Goal: Task Accomplishment & Management: Complete application form

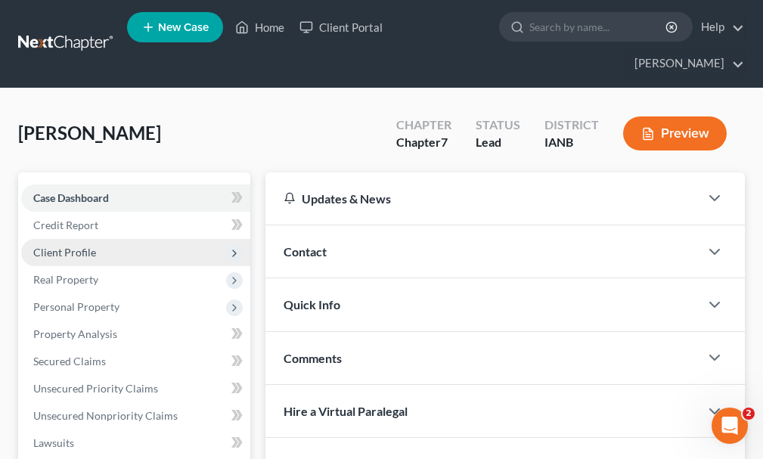
click at [75, 246] on span "Client Profile" at bounding box center [64, 252] width 63 height 13
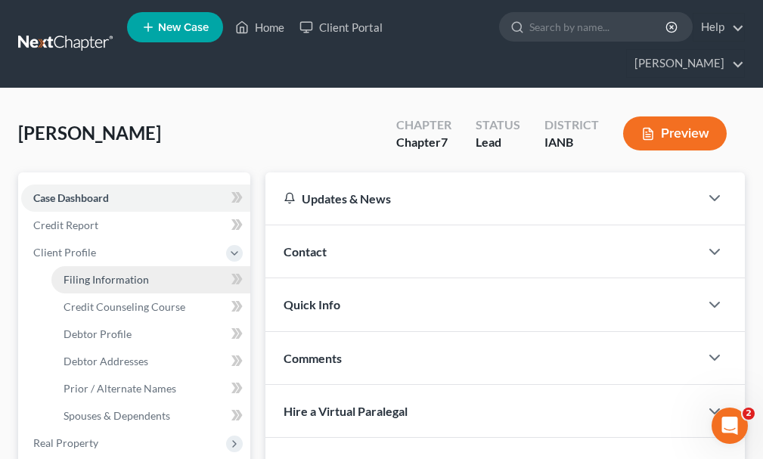
click at [98, 273] on span "Filing Information" at bounding box center [106, 279] width 85 height 13
select select "1"
select select "0"
select select "29"
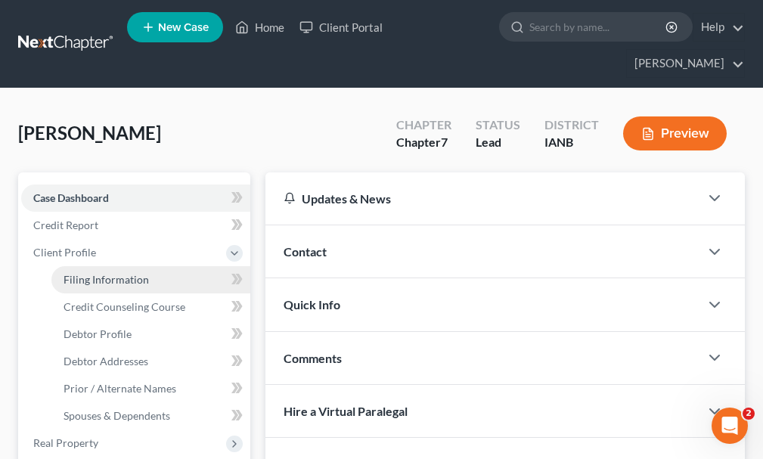
select select "0"
select select "16"
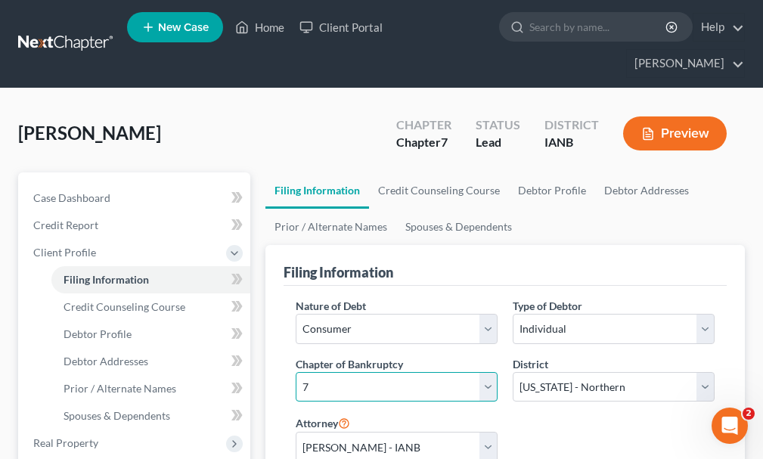
click at [362, 372] on select "Select 7 11 12 13" at bounding box center [397, 387] width 202 height 30
select select "3"
click at [296, 372] on select "Select 7 11 12 13" at bounding box center [397, 387] width 202 height 30
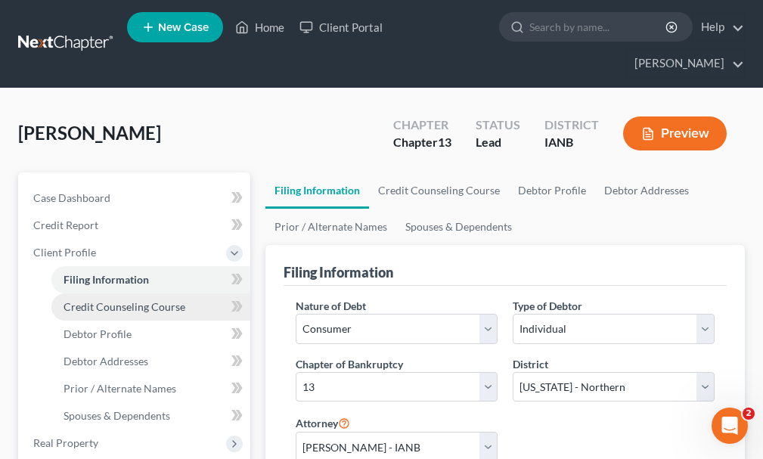
click at [119, 300] on span "Credit Counseling Course" at bounding box center [125, 306] width 122 height 13
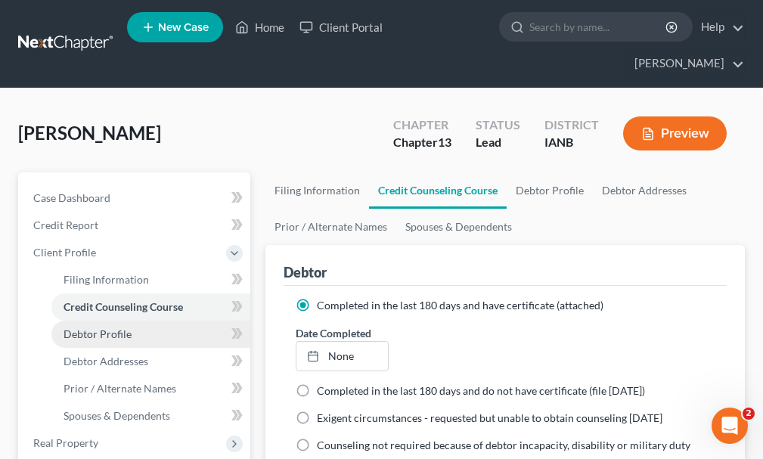
click at [109, 327] on span "Debtor Profile" at bounding box center [98, 333] width 68 height 13
select select "1"
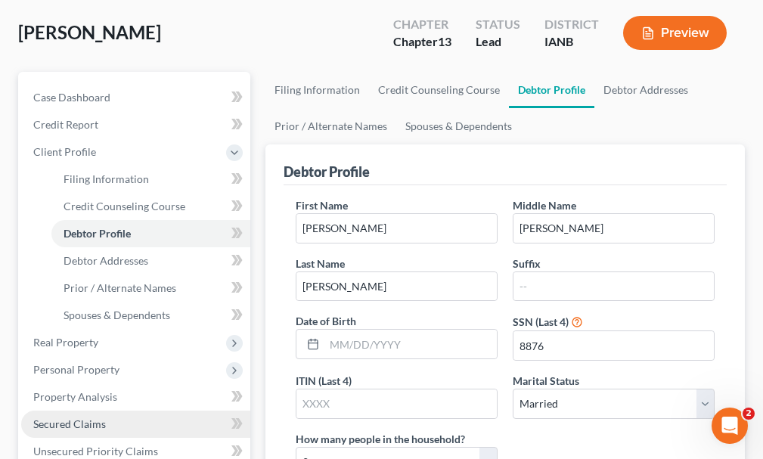
scroll to position [227, 0]
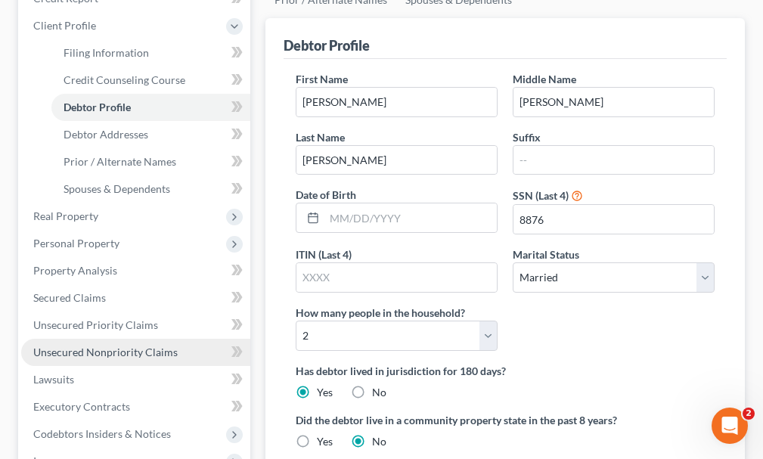
click at [116, 346] on span "Unsecured Nonpriority Claims" at bounding box center [105, 352] width 144 height 13
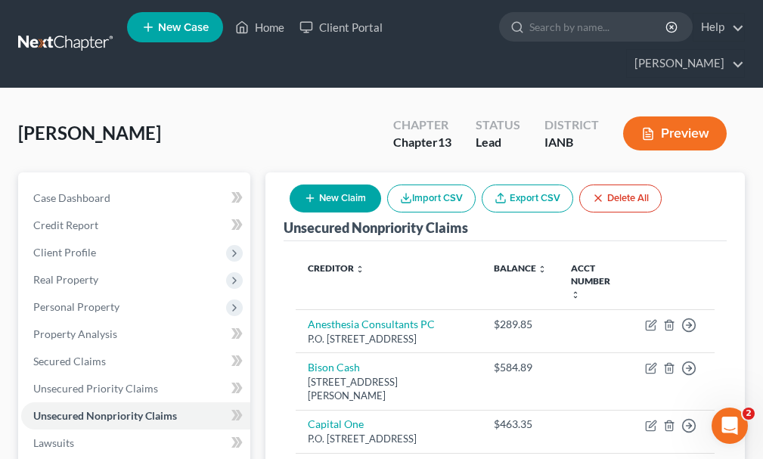
click at [294, 107] on div "[PERSON_NAME] Upgraded Chapter Chapter 13 Status Lead District IANB Preview" at bounding box center [381, 140] width 727 height 66
click at [334, 185] on button "New Claim" at bounding box center [336, 199] width 92 height 28
select select "0"
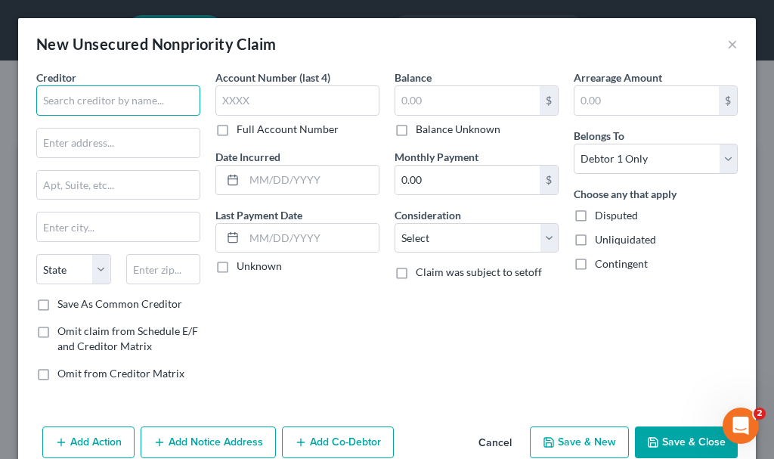
click at [100, 97] on input "text" at bounding box center [118, 100] width 164 height 30
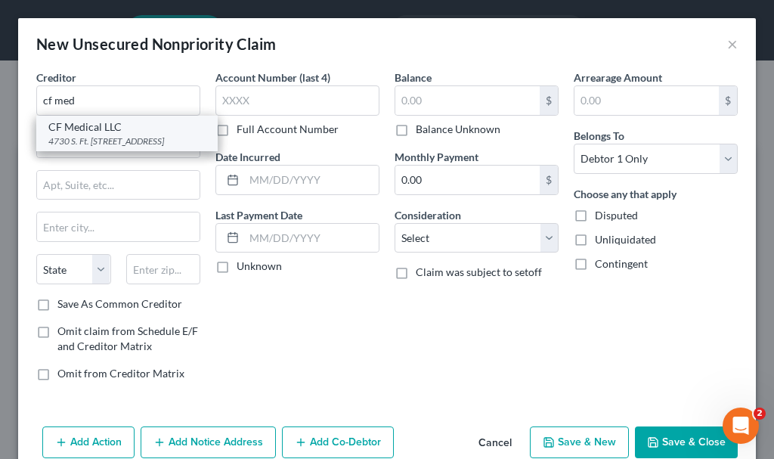
click at [100, 146] on div "4730 S. Ft. [STREET_ADDRESS]" at bounding box center [126, 141] width 157 height 13
type input "CF Medical LLC"
type input "4730 S. Ft. Apache Rd. #300"
type input "[GEOGRAPHIC_DATA]"
select select "31"
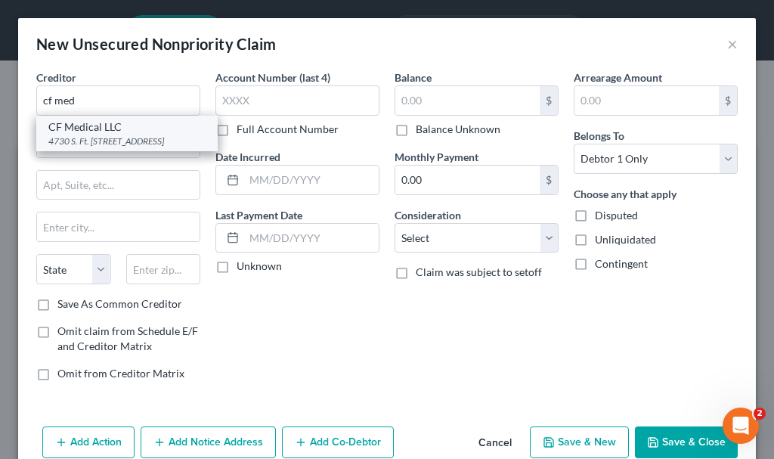
type input "89147"
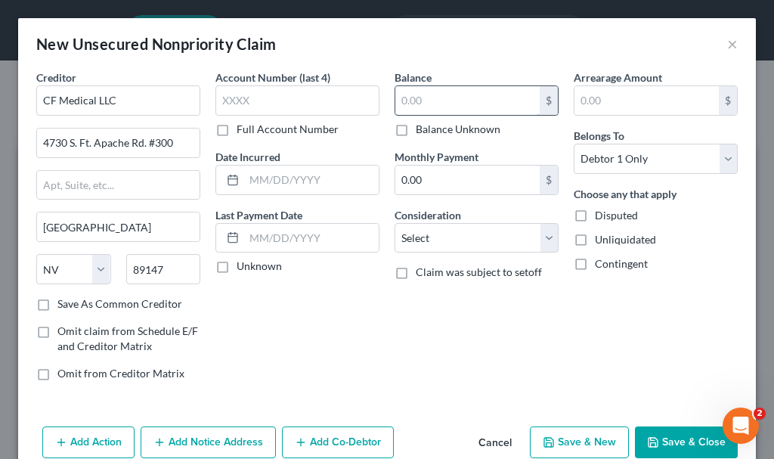
click at [452, 98] on input "text" at bounding box center [468, 100] width 144 height 29
type input "3,017.73"
click at [461, 237] on select "Select Cable / Satellite Services Collection Agency Credit Card Debt Debt Couns…" at bounding box center [477, 238] width 164 height 30
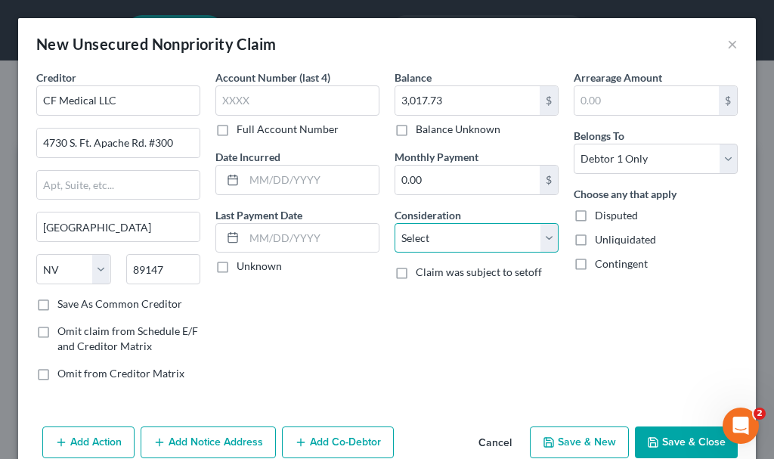
select select "9"
click at [395, 223] on select "Select Cable / Satellite Services Collection Agency Credit Card Debt Debt Couns…" at bounding box center [477, 238] width 164 height 30
drag, startPoint x: 495, startPoint y: 444, endPoint x: 485, endPoint y: 442, distance: 10.1
click at [491, 443] on button "Cancel" at bounding box center [495, 443] width 57 height 30
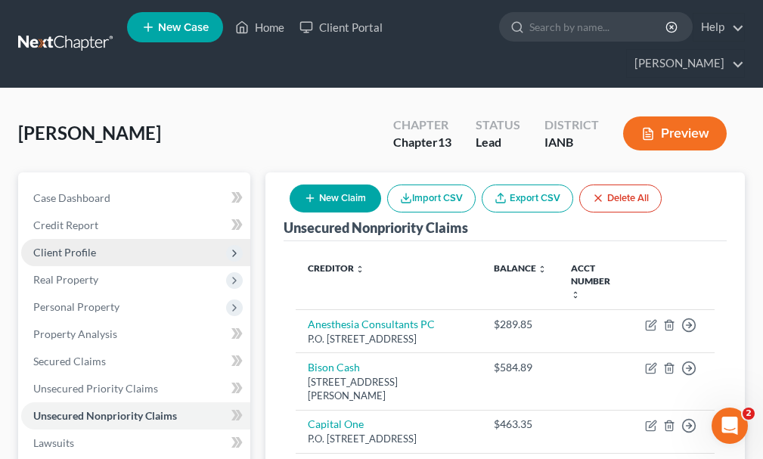
click at [76, 246] on span "Client Profile" at bounding box center [64, 252] width 63 height 13
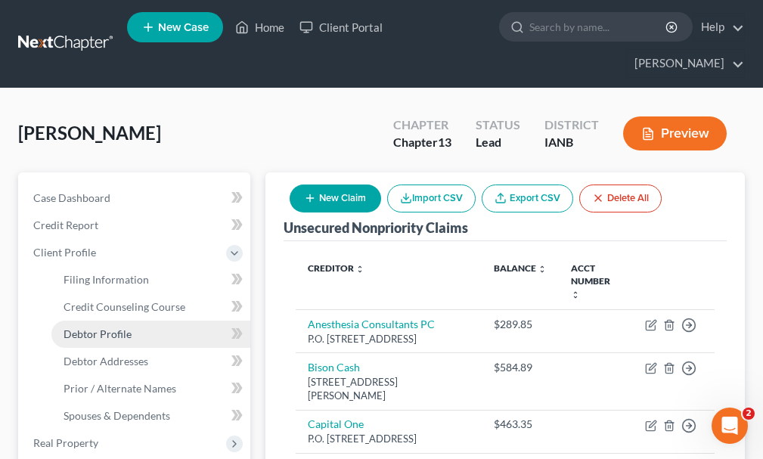
click at [107, 327] on span "Debtor Profile" at bounding box center [98, 333] width 68 height 13
select select "1"
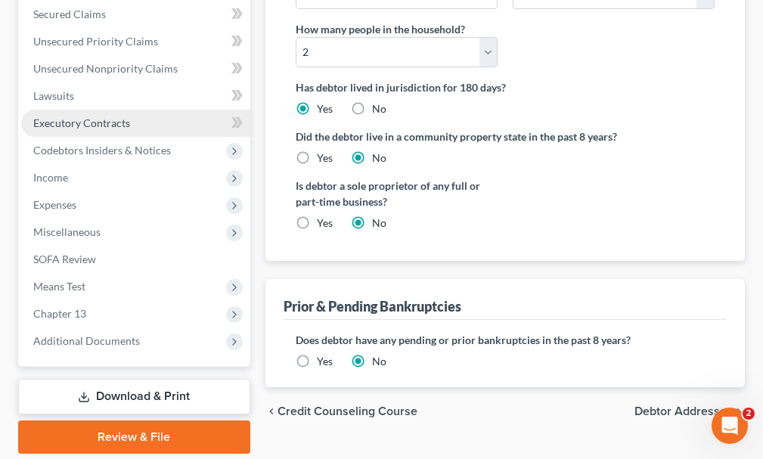
scroll to position [535, 0]
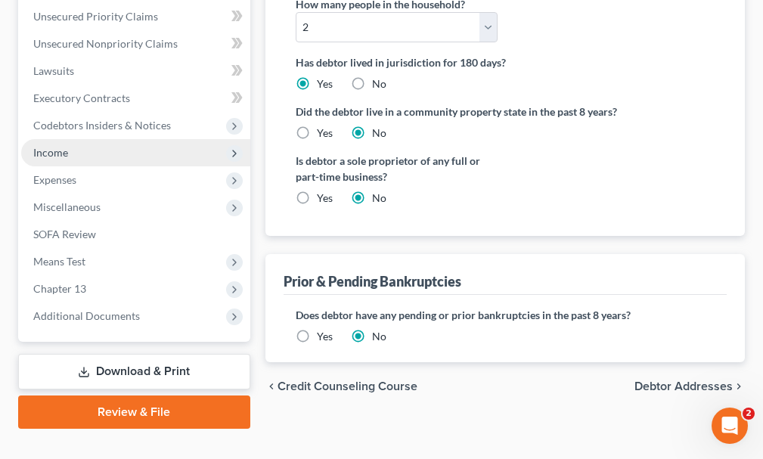
click at [52, 146] on span "Income" at bounding box center [50, 152] width 35 height 13
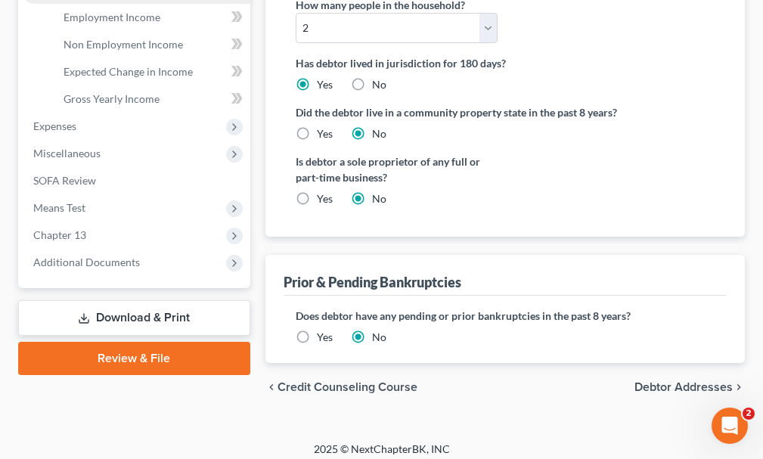
scroll to position [372, 0]
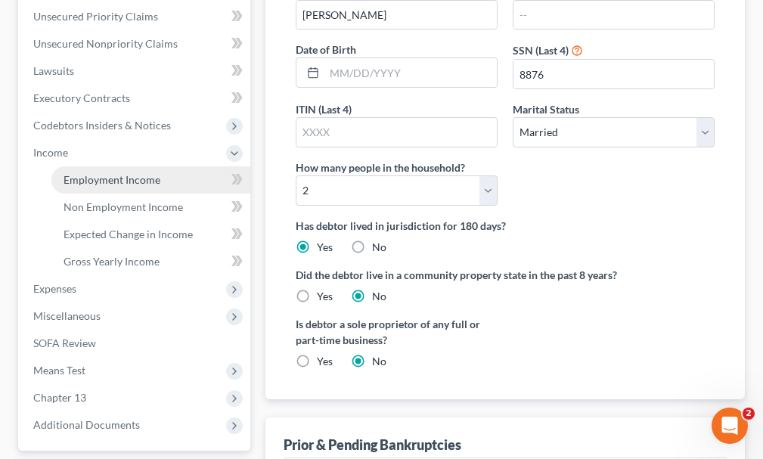
click at [81, 173] on span "Employment Income" at bounding box center [112, 179] width 97 height 13
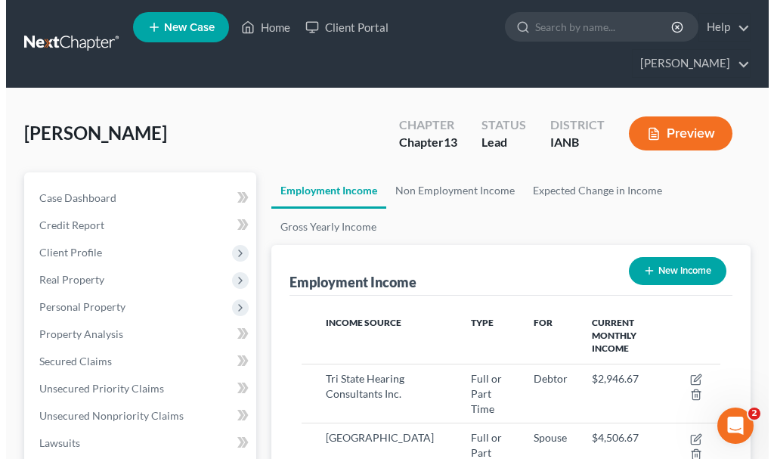
scroll to position [210, 449]
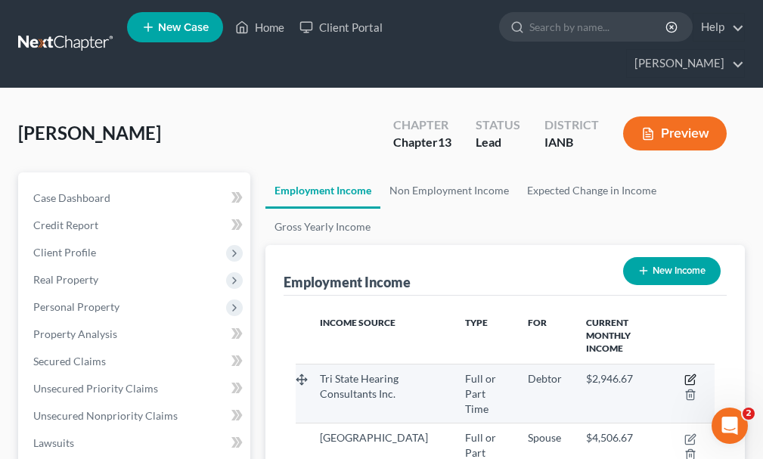
click at [691, 374] on icon "button" at bounding box center [690, 380] width 12 height 12
select select "0"
select select "16"
select select "3"
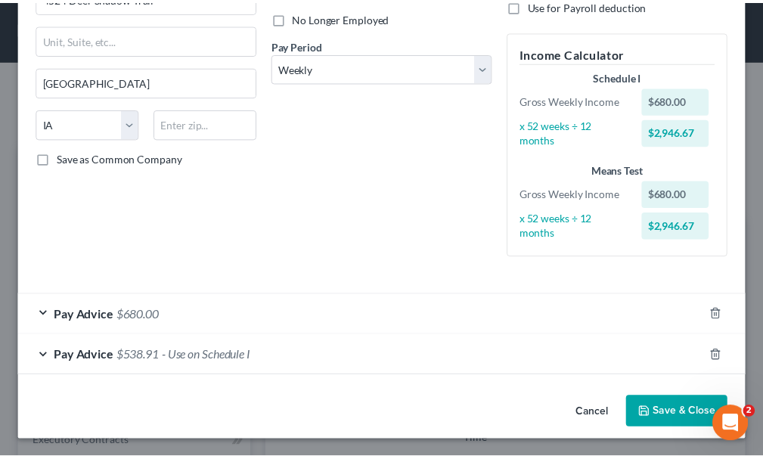
scroll to position [204, 0]
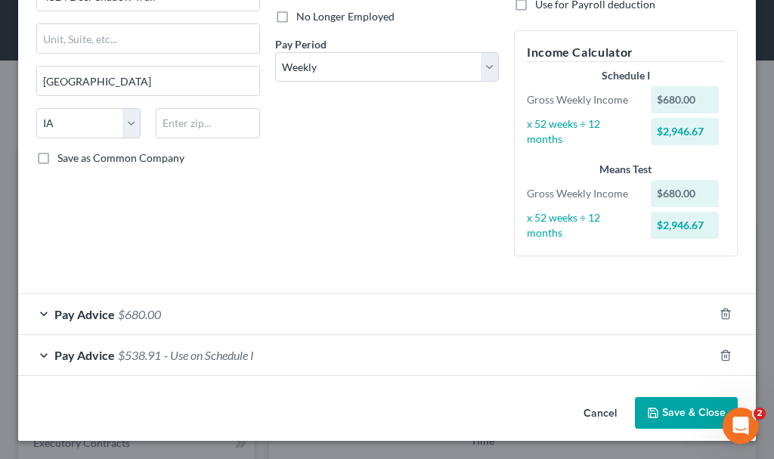
click at [675, 411] on button "Save & Close" at bounding box center [686, 413] width 103 height 32
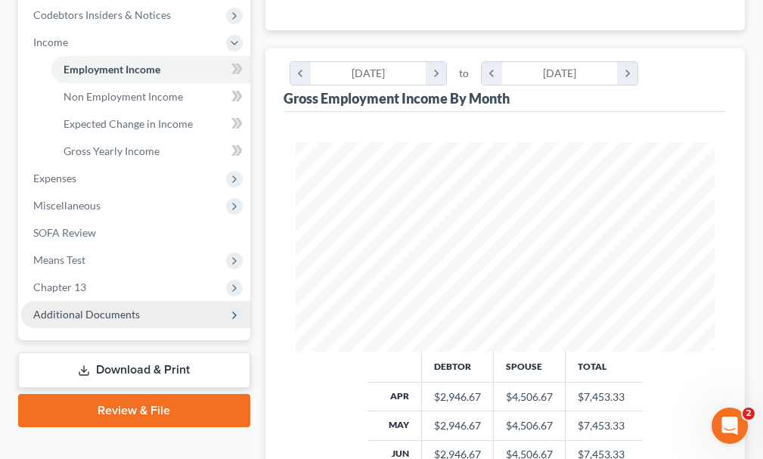
scroll to position [529, 0]
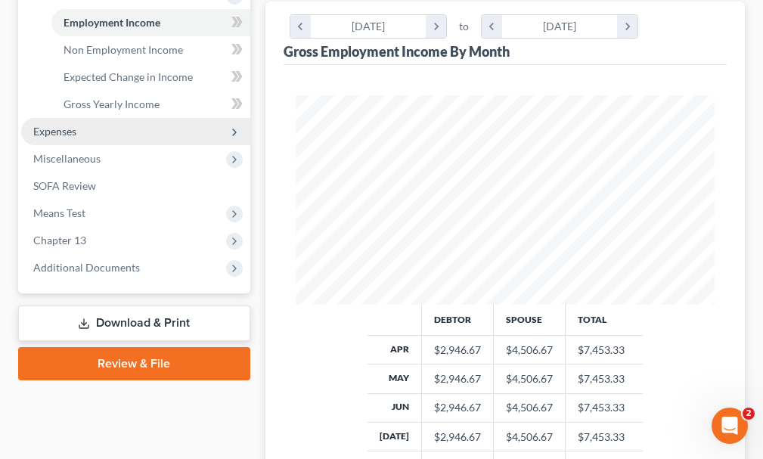
click at [54, 125] on span "Expenses" at bounding box center [54, 131] width 43 height 13
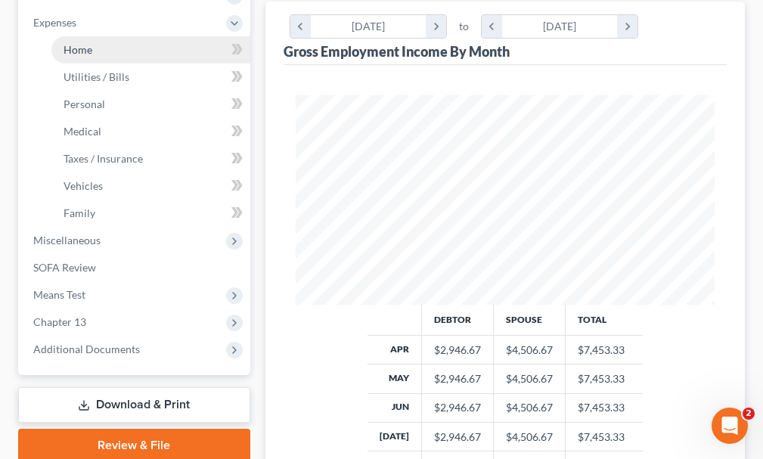
click at [81, 43] on span "Home" at bounding box center [78, 49] width 29 height 13
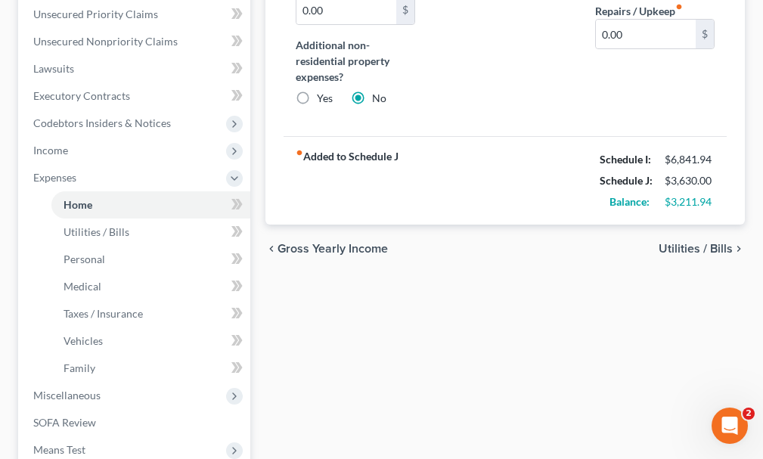
scroll to position [378, 0]
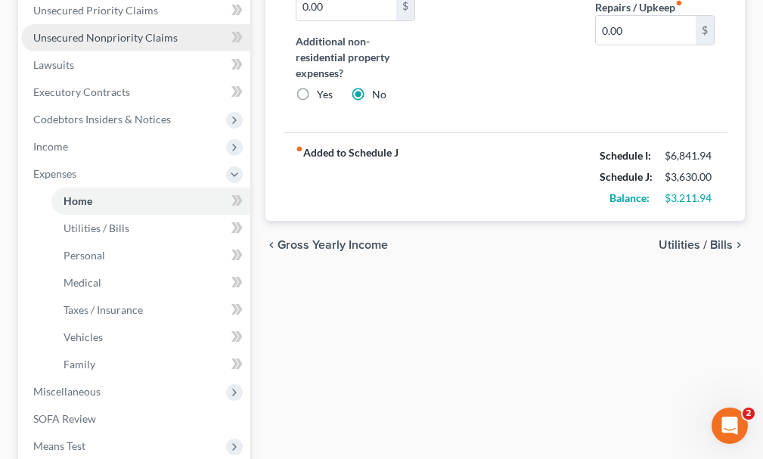
click at [107, 24] on link "Unsecured Nonpriority Claims" at bounding box center [135, 37] width 229 height 27
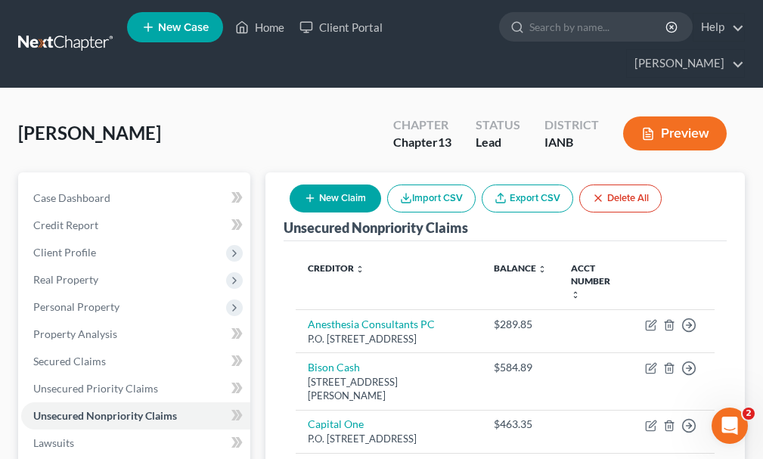
click at [354, 185] on button "New Claim" at bounding box center [336, 199] width 92 height 28
select select "0"
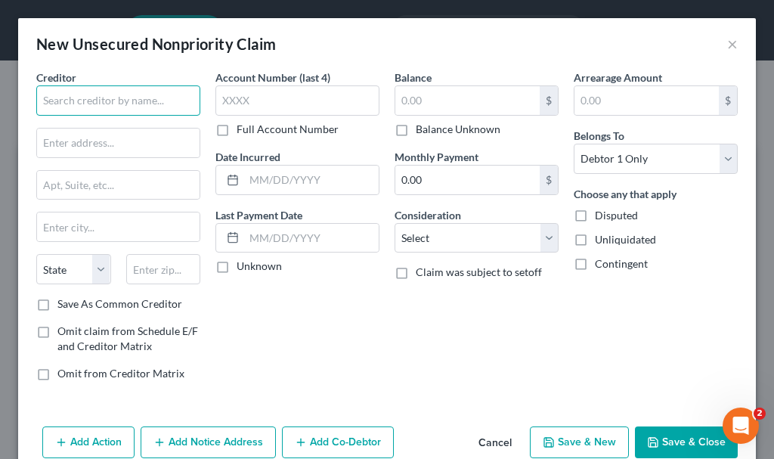
click at [166, 100] on input "text" at bounding box center [118, 100] width 164 height 30
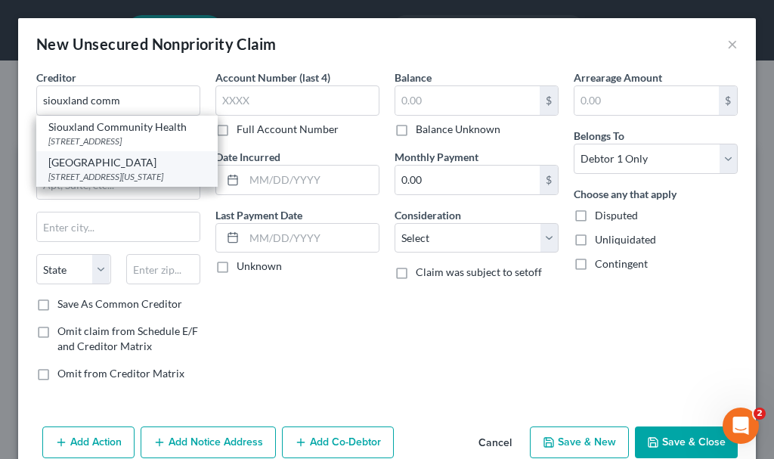
click at [110, 183] on div "[STREET_ADDRESS][US_STATE]" at bounding box center [126, 176] width 157 height 13
type input "[GEOGRAPHIC_DATA]"
type input "[STREET_ADDRESS][US_STATE]"
type input "[GEOGRAPHIC_DATA]"
select select "16"
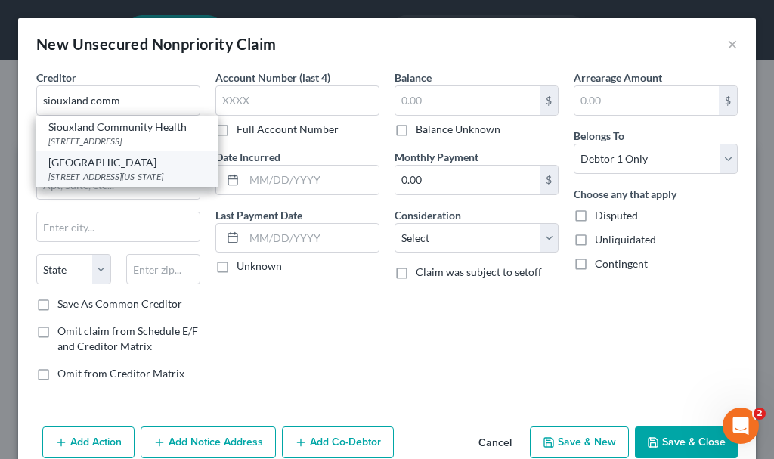
type input "51105"
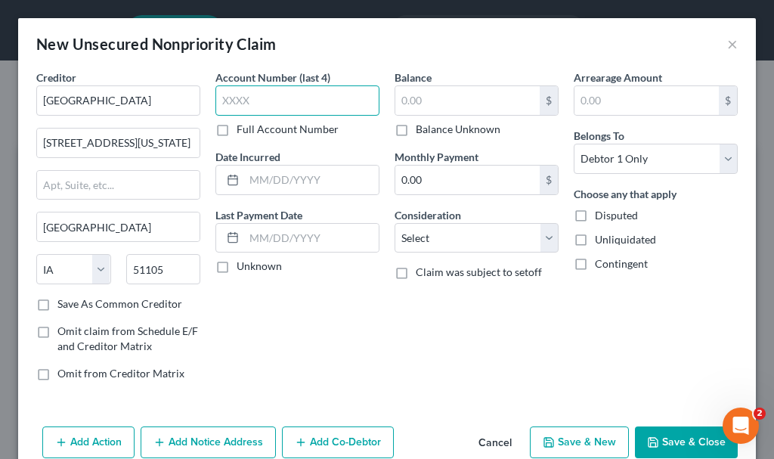
click at [275, 104] on input "text" at bounding box center [298, 100] width 164 height 30
type input "9618"
type input "2024"
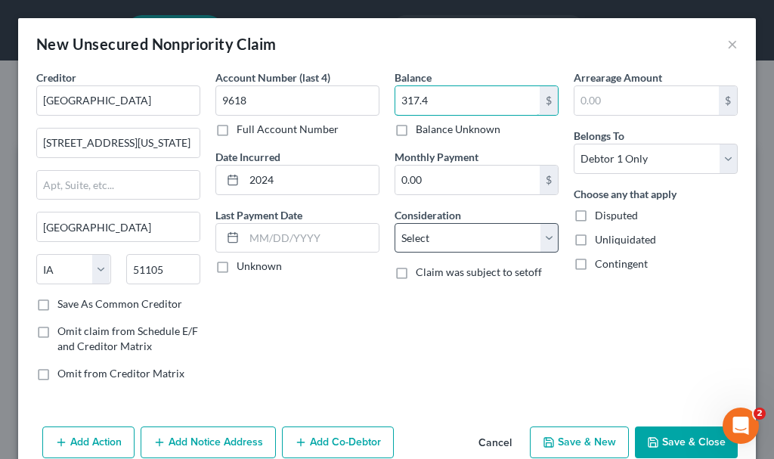
type input "317.4"
click at [441, 233] on select "Select Cable / Satellite Services Collection Agency Credit Card Debt Debt Couns…" at bounding box center [477, 238] width 164 height 30
select select "9"
click at [395, 223] on select "Select Cable / Satellite Services Collection Agency Credit Card Debt Debt Couns…" at bounding box center [477, 238] width 164 height 30
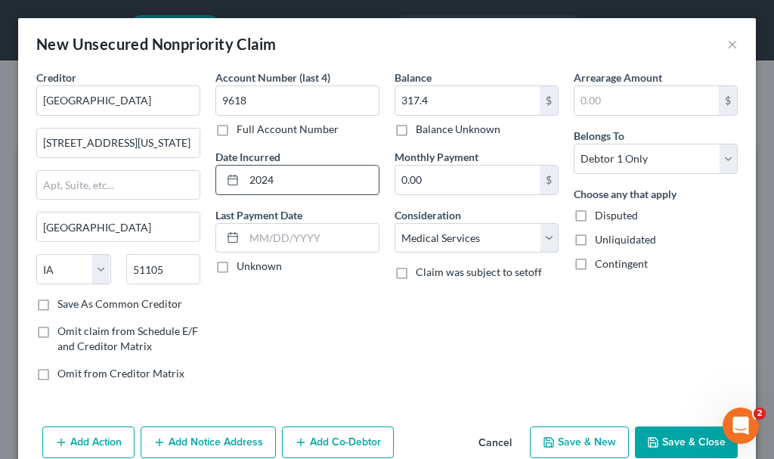
click at [282, 182] on input "2024" at bounding box center [311, 180] width 135 height 29
type input "2024-25"
click at [679, 441] on button "Save & Close" at bounding box center [686, 443] width 103 height 32
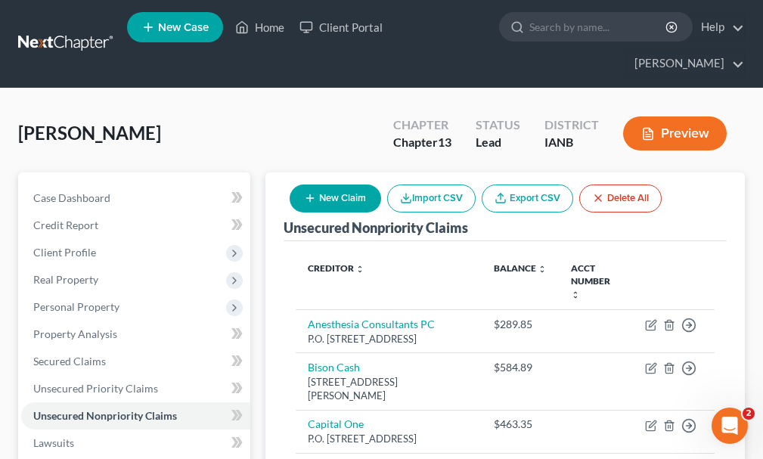
click at [335, 185] on button "New Claim" at bounding box center [336, 199] width 92 height 28
select select "0"
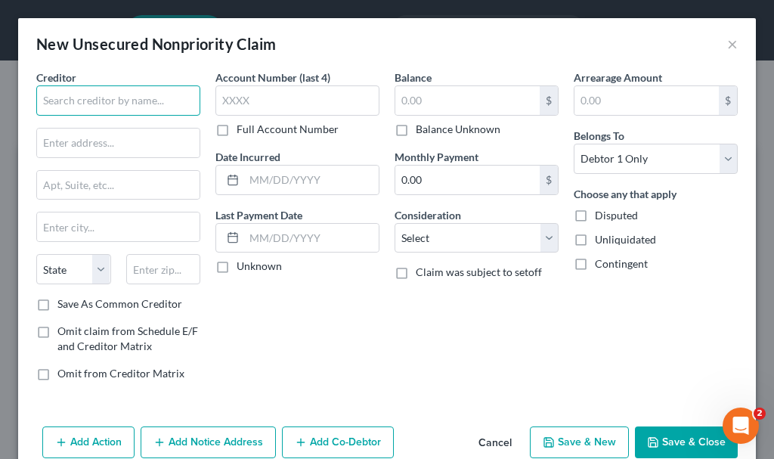
click at [153, 101] on input "text" at bounding box center [118, 100] width 164 height 30
type input "Guide Funding"
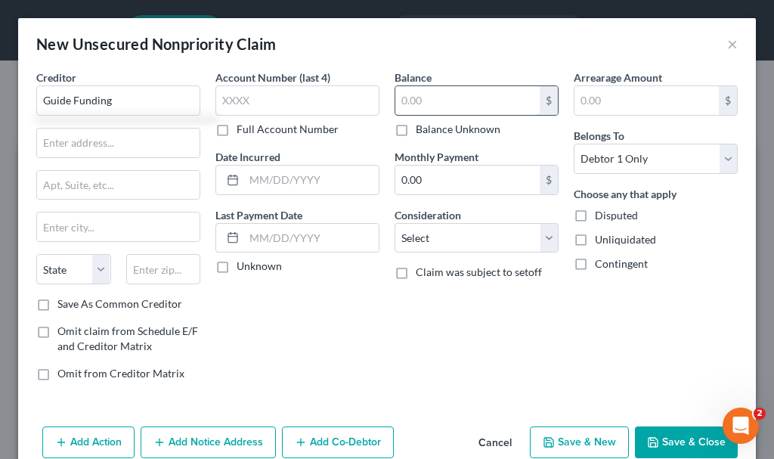
click at [464, 104] on input "text" at bounding box center [468, 100] width 144 height 29
type input "355.71"
click at [447, 233] on select "Select Cable / Satellite Services Collection Agency Credit Card Debt Debt Couns…" at bounding box center [477, 238] width 164 height 30
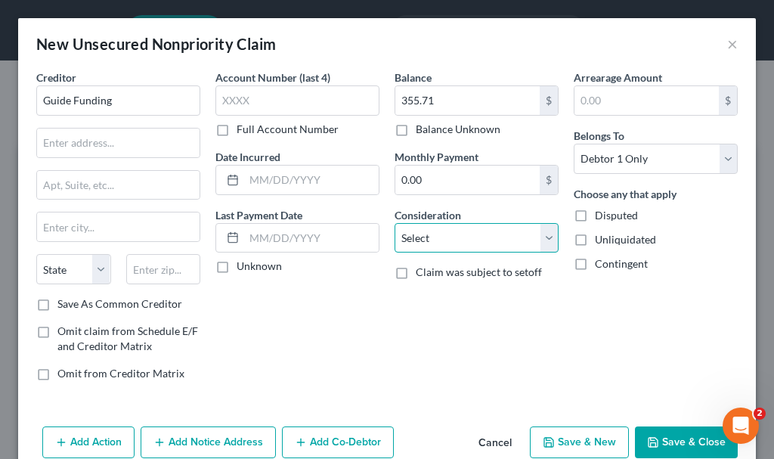
select select "10"
click at [395, 223] on select "Select Cable / Satellite Services Collection Agency Credit Card Debt Debt Couns…" at bounding box center [477, 238] width 164 height 30
click at [685, 444] on button "Save & Close" at bounding box center [686, 443] width 103 height 32
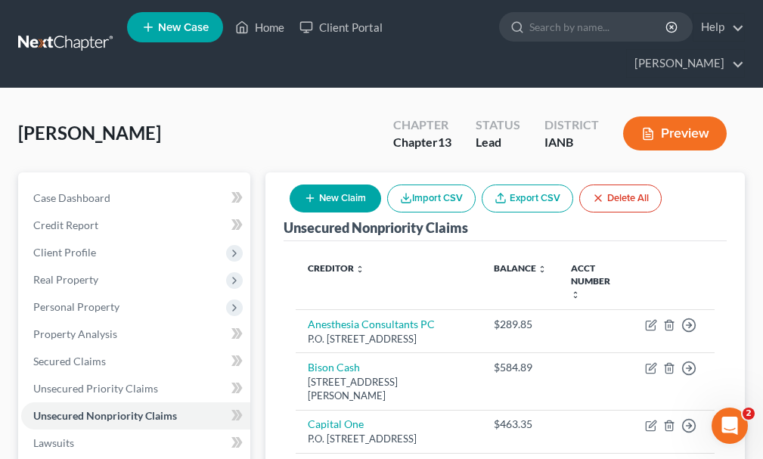
click at [355, 185] on button "New Claim" at bounding box center [336, 199] width 92 height 28
select select "0"
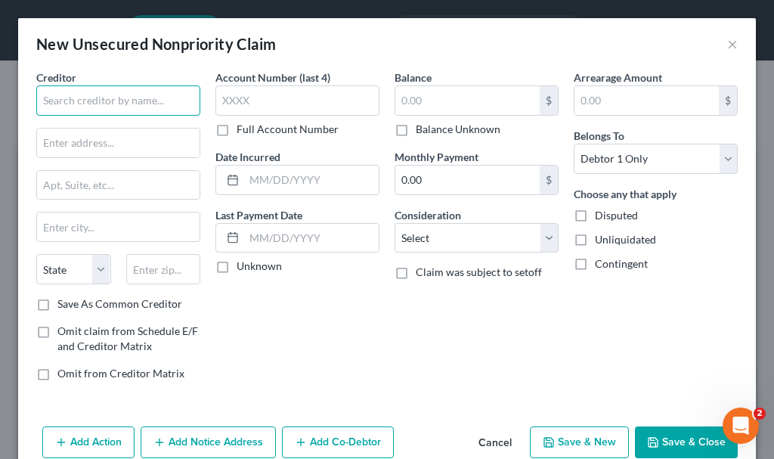
click at [120, 103] on input "text" at bounding box center [118, 100] width 164 height 30
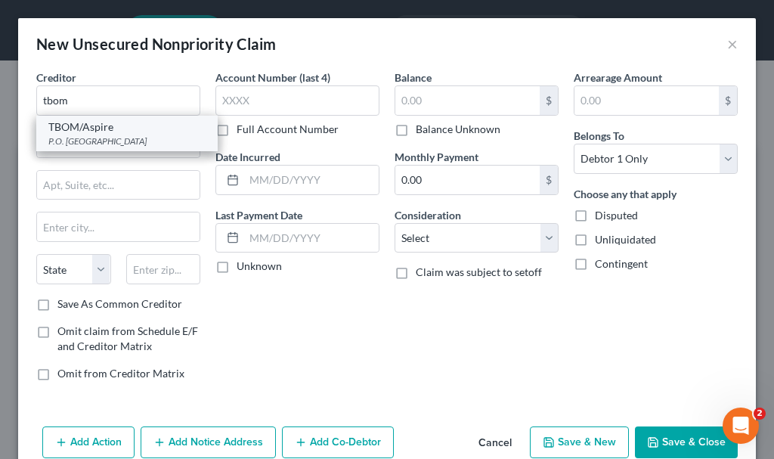
click at [115, 144] on div "P.O. [GEOGRAPHIC_DATA]" at bounding box center [126, 141] width 157 height 13
type input "TBOM/Aspire"
type input "P.O. Box 105555"
type input "[GEOGRAPHIC_DATA]"
select select "10"
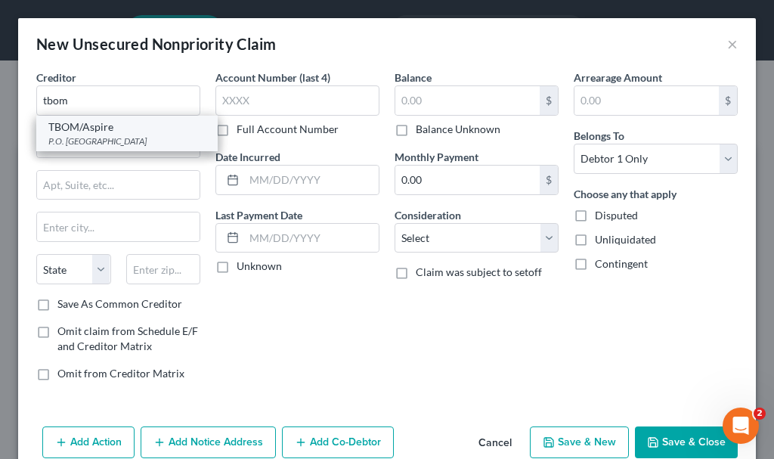
type input "30348"
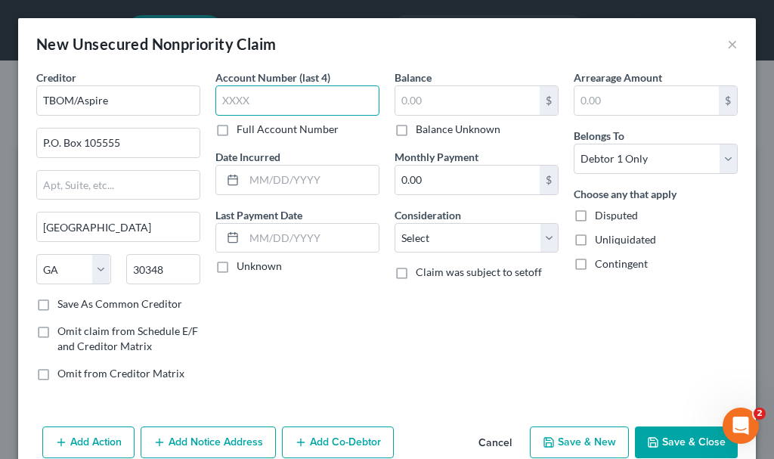
click at [273, 104] on input "text" at bounding box center [298, 100] width 164 height 30
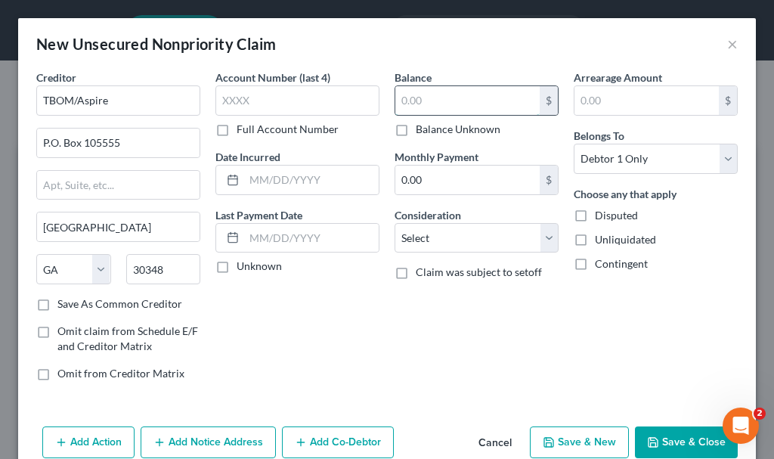
click at [455, 99] on input "text" at bounding box center [468, 100] width 144 height 29
type input "652.65"
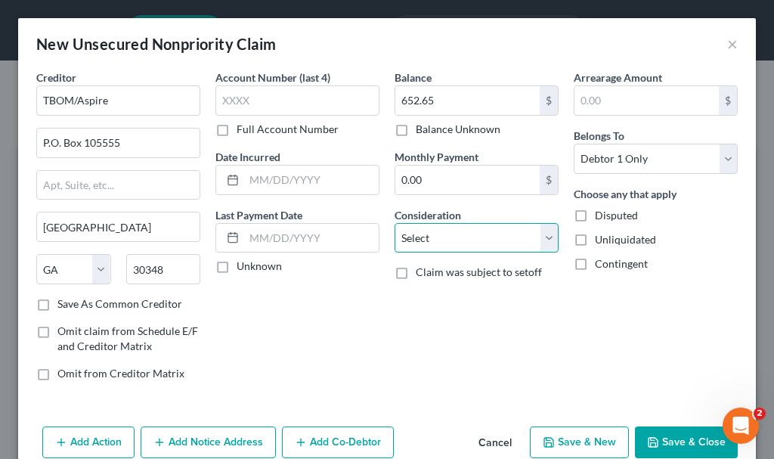
click at [450, 234] on select "Select Cable / Satellite Services Collection Agency Credit Card Debt Debt Couns…" at bounding box center [477, 238] width 164 height 30
select select "2"
click at [395, 223] on select "Select Cable / Satellite Services Collection Agency Credit Card Debt Debt Couns…" at bounding box center [477, 238] width 164 height 30
click at [237, 439] on button "Add Notice Address" at bounding box center [208, 443] width 135 height 32
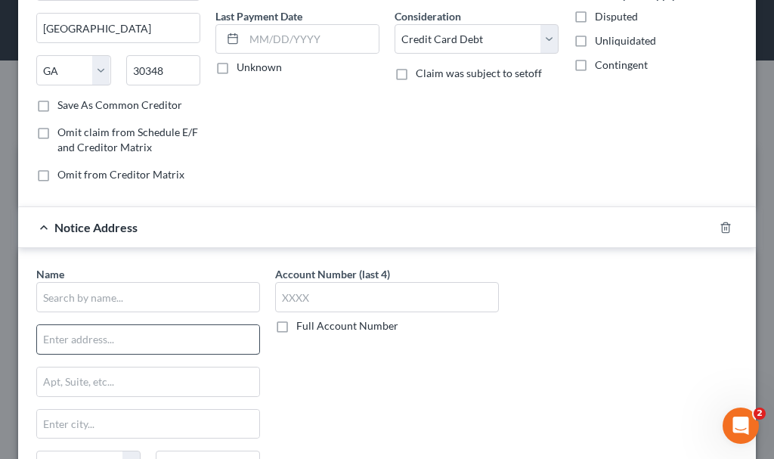
scroll to position [227, 0]
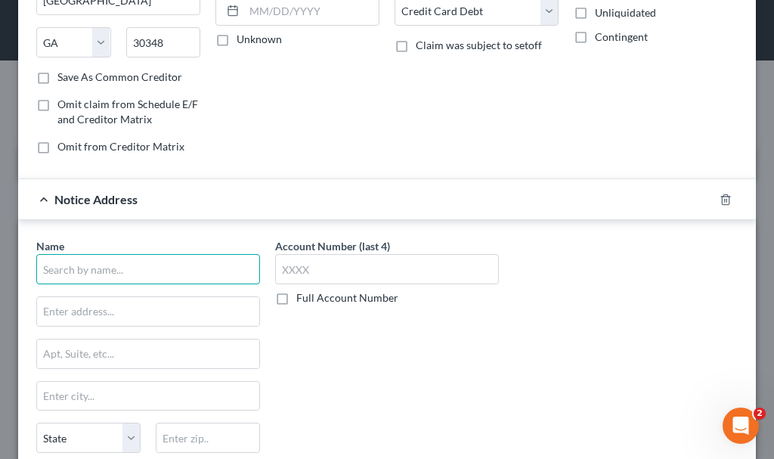
click at [181, 266] on input "text" at bounding box center [148, 269] width 224 height 30
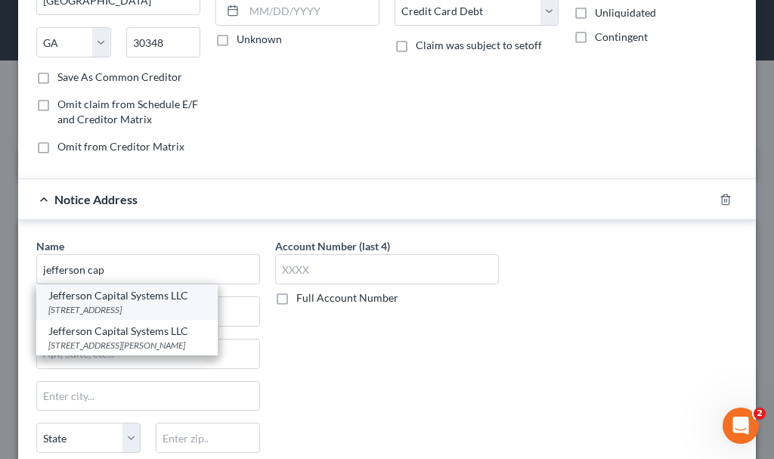
click at [121, 300] on div "Jefferson Capital Systems LLC" at bounding box center [126, 295] width 157 height 15
type input "Jefferson Capital Systems LLC"
type input "[STREET_ADDRESS]"
type input "Sartell"
select select "24"
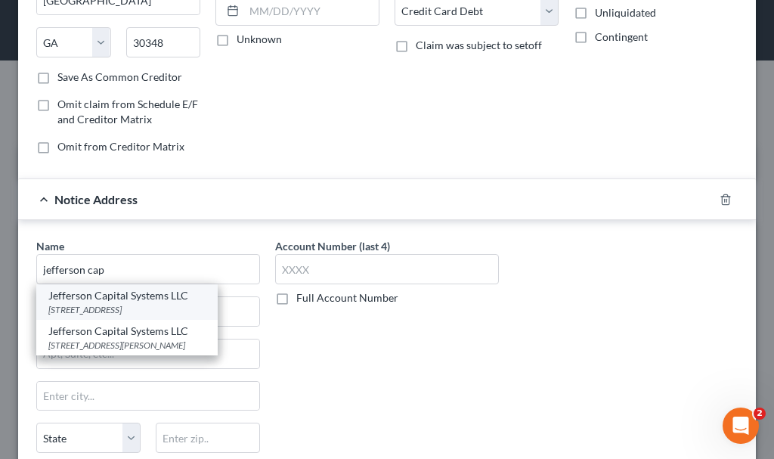
type input "56377"
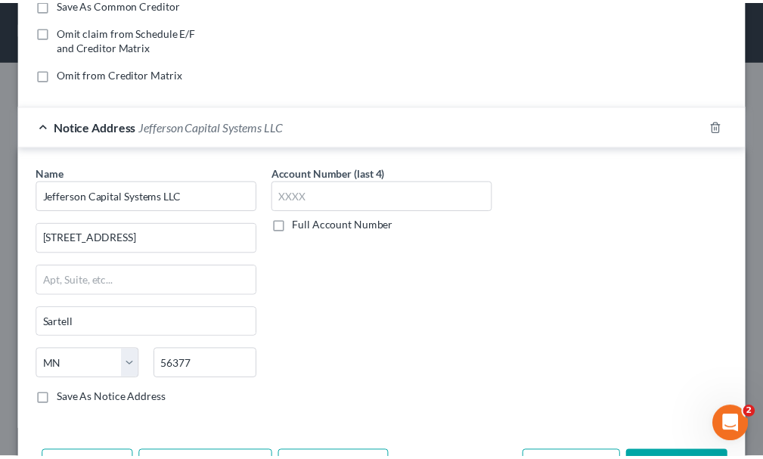
scroll to position [355, 0]
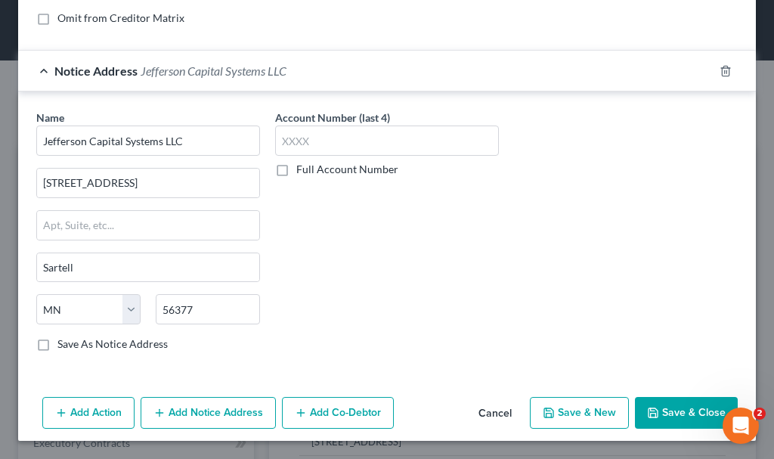
click at [647, 413] on icon "button" at bounding box center [653, 413] width 12 height 12
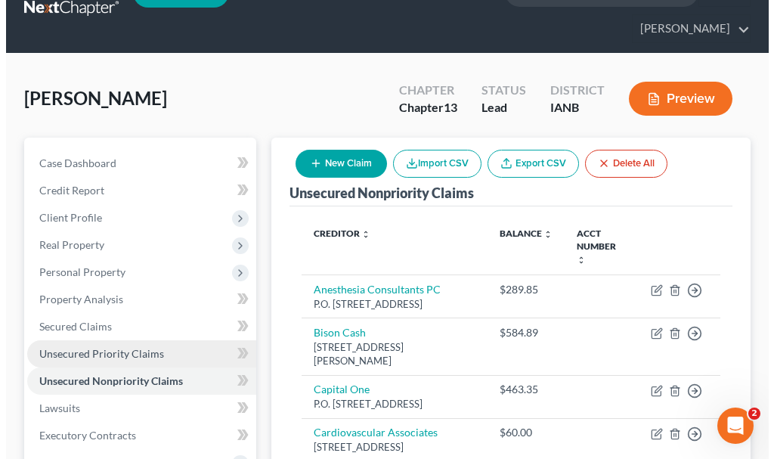
scroll to position [0, 0]
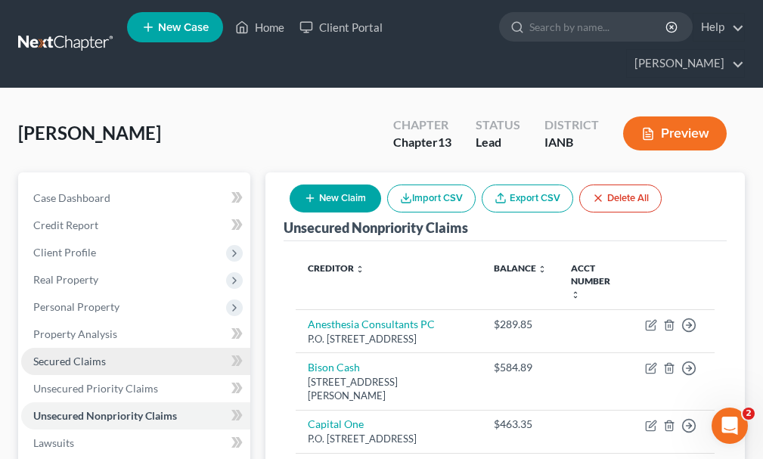
click at [95, 355] on span "Secured Claims" at bounding box center [69, 361] width 73 height 13
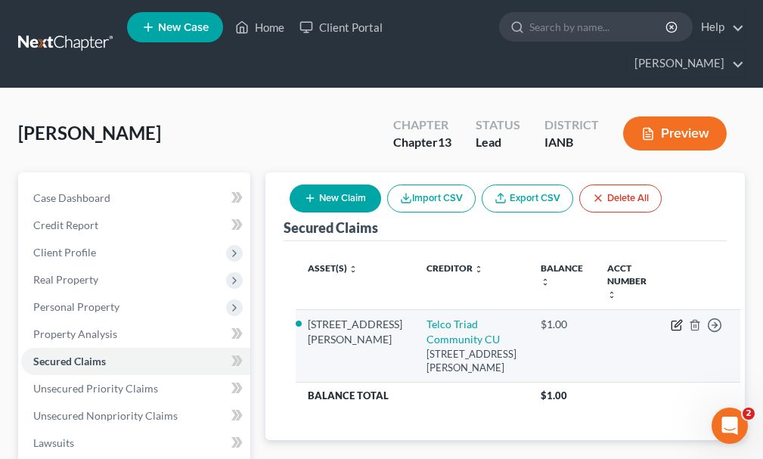
click at [671, 319] on icon "button" at bounding box center [677, 325] width 12 height 12
select select "16"
select select "2"
select select "0"
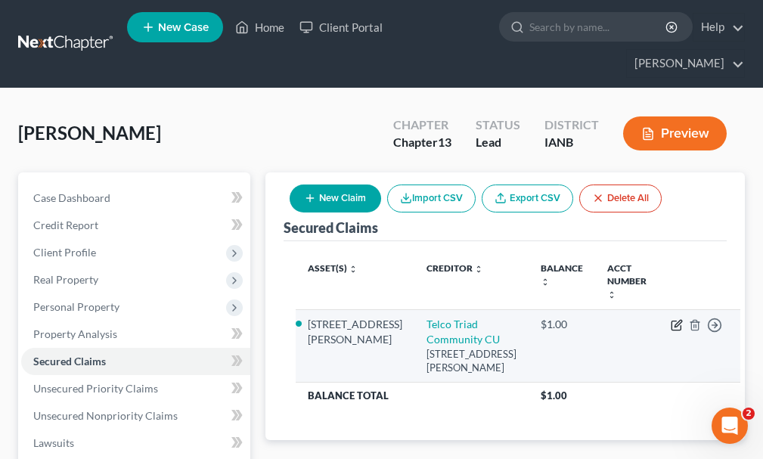
select select "0"
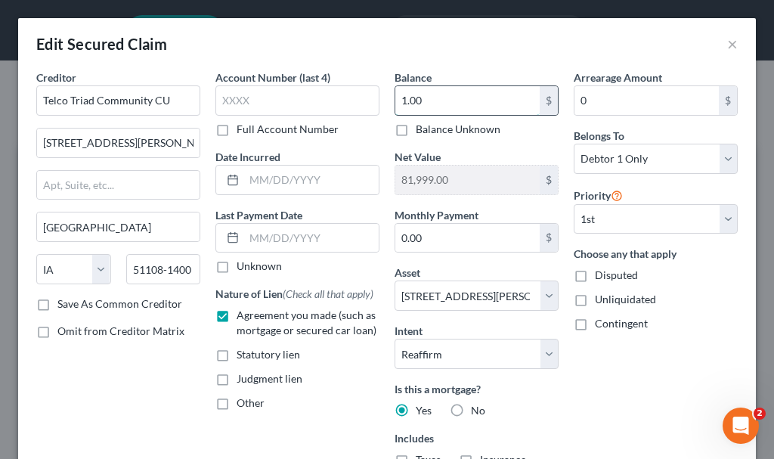
click at [433, 100] on input "1.00" at bounding box center [468, 100] width 144 height 29
type input "50,000"
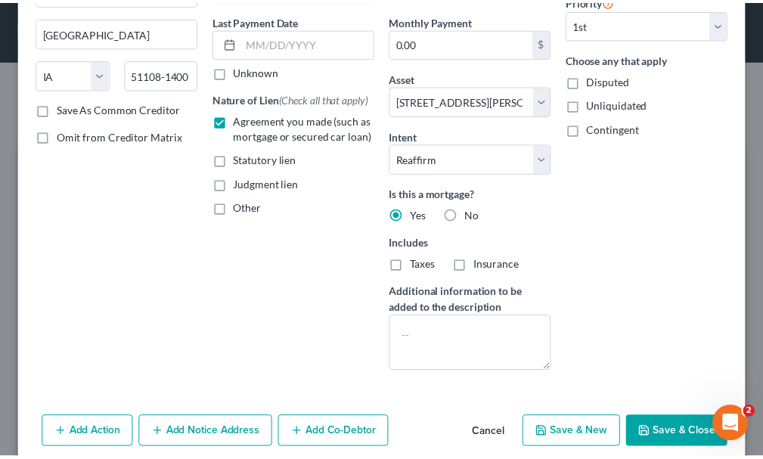
scroll to position [228, 0]
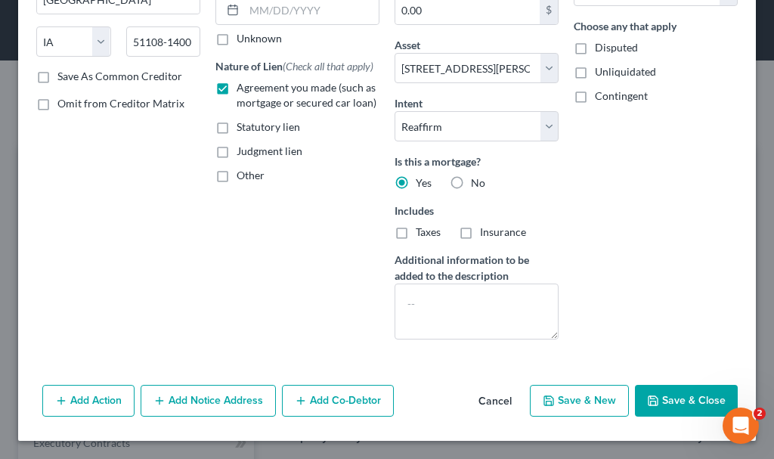
click at [656, 398] on button "Save & Close" at bounding box center [686, 401] width 103 height 32
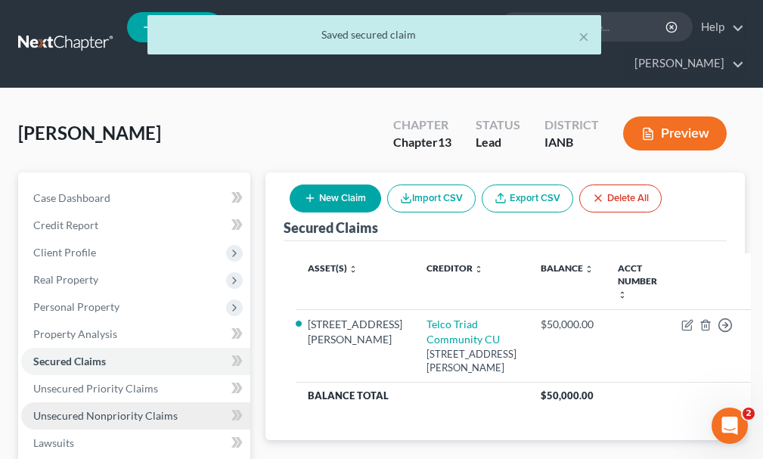
click at [96, 409] on span "Unsecured Nonpriority Claims" at bounding box center [105, 415] width 144 height 13
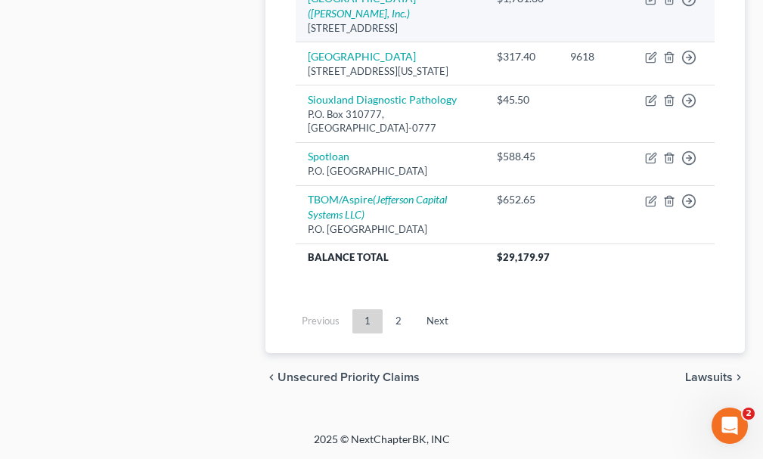
scroll to position [1678, 0]
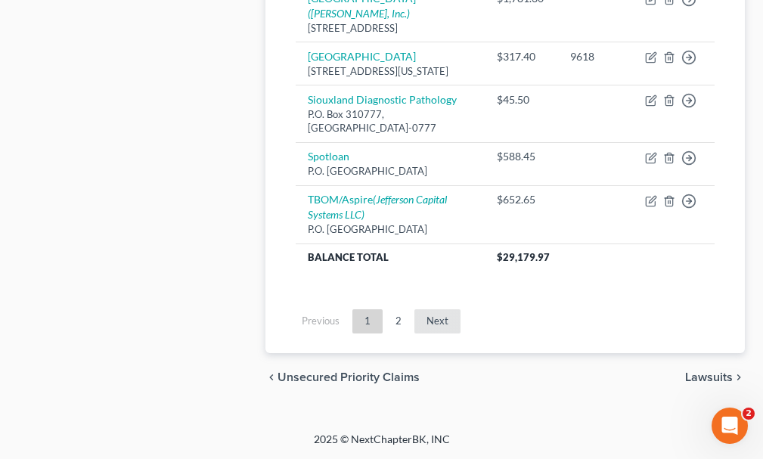
click at [436, 320] on link "Next" at bounding box center [437, 321] width 46 height 24
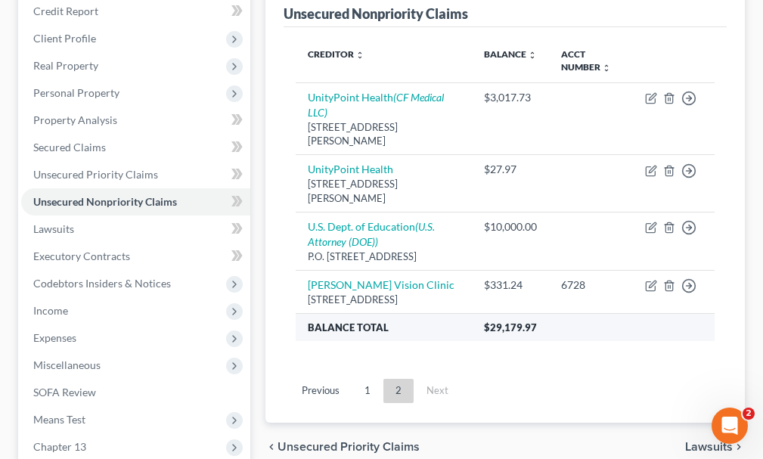
scroll to position [221, 0]
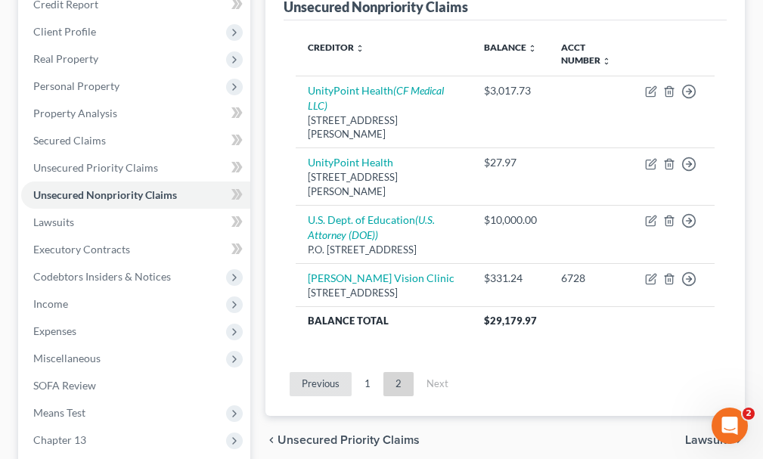
click at [312, 372] on link "Previous" at bounding box center [321, 384] width 62 height 24
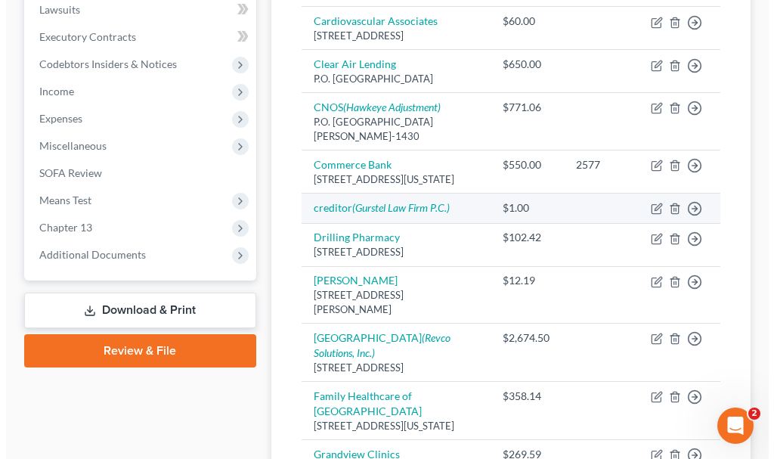
scroll to position [448, 0]
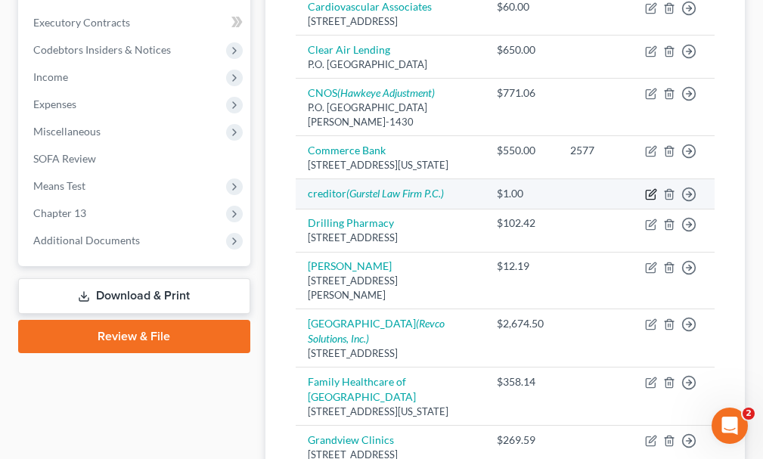
click at [649, 200] on icon "button" at bounding box center [651, 194] width 12 height 12
select select "0"
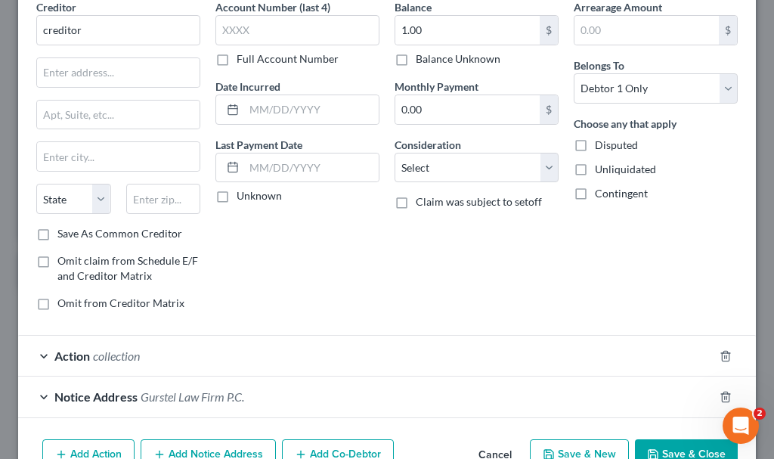
scroll to position [0, 0]
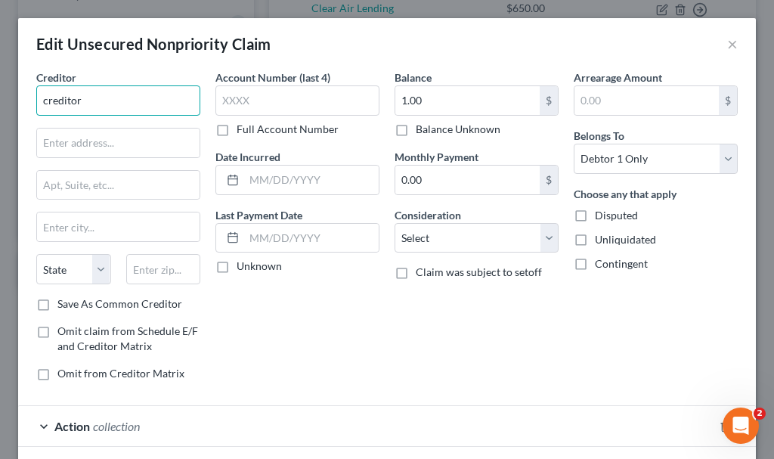
click at [114, 97] on input "creditor" at bounding box center [118, 100] width 164 height 30
type input "c"
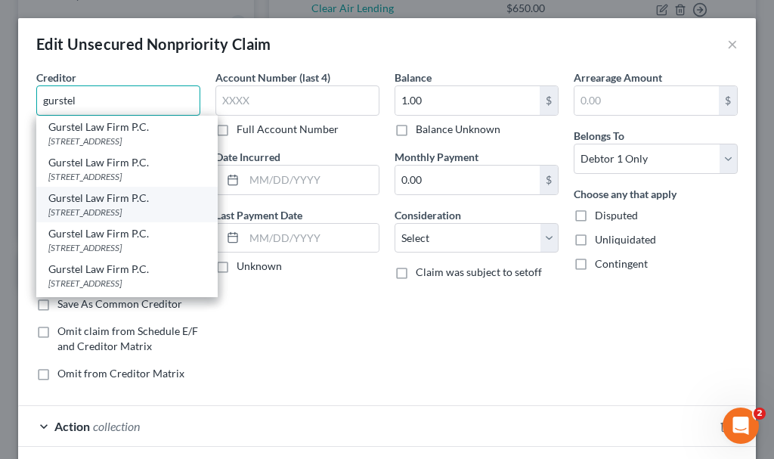
scroll to position [76, 0]
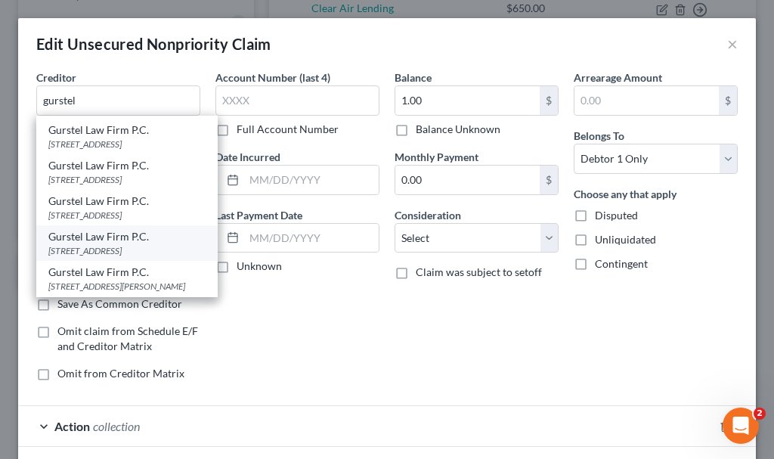
click at [107, 253] on div "[STREET_ADDRESS]" at bounding box center [126, 250] width 157 height 13
type input "Gurstel Law Firm P.C."
type input "[STREET_ADDRESS]"
type input "[GEOGRAPHIC_DATA]"
select select "24"
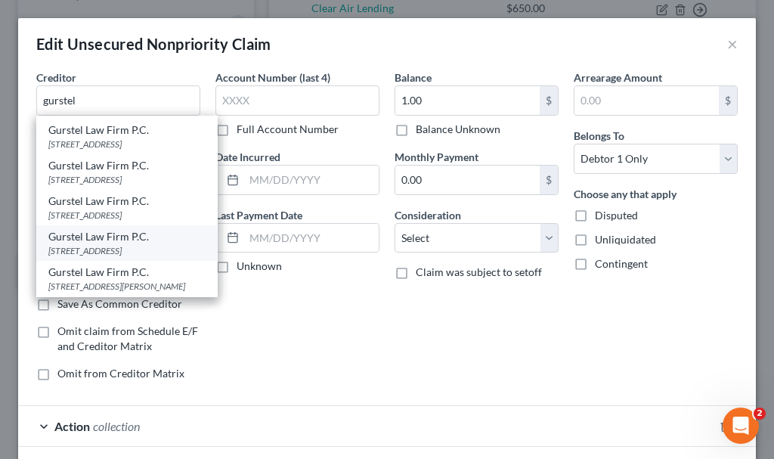
type input "55427"
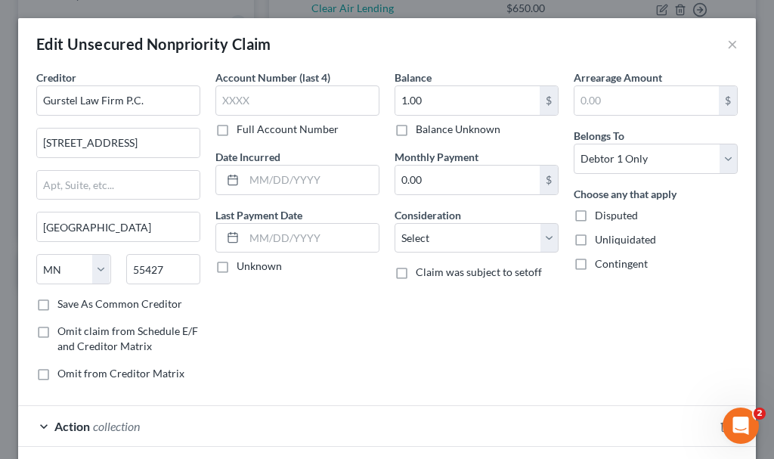
scroll to position [0, 0]
click at [437, 231] on select "Select Cable / Satellite Services Collection Agency Credit Card Debt Debt Couns…" at bounding box center [477, 238] width 164 height 30
select select "1"
click at [395, 223] on select "Select Cable / Satellite Services Collection Agency Credit Card Debt Debt Couns…" at bounding box center [477, 238] width 164 height 30
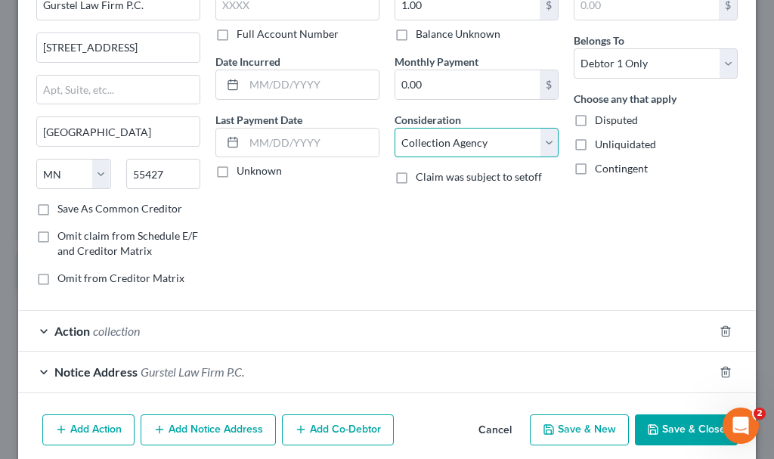
scroll to position [156, 0]
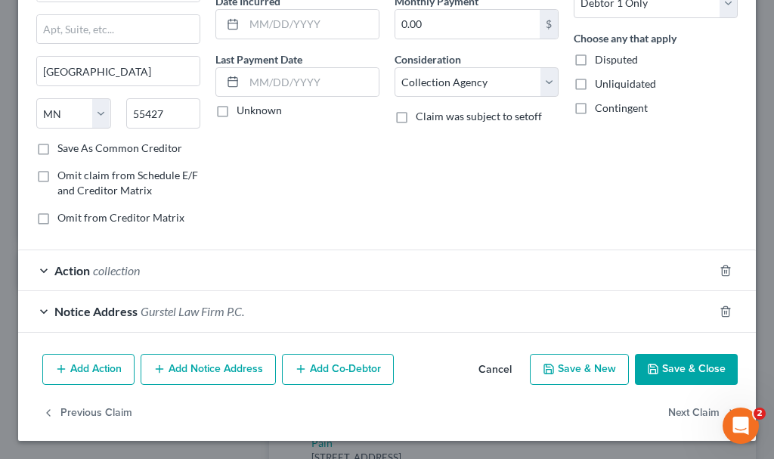
click at [199, 312] on span "Gurstel Law Firm P.C." at bounding box center [193, 311] width 104 height 14
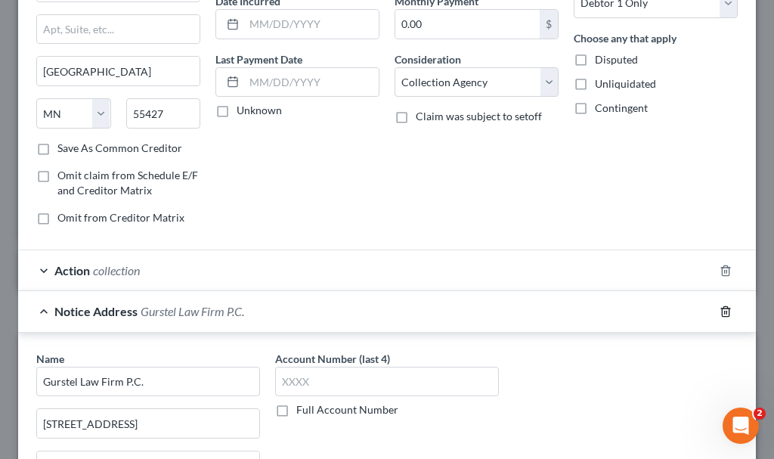
click at [720, 311] on icon "button" at bounding box center [726, 312] width 12 height 12
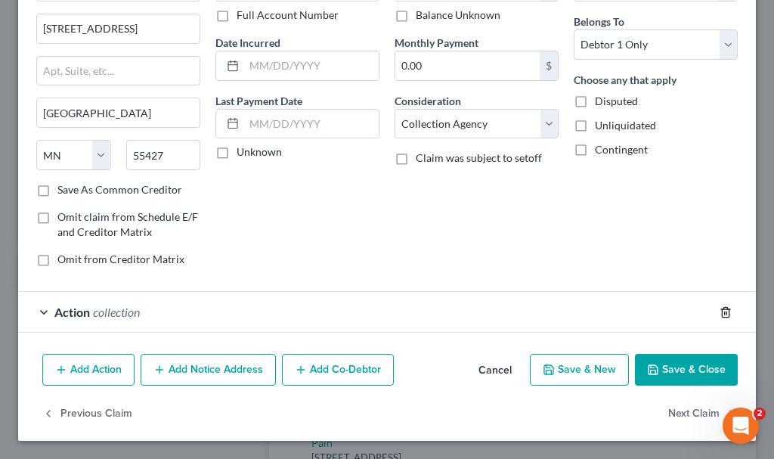
scroll to position [114, 0]
click at [115, 312] on span "collection" at bounding box center [116, 312] width 47 height 14
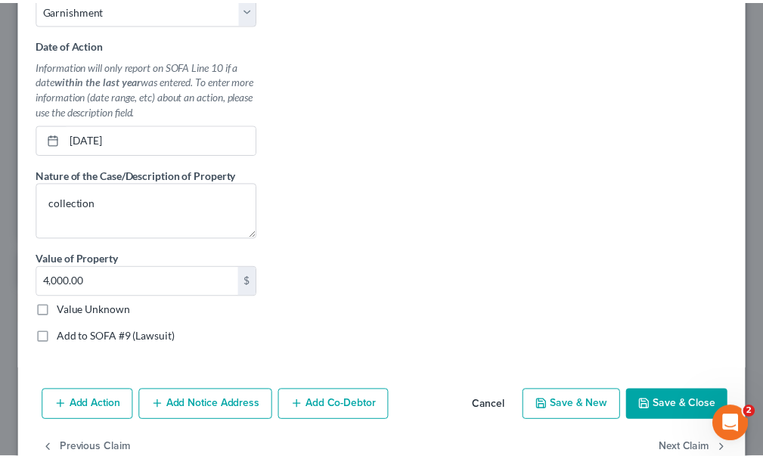
scroll to position [534, 0]
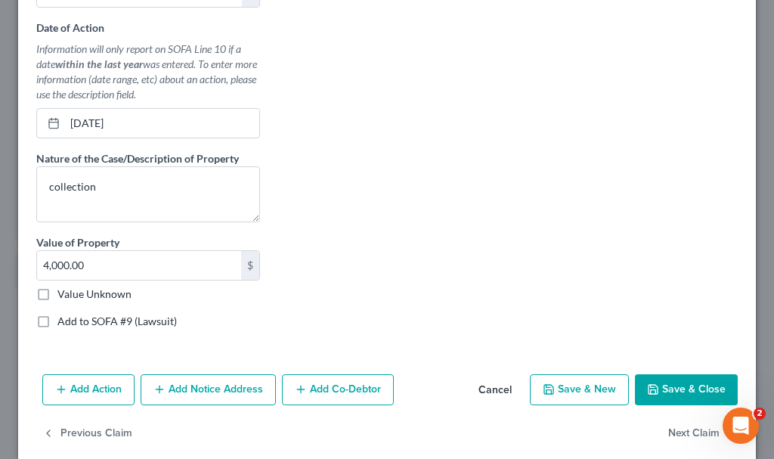
click at [658, 386] on button "Save & Close" at bounding box center [686, 390] width 103 height 32
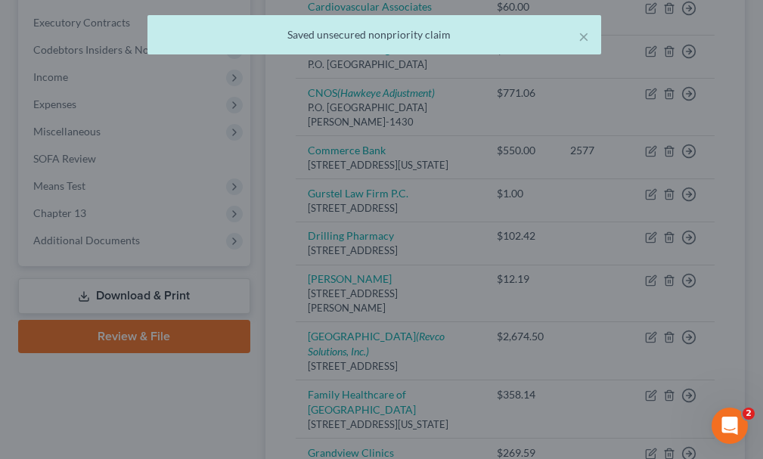
scroll to position [0, 0]
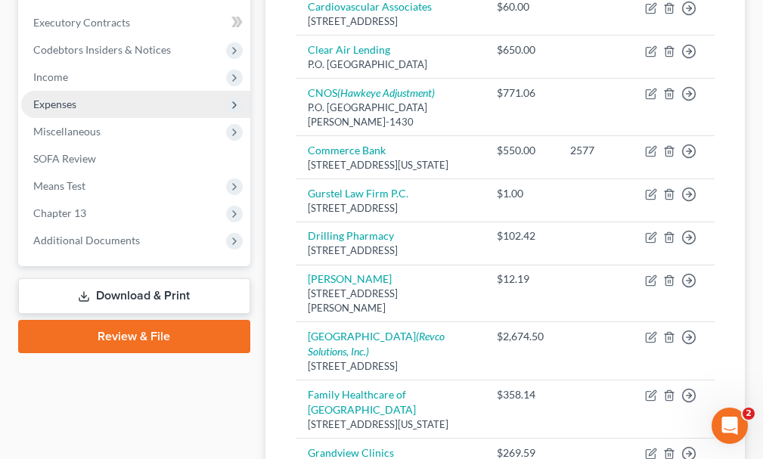
click at [44, 98] on span "Expenses" at bounding box center [54, 104] width 43 height 13
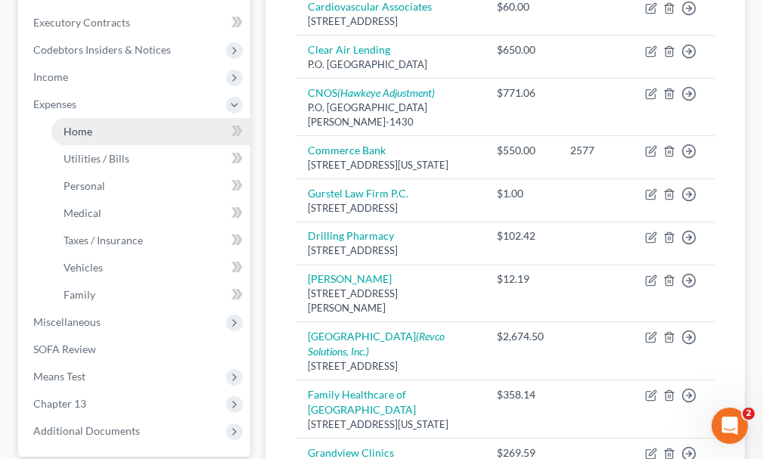
click at [76, 125] on span "Home" at bounding box center [78, 131] width 29 height 13
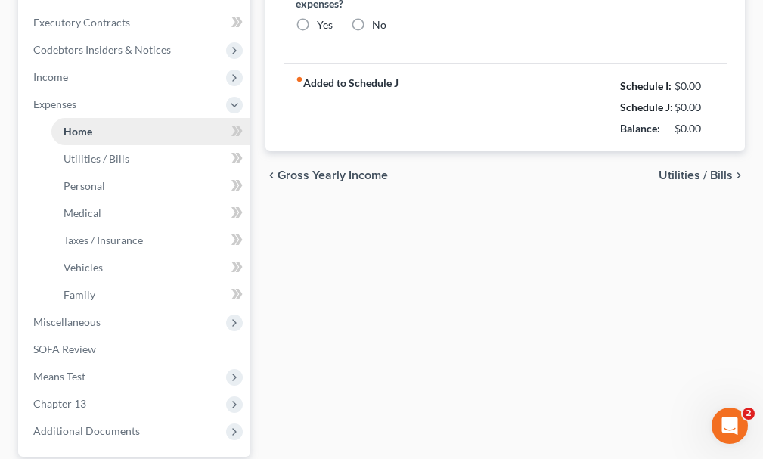
type input "600.00"
type input "0.00"
radio input "true"
type input "170.00"
type input "126.00"
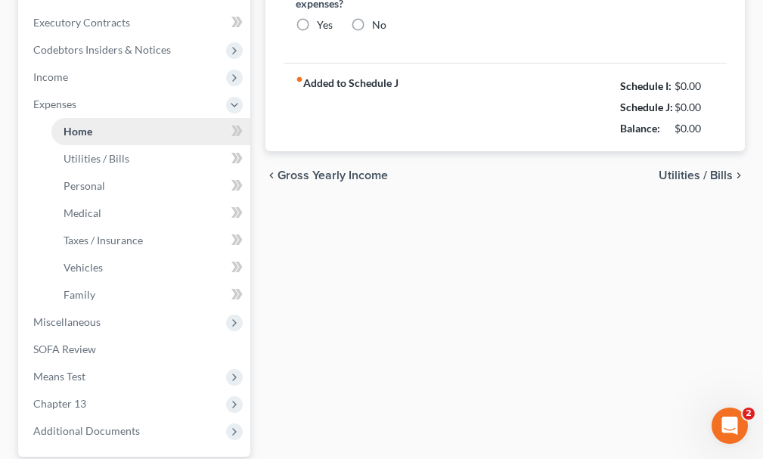
type input "0.00"
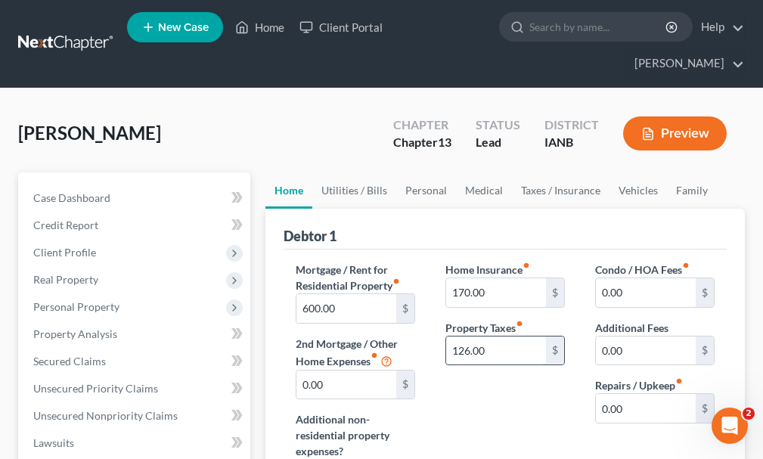
click at [500, 337] on input "126.00" at bounding box center [496, 351] width 100 height 29
type input "200"
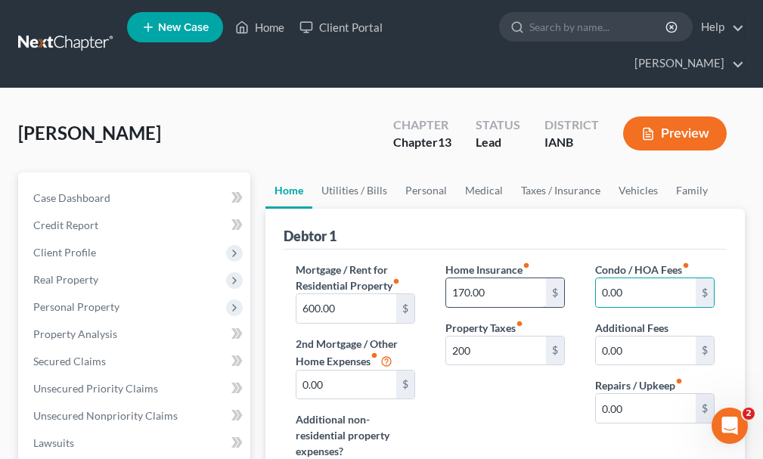
drag, startPoint x: 504, startPoint y: 266, endPoint x: 496, endPoint y: 258, distance: 11.2
click at [501, 278] on input "170.00" at bounding box center [496, 292] width 100 height 29
type input "245"
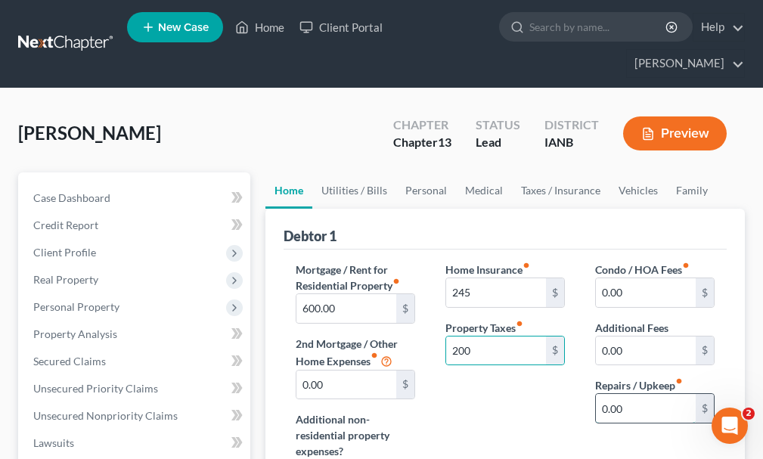
click at [652, 394] on input "0.00" at bounding box center [646, 408] width 100 height 29
type input "200"
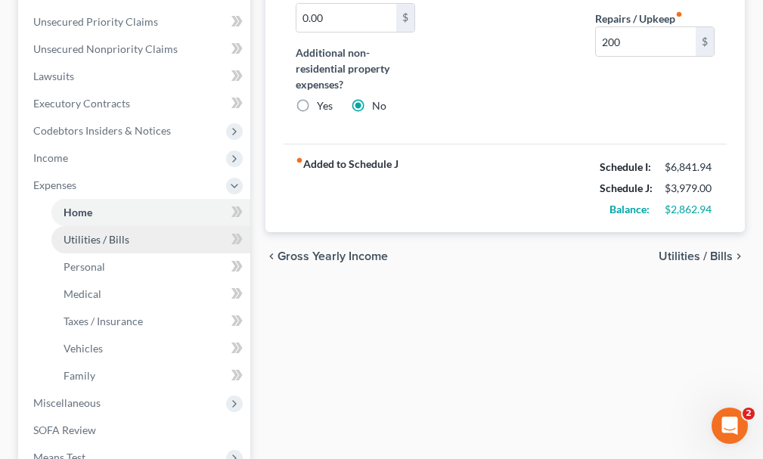
click at [116, 233] on span "Utilities / Bills" at bounding box center [97, 239] width 66 height 13
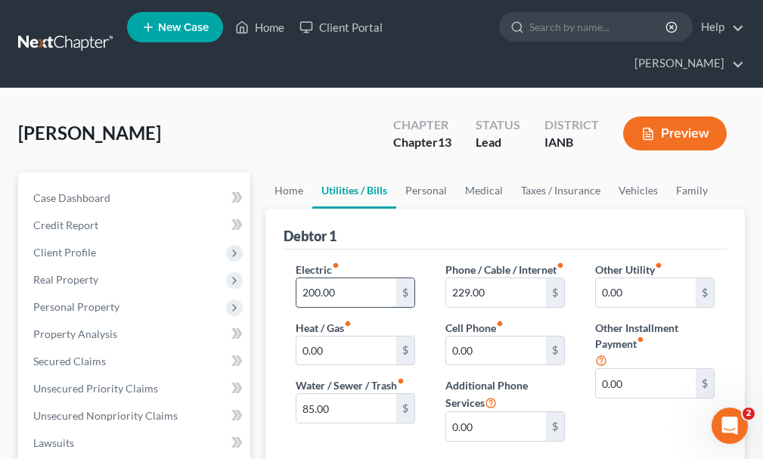
click at [346, 278] on input "200.00" at bounding box center [346, 292] width 100 height 29
type input "400"
type input "387"
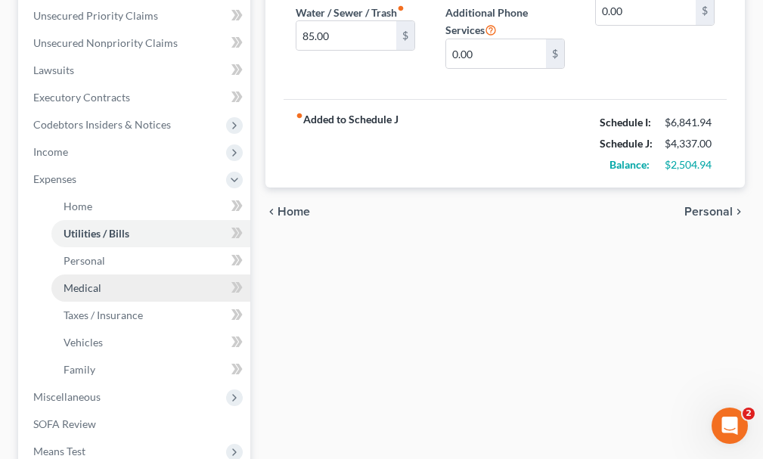
scroll to position [378, 0]
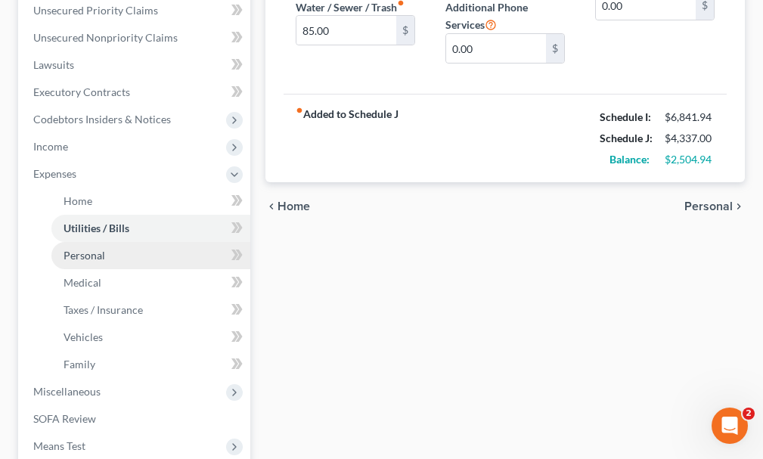
click at [81, 249] on span "Personal" at bounding box center [85, 255] width 42 height 13
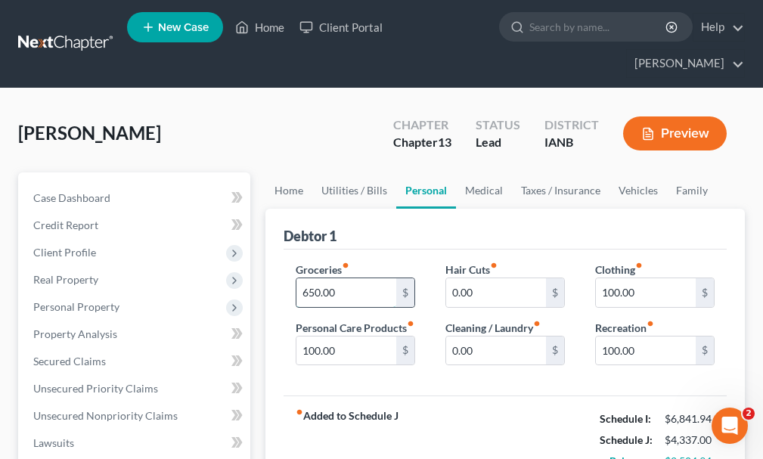
click at [352, 278] on input "650.00" at bounding box center [346, 292] width 100 height 29
type input "1,000"
type input "200"
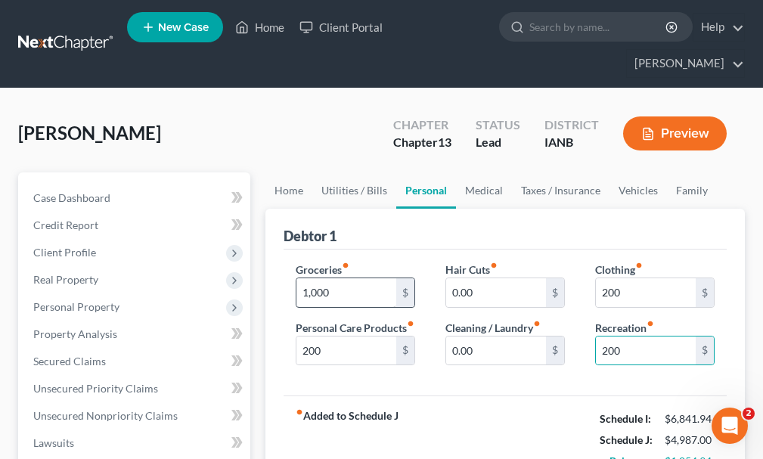
scroll to position [268, 0]
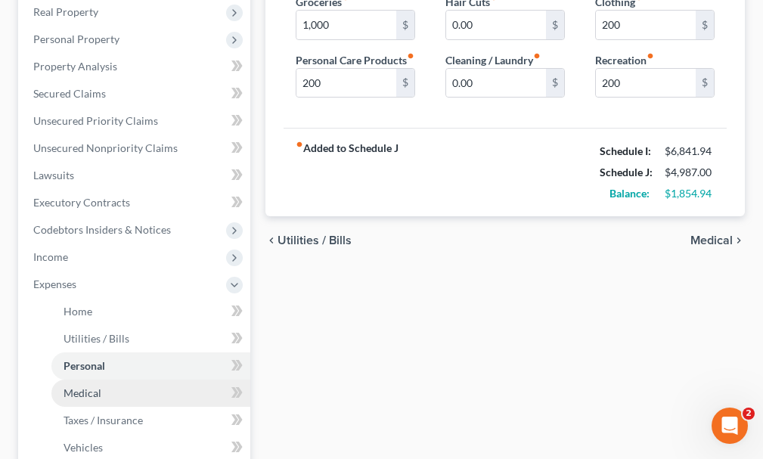
click at [90, 386] on span "Medical" at bounding box center [83, 392] width 38 height 13
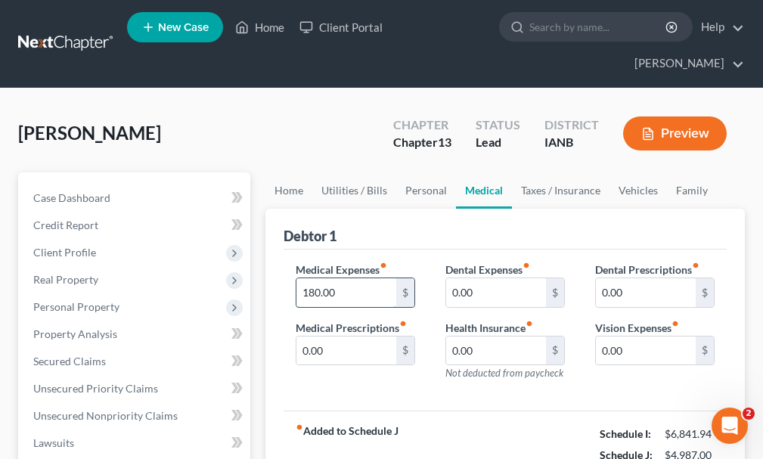
click at [347, 278] on input "180.00" at bounding box center [346, 292] width 100 height 29
type input "480"
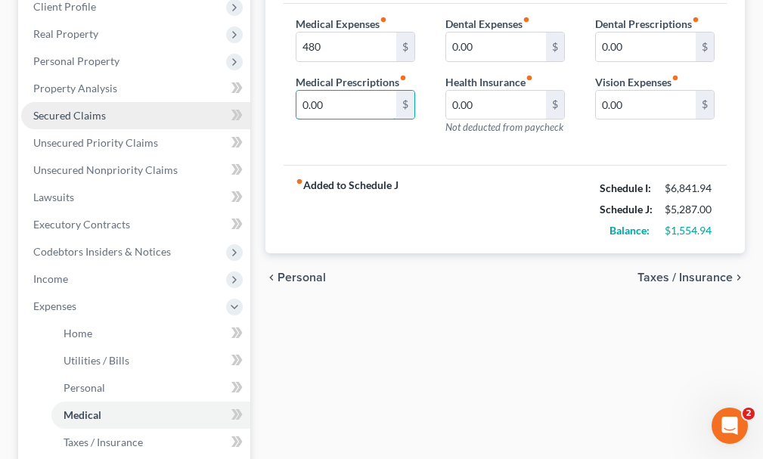
scroll to position [303, 0]
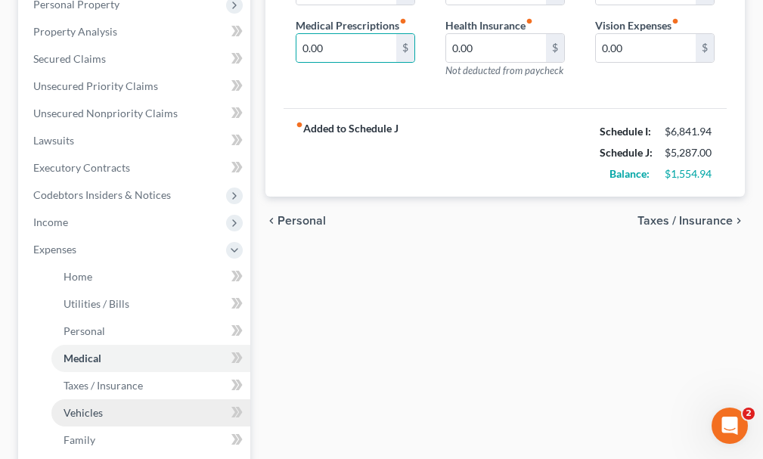
click at [88, 399] on link "Vehicles" at bounding box center [150, 412] width 199 height 27
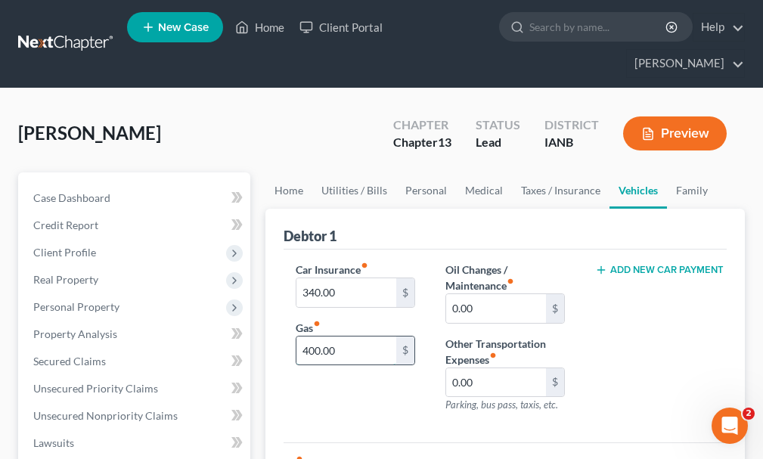
click at [358, 337] on input "400.00" at bounding box center [346, 351] width 100 height 29
type input "600"
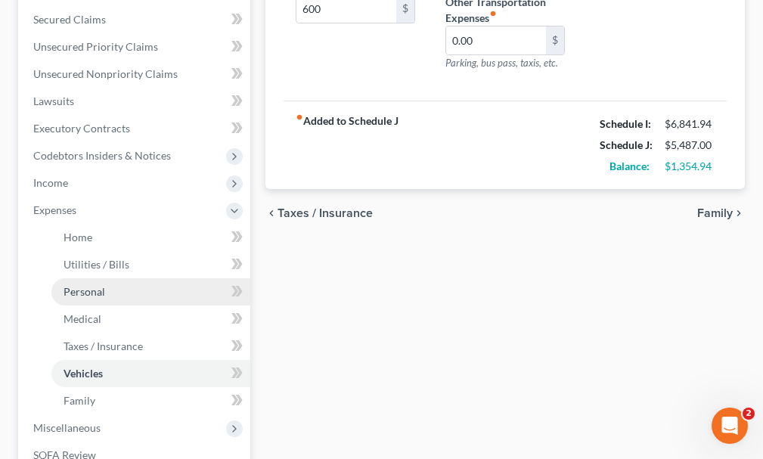
scroll to position [378, 0]
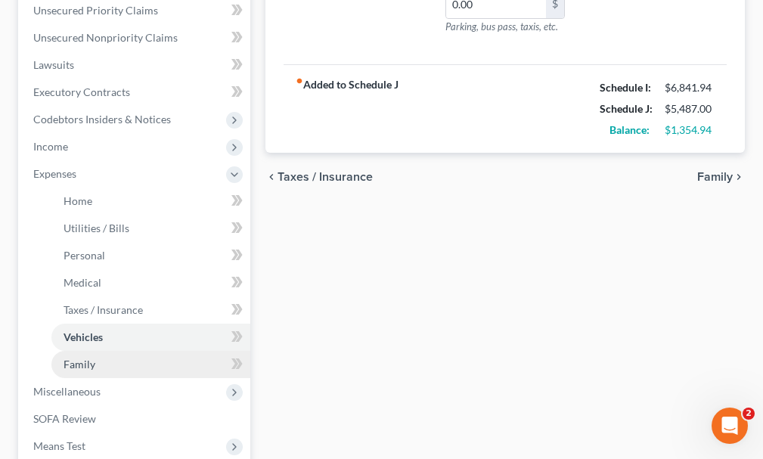
click at [86, 358] on span "Family" at bounding box center [80, 364] width 32 height 13
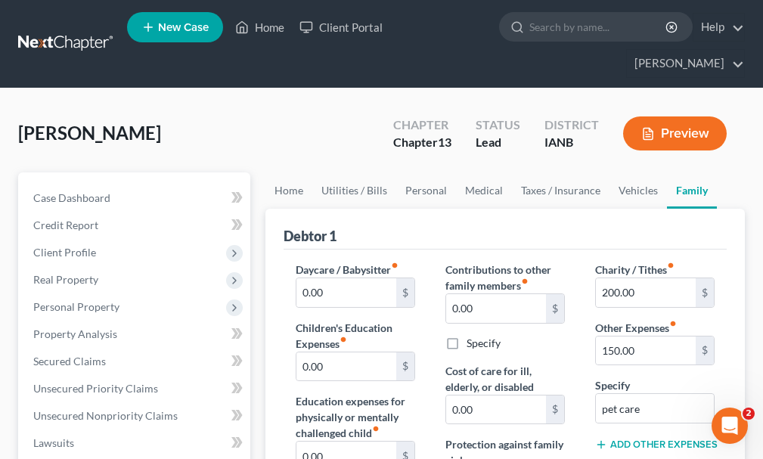
click at [644, 439] on button "Add Other Expenses" at bounding box center [655, 445] width 120 height 12
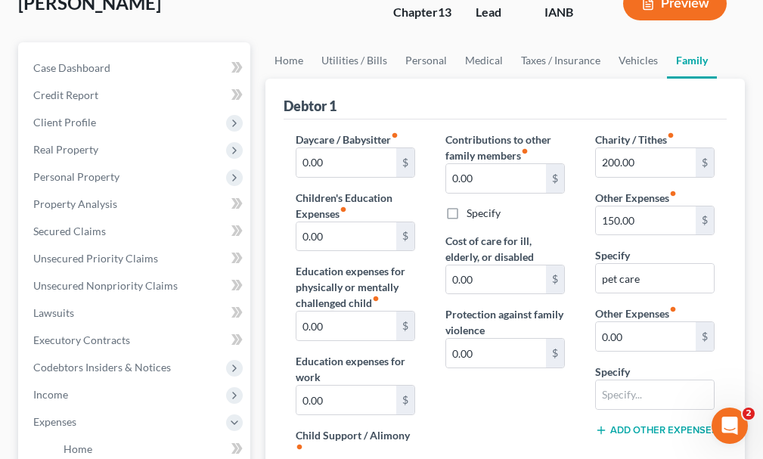
scroll to position [151, 0]
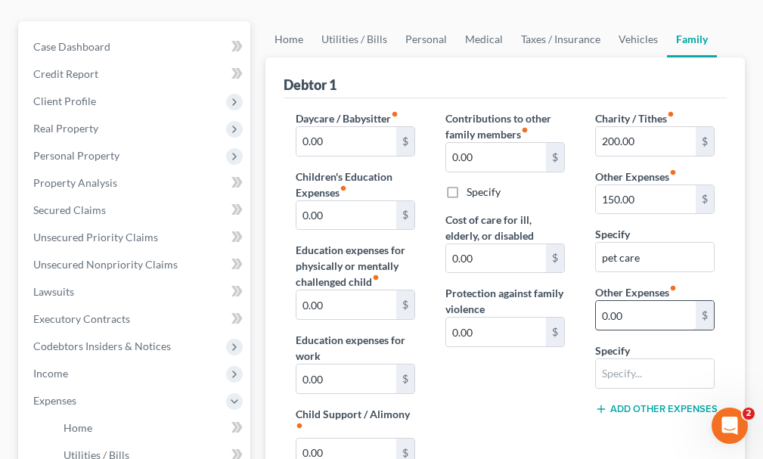
click at [650, 301] on input "0.00" at bounding box center [646, 315] width 100 height 29
type input "500"
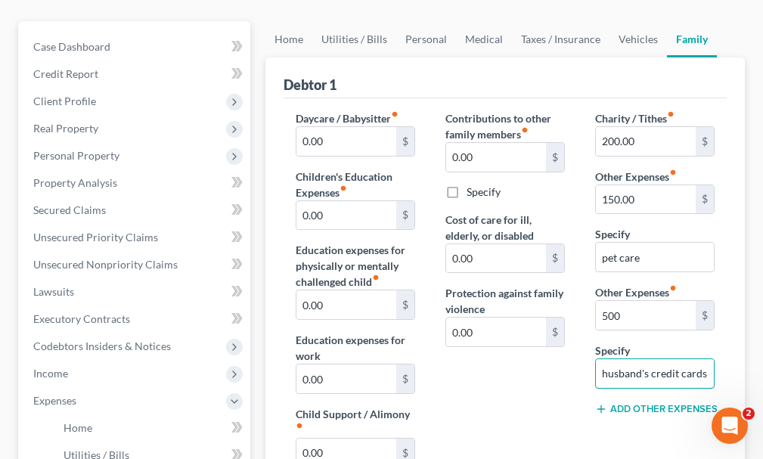
type input "husband's credit cards"
click at [655, 403] on button "Add Other Expenses" at bounding box center [655, 409] width 120 height 12
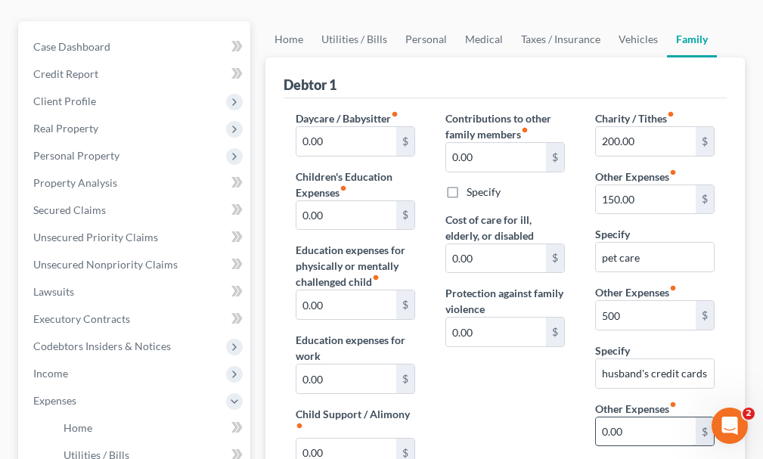
click at [643, 417] on input "0.00" at bounding box center [646, 431] width 100 height 29
type input "200"
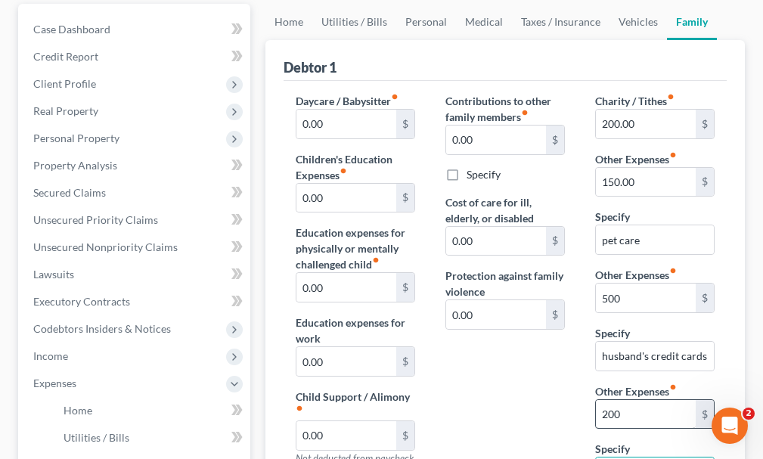
type input "car repairs"
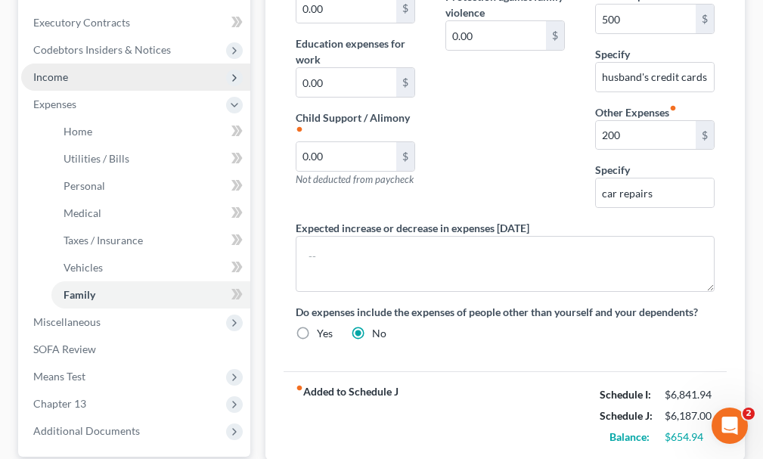
click at [51, 70] on span "Income" at bounding box center [50, 76] width 35 height 13
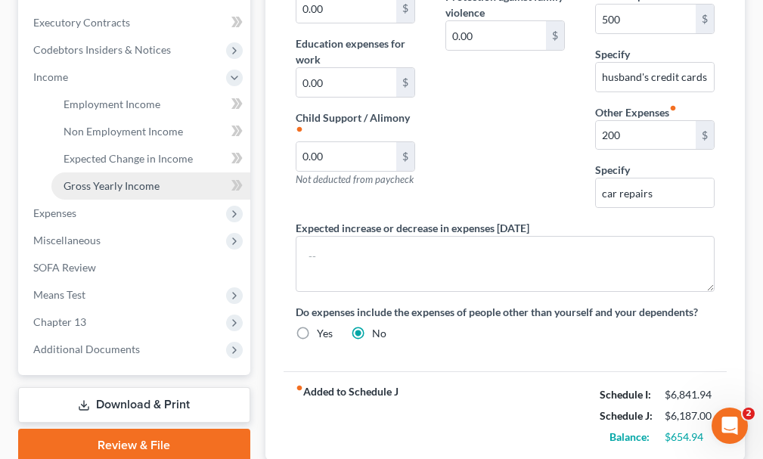
click at [82, 179] on span "Gross Yearly Income" at bounding box center [112, 185] width 96 height 13
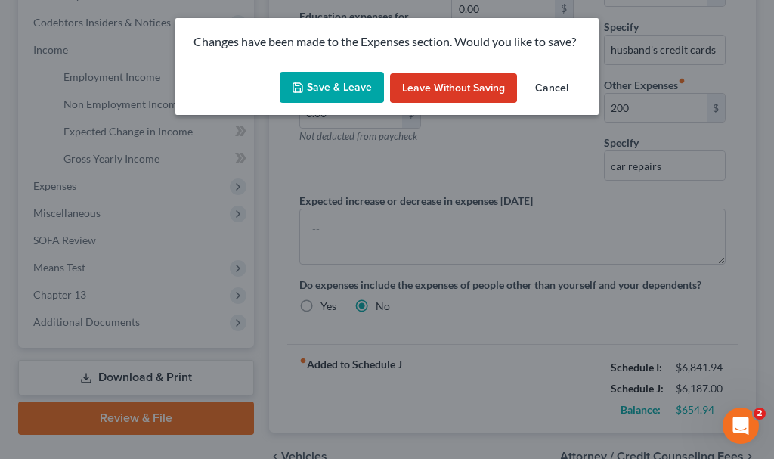
click at [304, 84] on icon "button" at bounding box center [298, 88] width 12 height 12
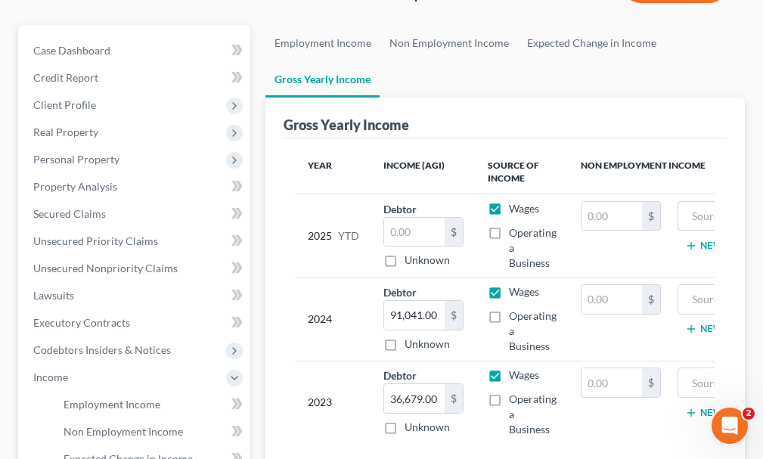
scroll to position [151, 0]
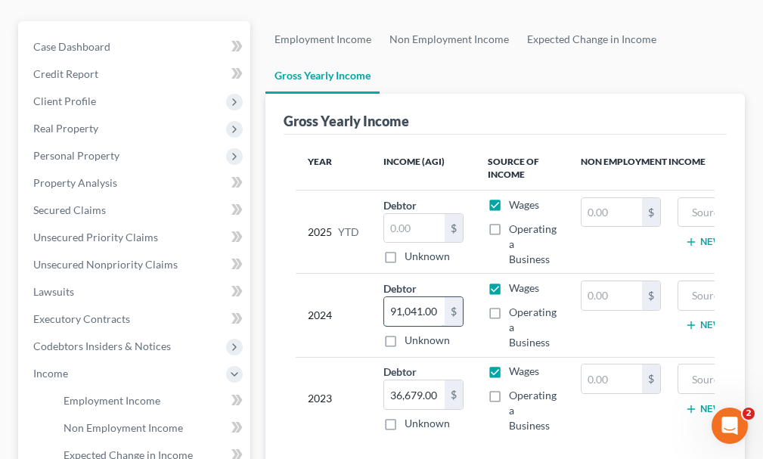
click at [429, 297] on input "91,041.00" at bounding box center [414, 311] width 61 height 29
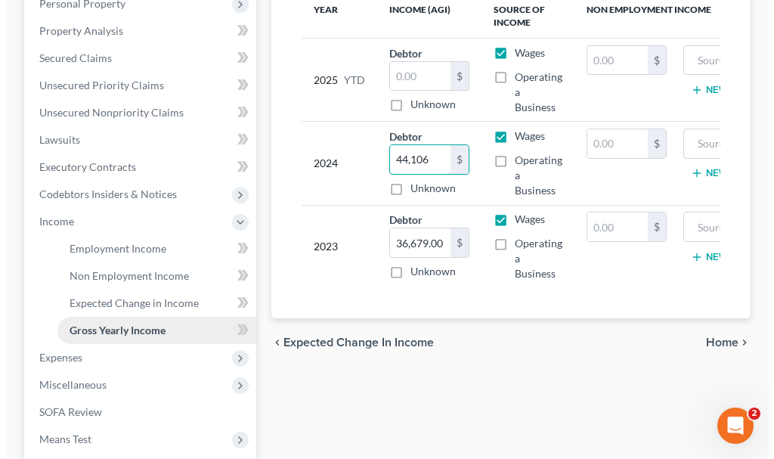
scroll to position [378, 0]
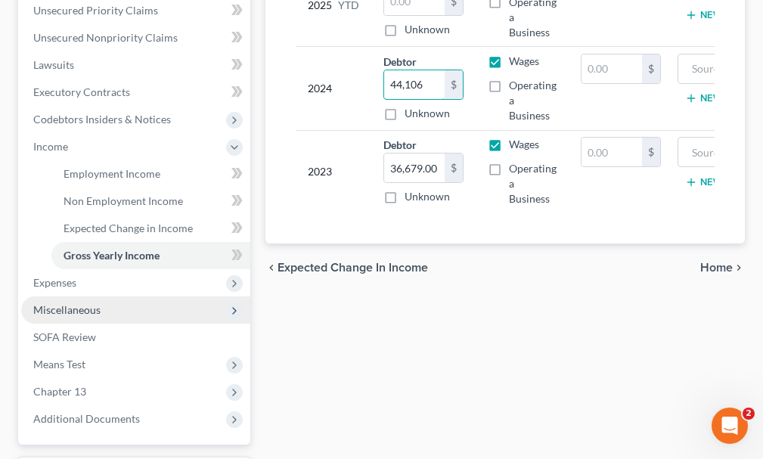
type input "44,106"
click at [73, 303] on span "Miscellaneous" at bounding box center [66, 309] width 67 height 13
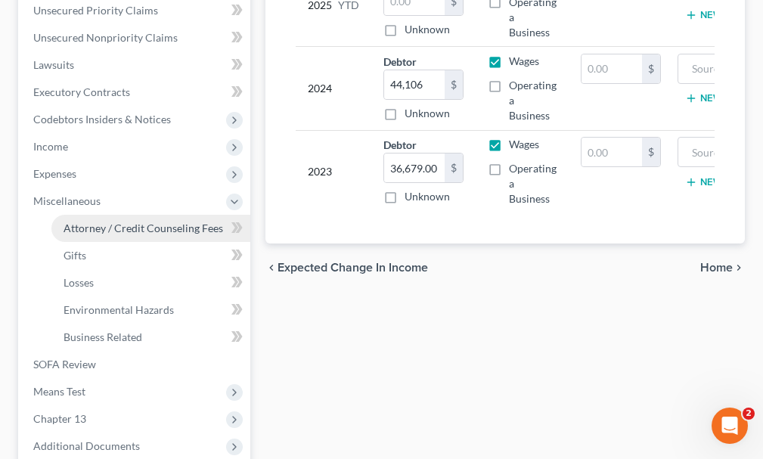
click at [133, 222] on span "Attorney / Credit Counseling Fees" at bounding box center [144, 228] width 160 height 13
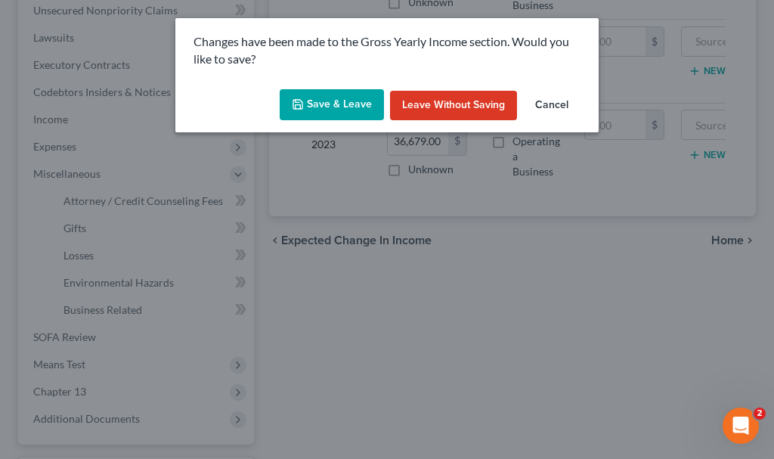
click at [322, 106] on button "Save & Leave" at bounding box center [332, 105] width 104 height 32
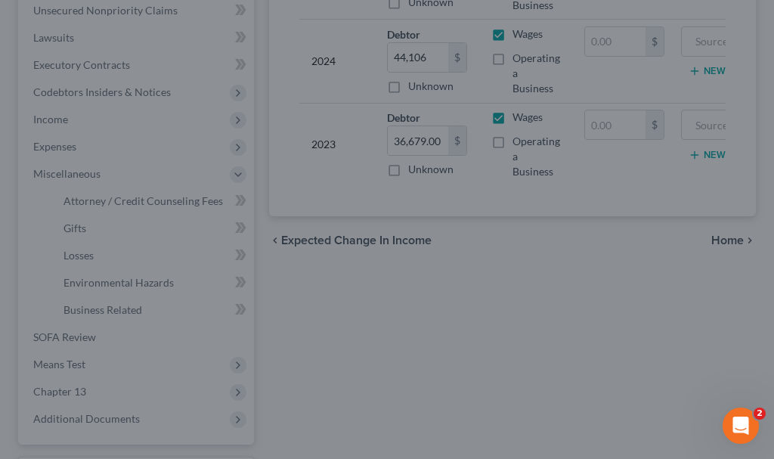
select select "0"
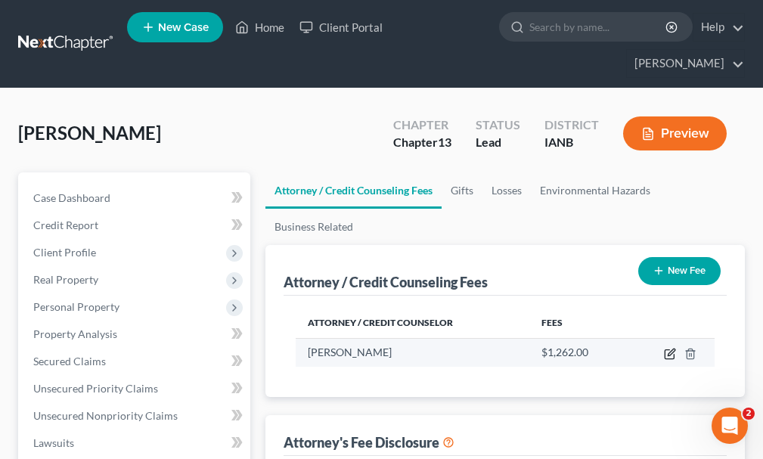
click at [666, 348] on icon "button" at bounding box center [670, 354] width 12 height 12
select select "16"
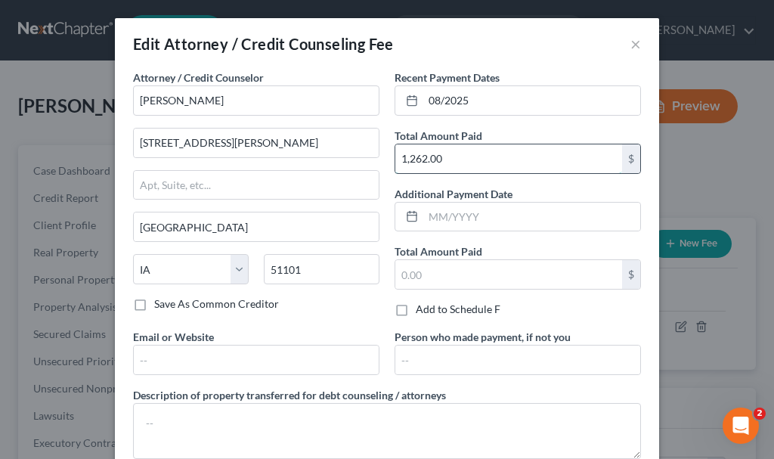
click at [457, 160] on input "1,262.00" at bounding box center [509, 158] width 227 height 29
type input "1,287"
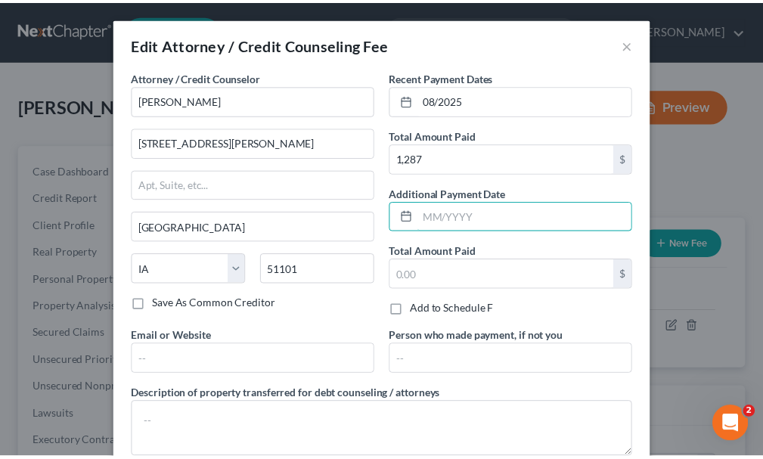
scroll to position [95, 0]
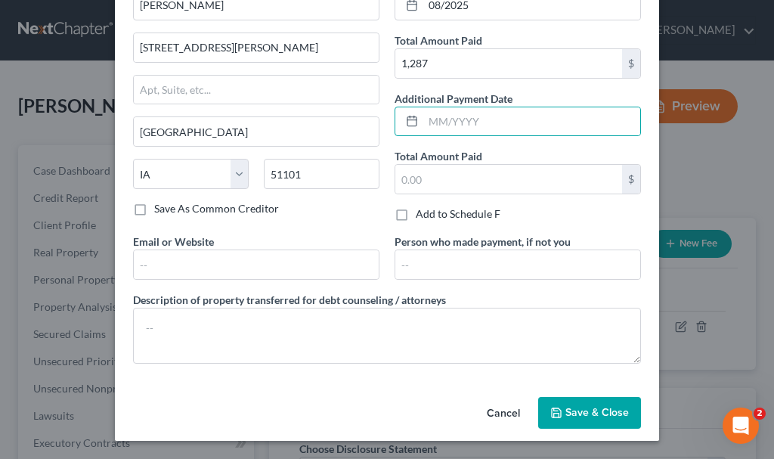
click at [575, 410] on span "Save & Close" at bounding box center [598, 412] width 64 height 13
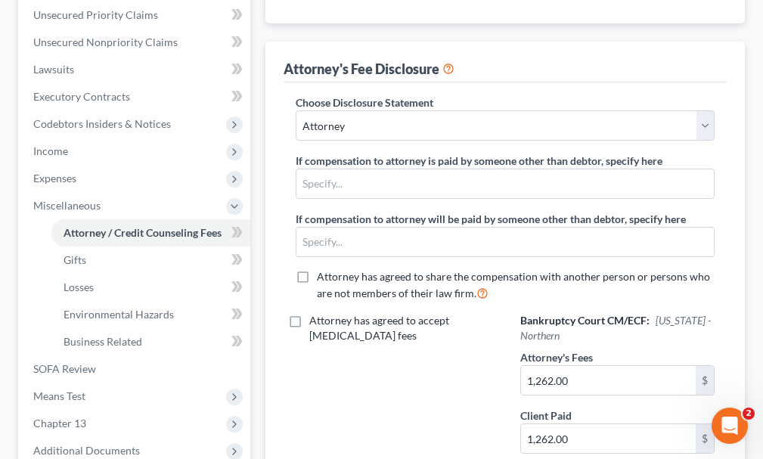
scroll to position [454, 0]
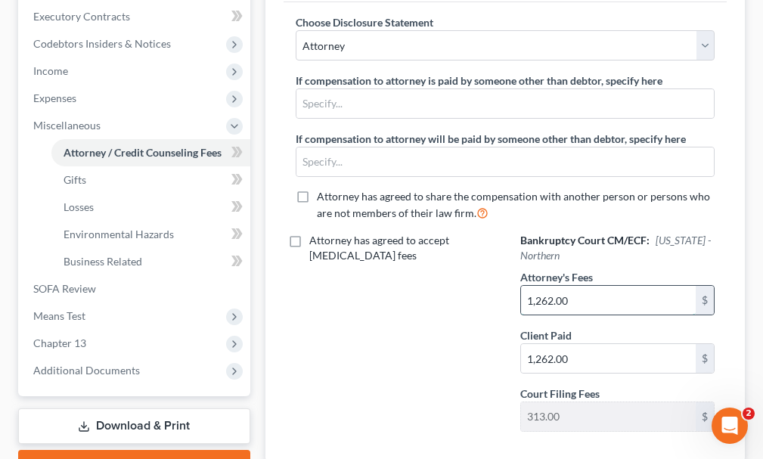
click at [587, 286] on input "1,262.00" at bounding box center [608, 300] width 175 height 29
type input "5,000"
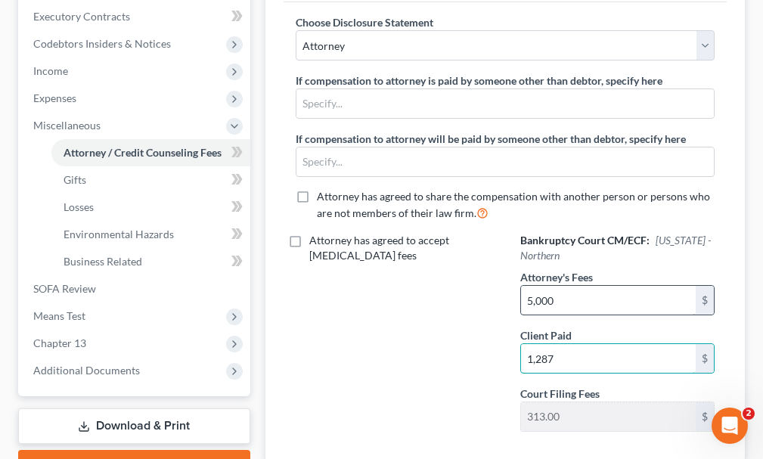
type input "1,287"
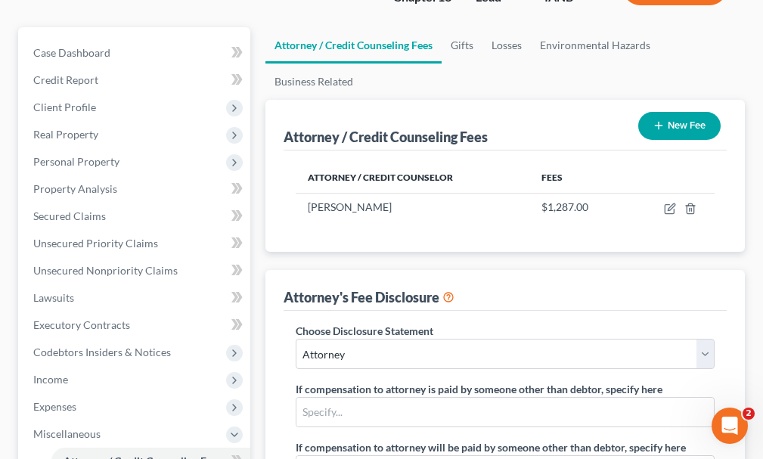
scroll to position [0, 0]
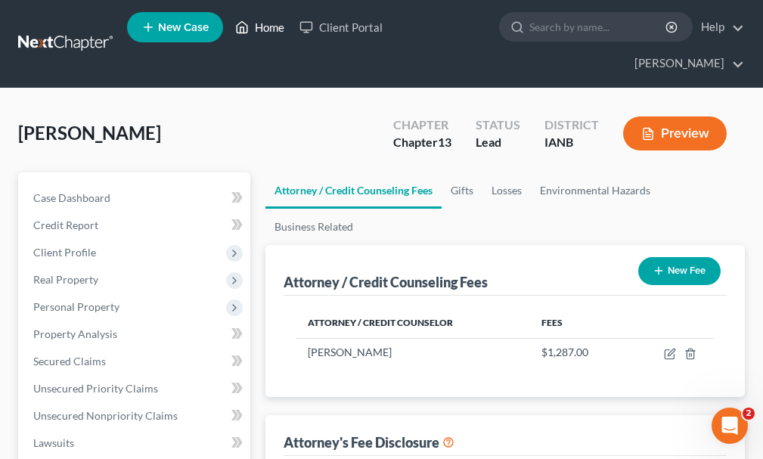
click at [273, 28] on link "Home" at bounding box center [260, 27] width 64 height 27
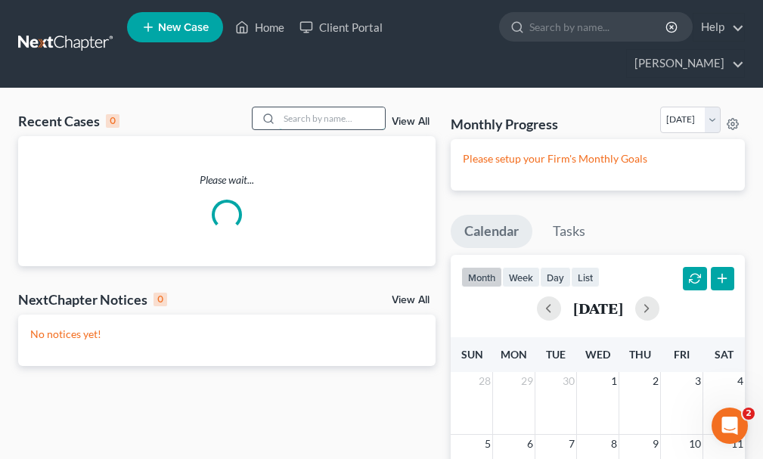
click at [321, 107] on input "search" at bounding box center [332, 118] width 106 height 22
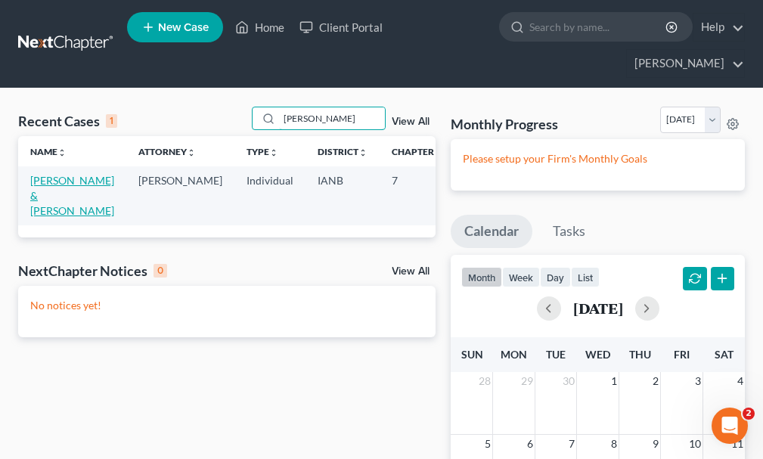
type input "[PERSON_NAME]"
click at [44, 174] on link "[PERSON_NAME] & [PERSON_NAME]" at bounding box center [72, 195] width 84 height 43
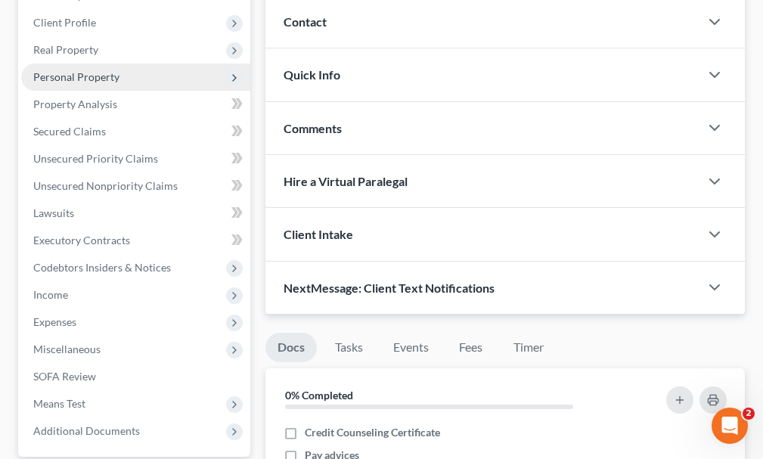
scroll to position [303, 0]
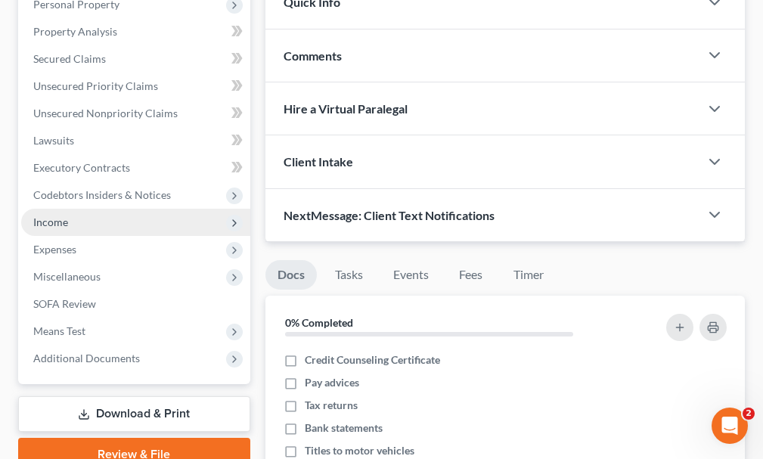
click at [62, 216] on span "Income" at bounding box center [50, 222] width 35 height 13
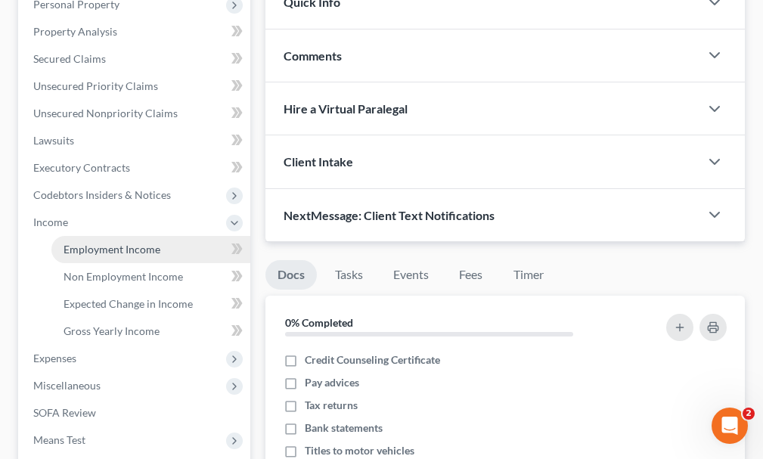
click at [91, 243] on span "Employment Income" at bounding box center [112, 249] width 97 height 13
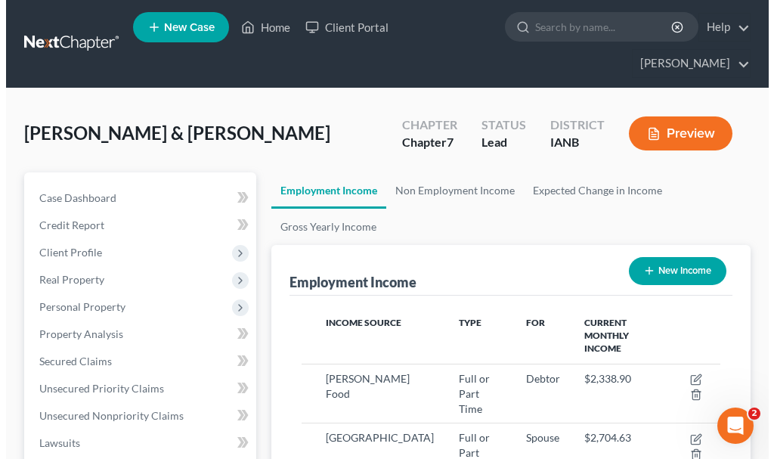
scroll to position [210, 449]
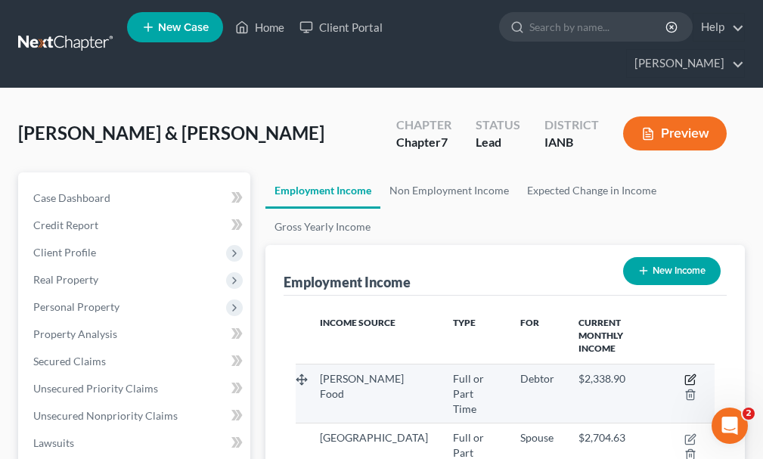
click at [689, 374] on icon "button" at bounding box center [690, 380] width 12 height 12
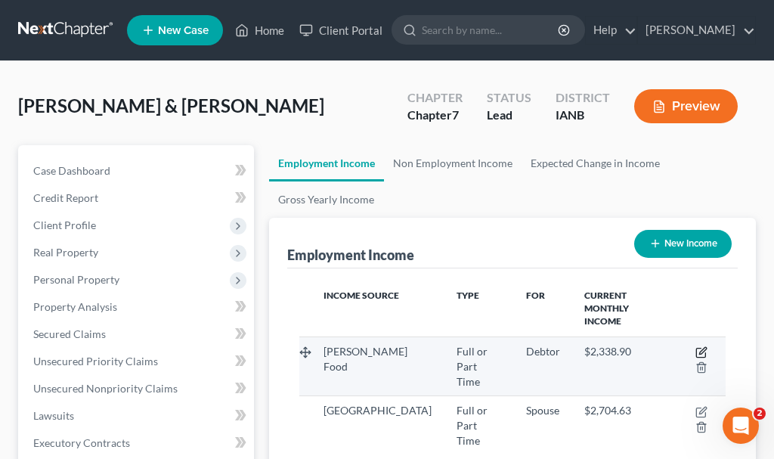
select select "0"
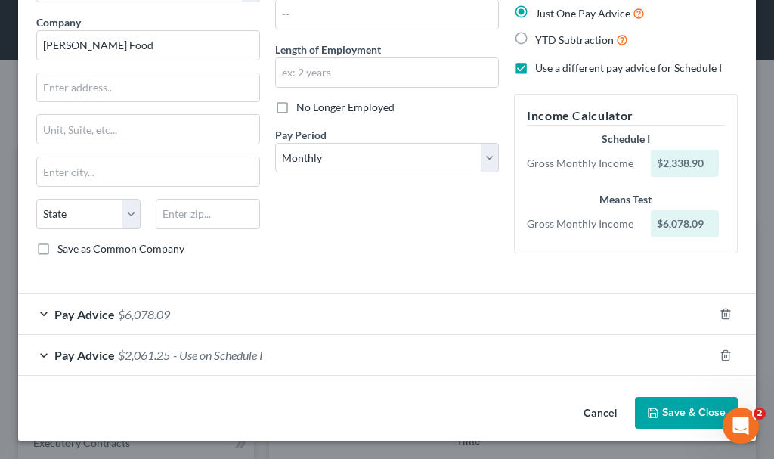
scroll to position [113, 0]
click at [147, 313] on span "$6,078.09" at bounding box center [144, 314] width 52 height 14
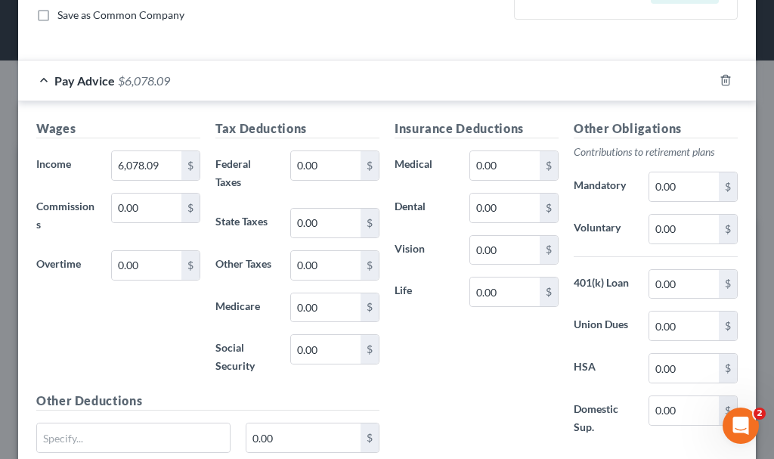
scroll to position [352, 0]
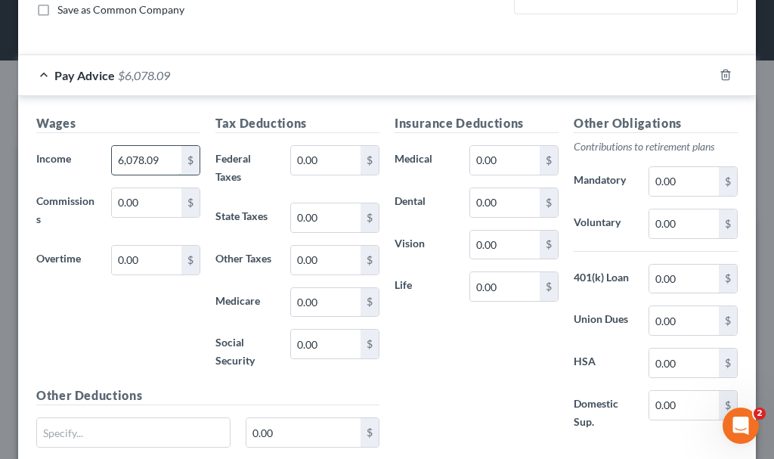
click at [161, 162] on input "6,078.09" at bounding box center [147, 160] width 70 height 29
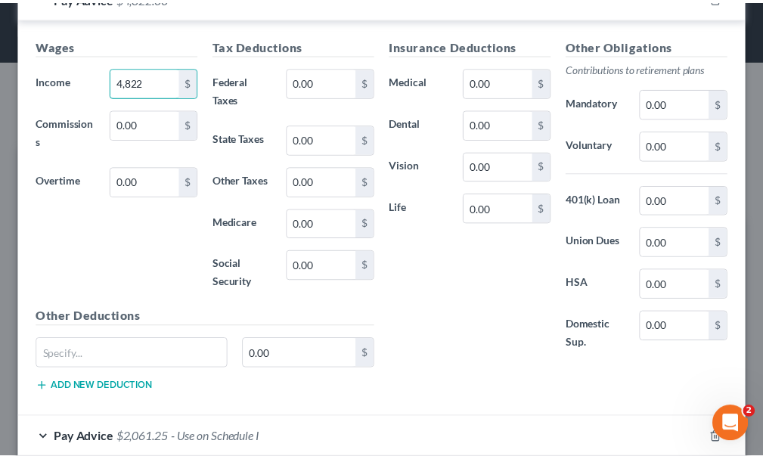
scroll to position [514, 0]
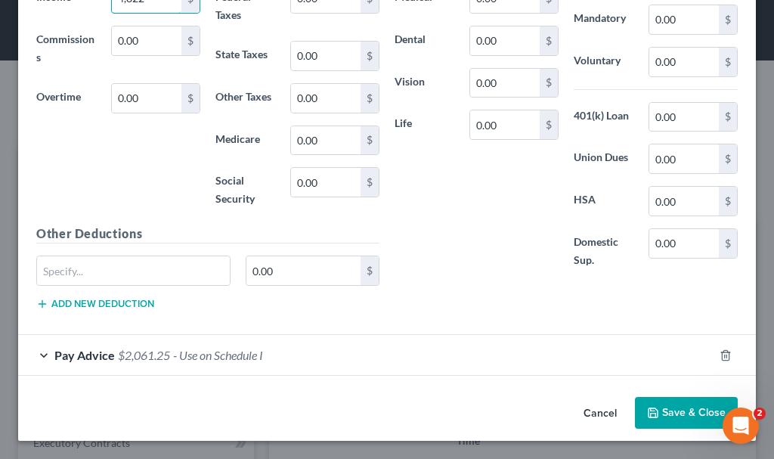
type input "4,822"
click at [669, 406] on button "Save & Close" at bounding box center [686, 413] width 103 height 32
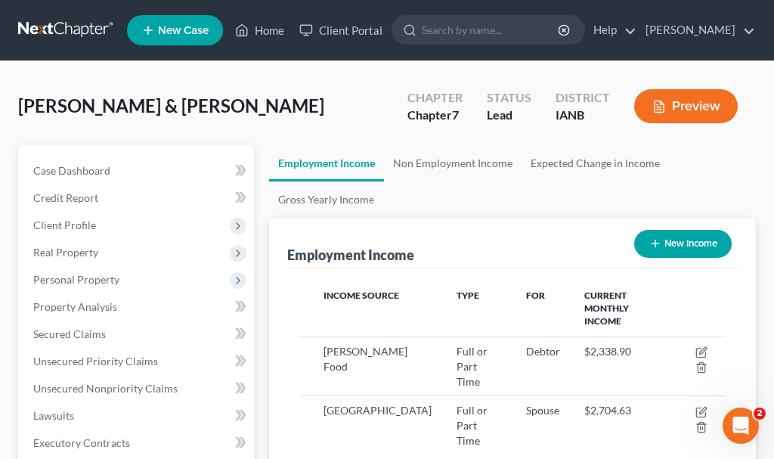
scroll to position [756129, 755889]
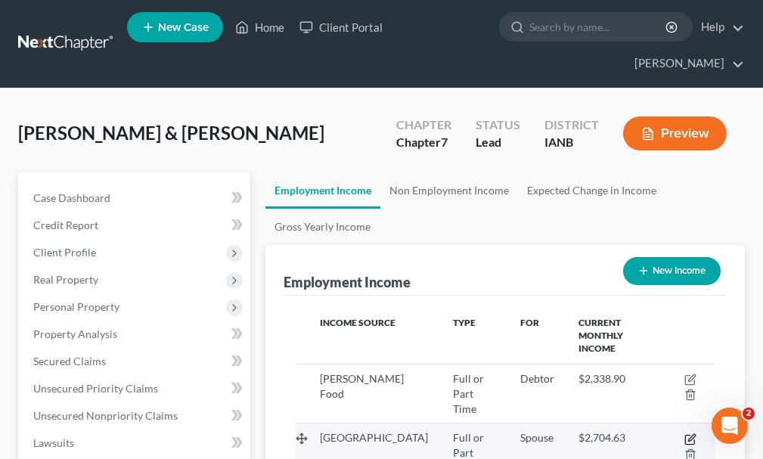
click at [689, 435] on icon "button" at bounding box center [689, 439] width 9 height 9
select select "0"
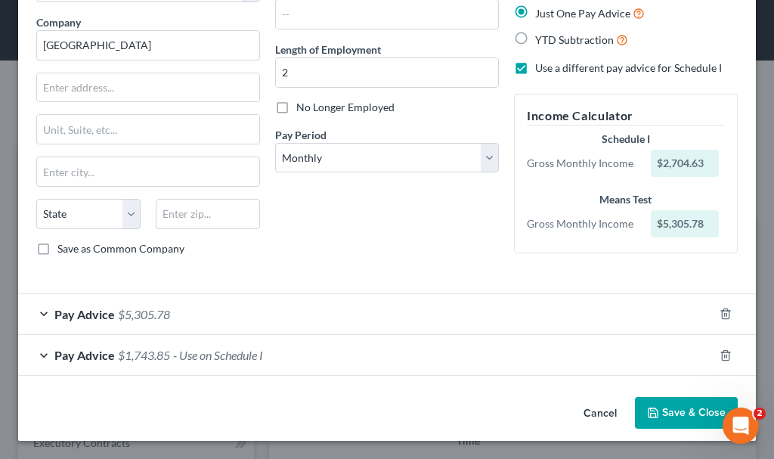
scroll to position [113, 0]
click at [148, 313] on span "$5,305.78" at bounding box center [144, 314] width 52 height 14
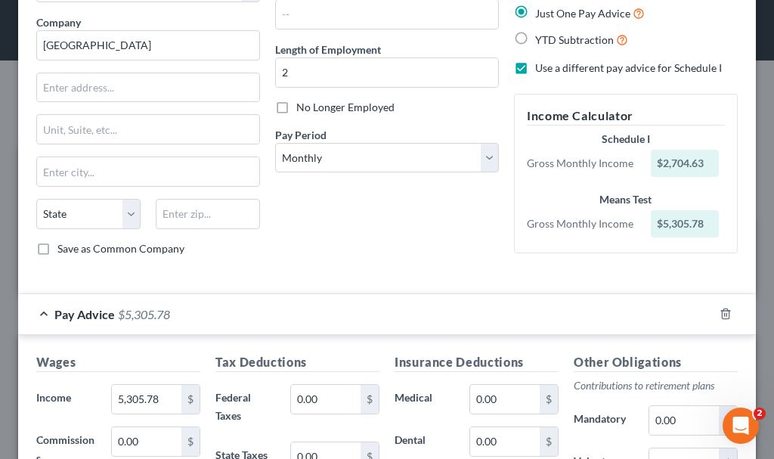
scroll to position [126, 0]
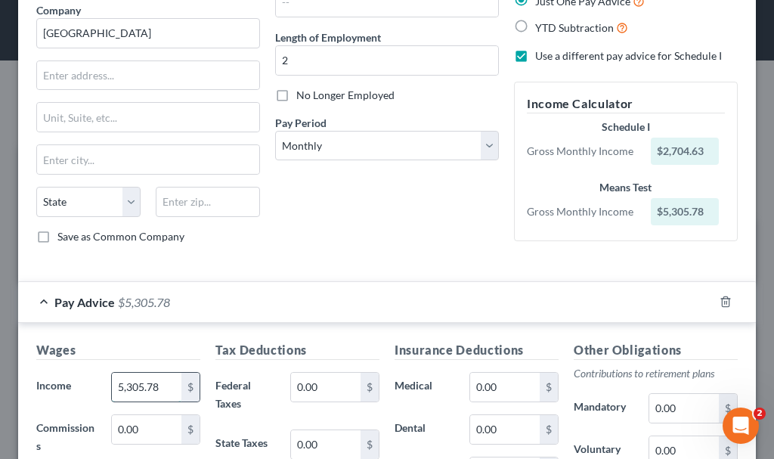
click at [166, 385] on input "5,305.78" at bounding box center [147, 387] width 70 height 29
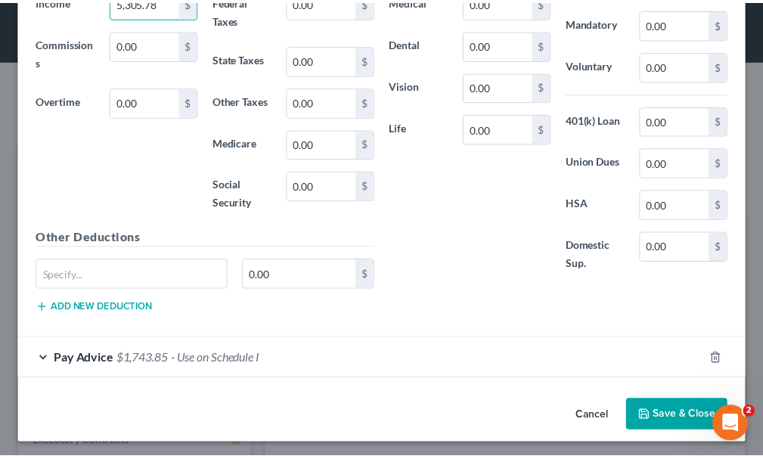
scroll to position [514, 0]
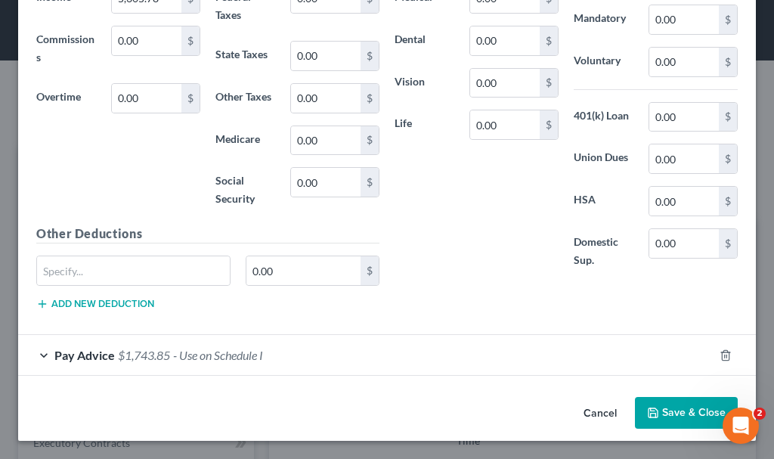
click at [666, 410] on button "Save & Close" at bounding box center [686, 413] width 103 height 32
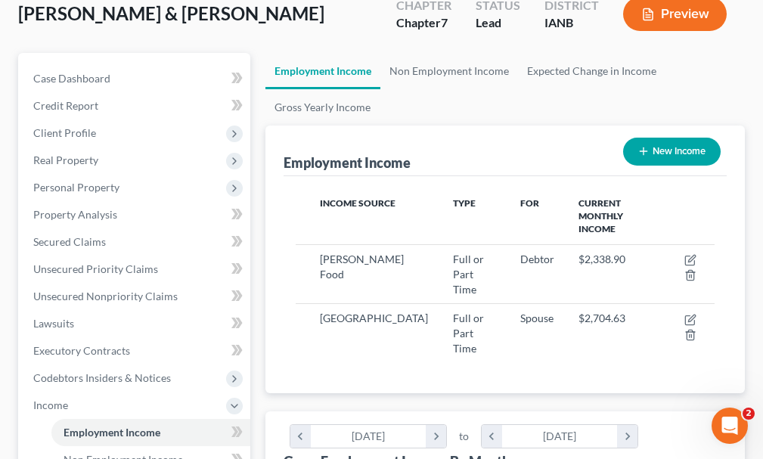
scroll to position [0, 0]
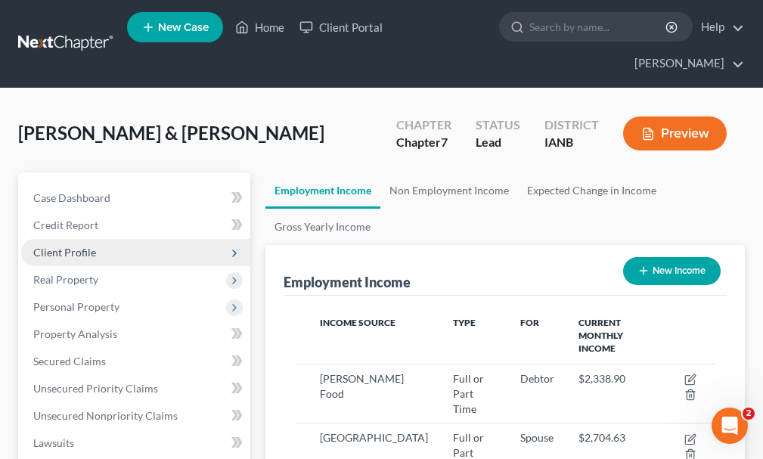
click at [63, 246] on span "Client Profile" at bounding box center [64, 252] width 63 height 13
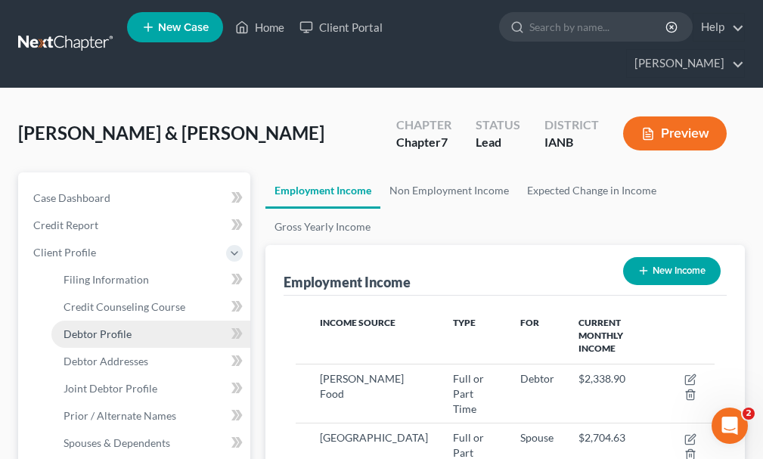
click at [95, 327] on span "Debtor Profile" at bounding box center [98, 333] width 68 height 13
select select "1"
select select "3"
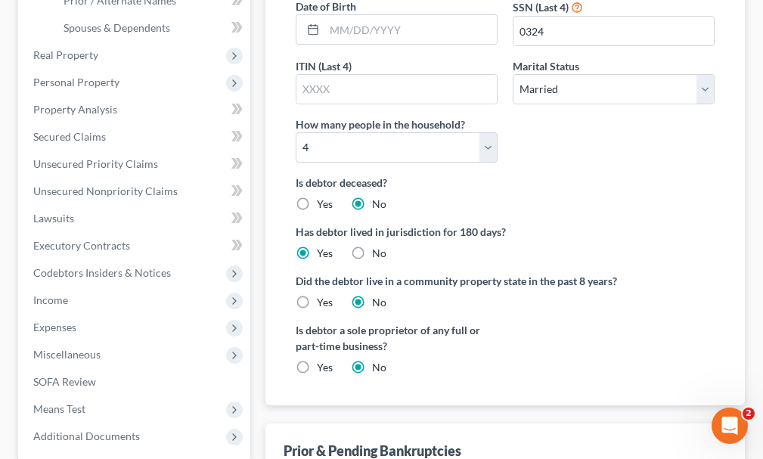
scroll to position [454, 0]
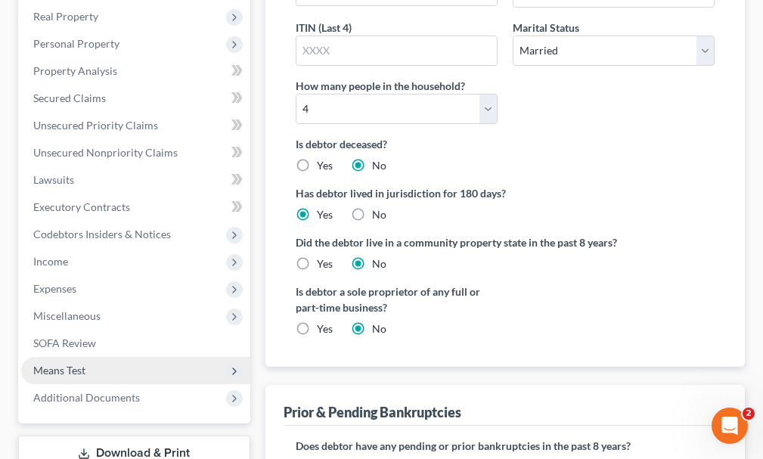
click at [65, 364] on span "Means Test" at bounding box center [59, 370] width 52 height 13
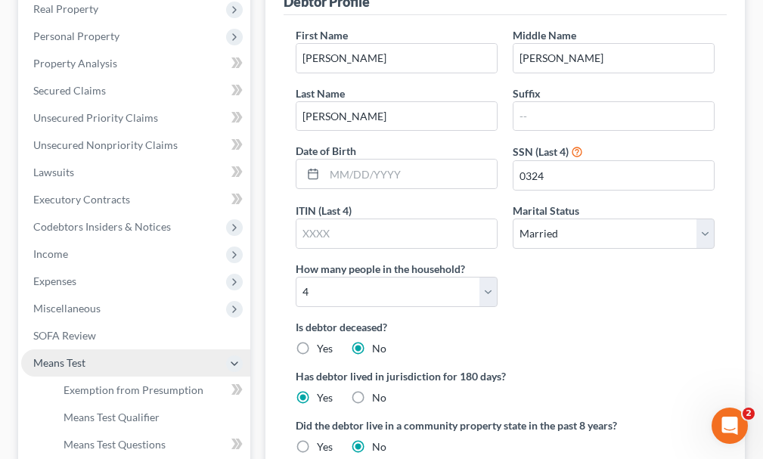
scroll to position [263, 0]
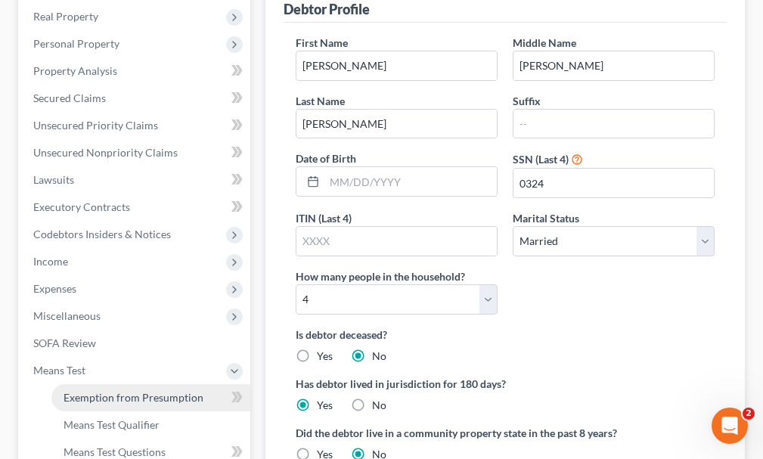
click at [111, 391] on span "Exemption from Presumption" at bounding box center [134, 397] width 140 height 13
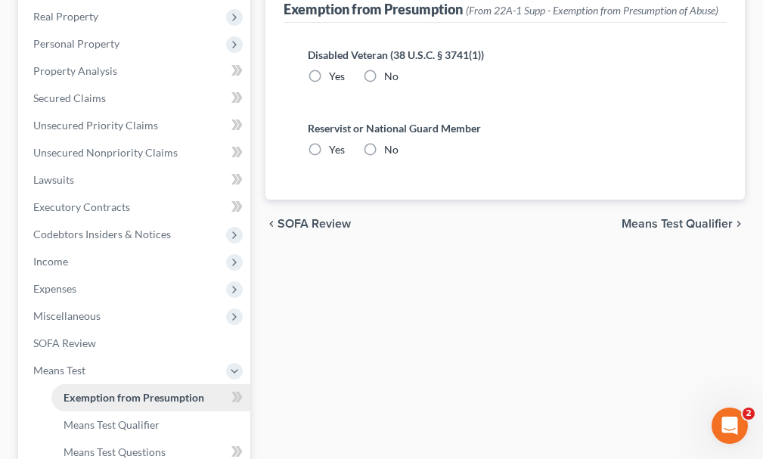
radio input "true"
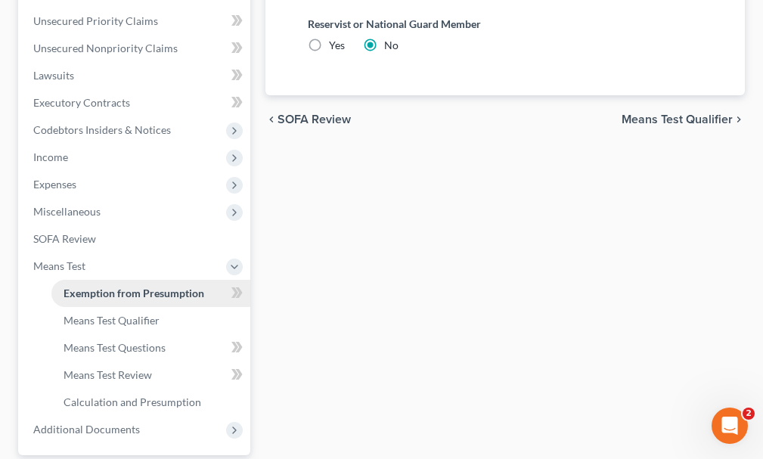
scroll to position [378, 0]
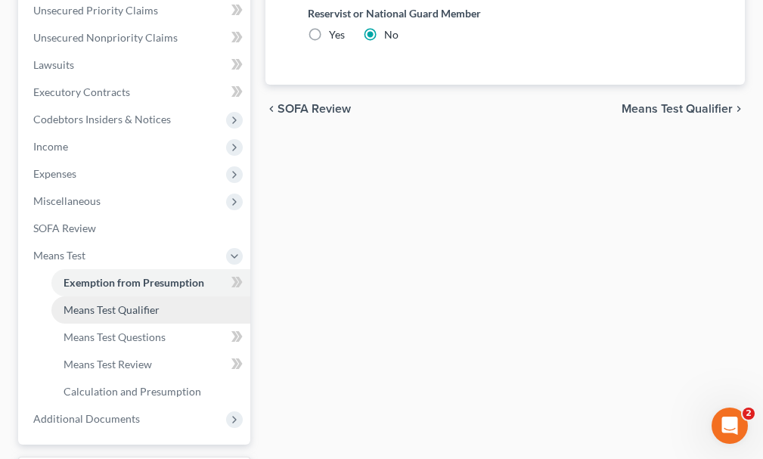
click at [121, 303] on span "Means Test Qualifier" at bounding box center [112, 309] width 96 height 13
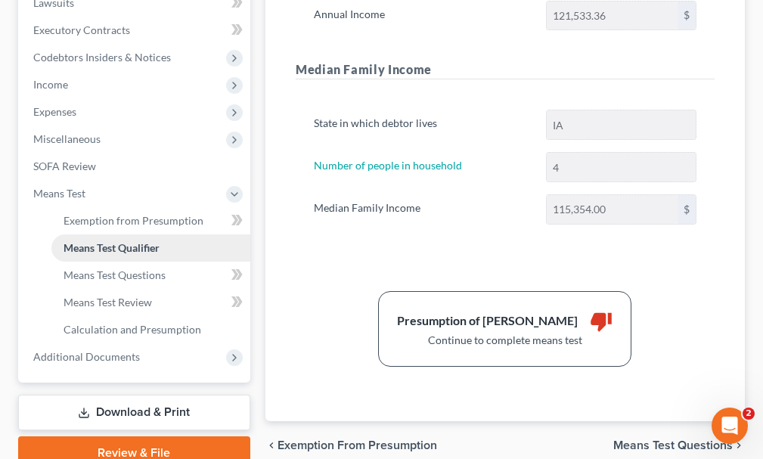
scroll to position [481, 0]
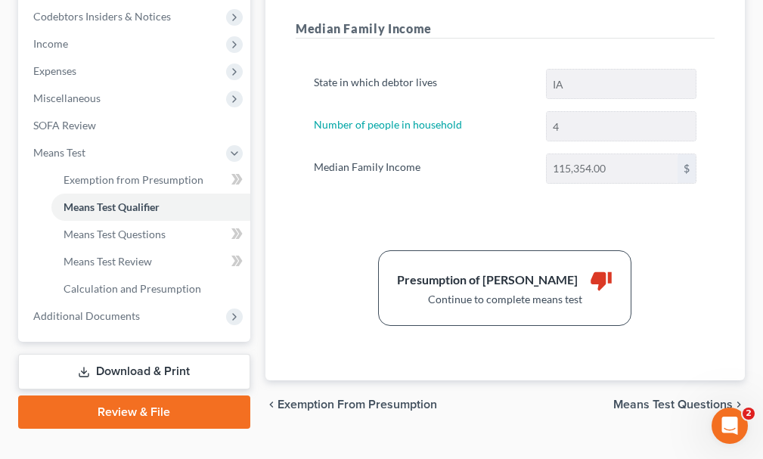
click at [144, 354] on link "Download & Print" at bounding box center [134, 372] width 232 height 36
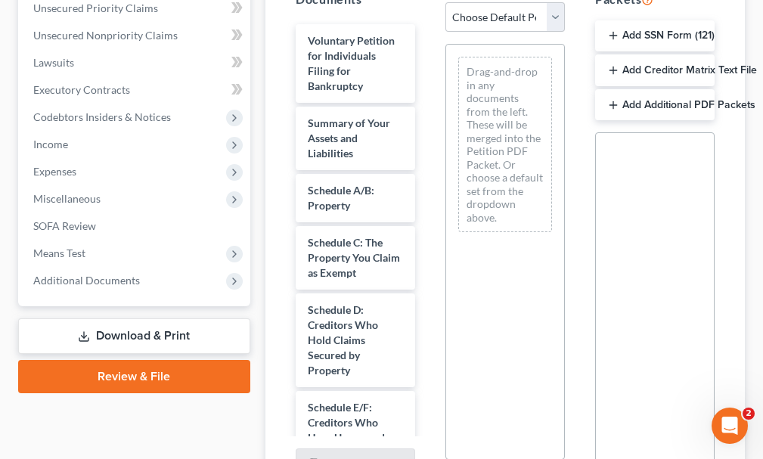
scroll to position [454, 0]
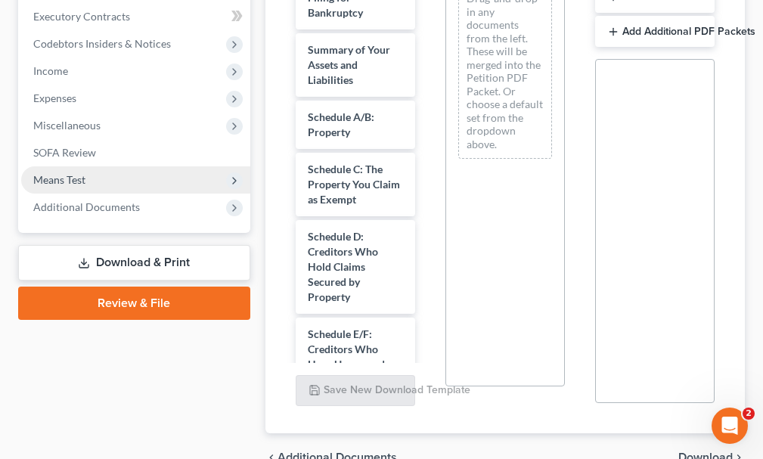
click at [65, 173] on span "Means Test" at bounding box center [59, 179] width 52 height 13
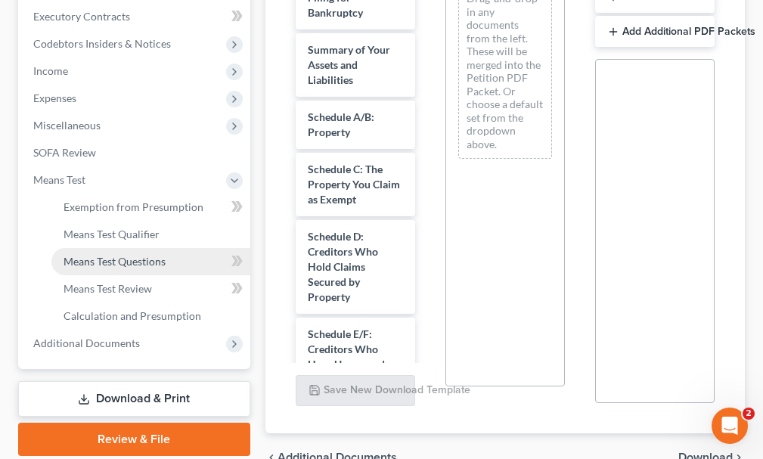
click at [89, 255] on span "Means Test Questions" at bounding box center [115, 261] width 102 height 13
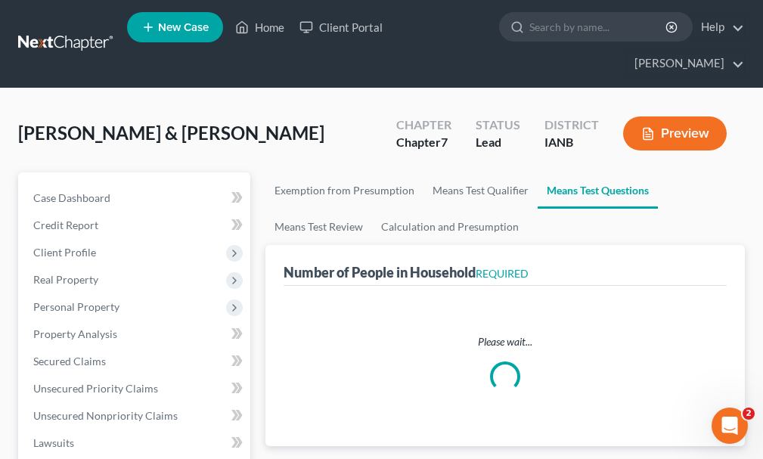
select select "1"
select select "60"
select select "1"
select select "60"
select select "3"
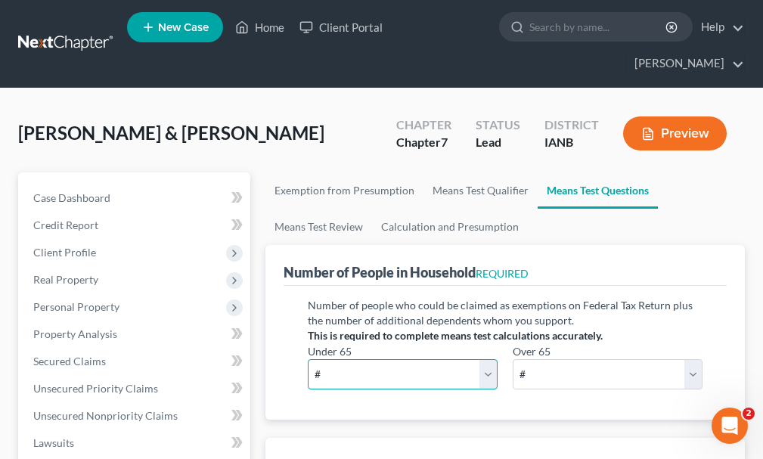
click at [351, 359] on select "# 0 1 2 3 4 5 6 7 8 9 10" at bounding box center [403, 374] width 190 height 30
select select "4"
click at [308, 359] on select "# 0 1 2 3 4 5 6 7 8 9 10" at bounding box center [403, 374] width 190 height 30
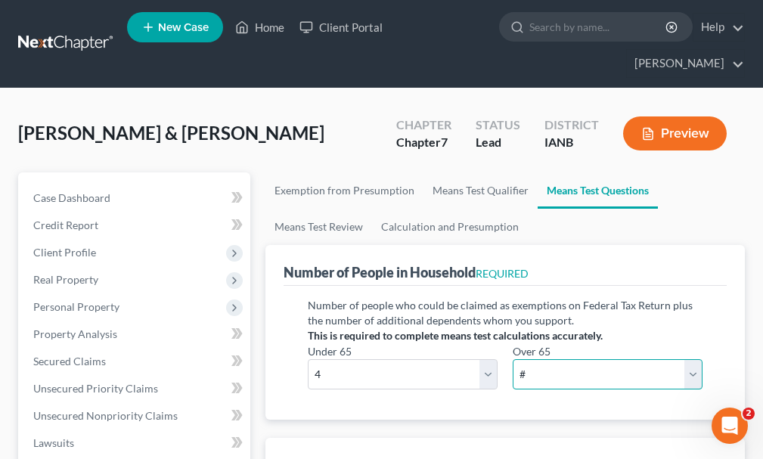
click at [545, 359] on select "# 0 1 2 3 4 5 6 7 8 9 10" at bounding box center [608, 374] width 190 height 30
select select "0"
click at [513, 359] on select "# 0 1 2 3 4 5 6 7 8 9 10" at bounding box center [608, 374] width 190 height 30
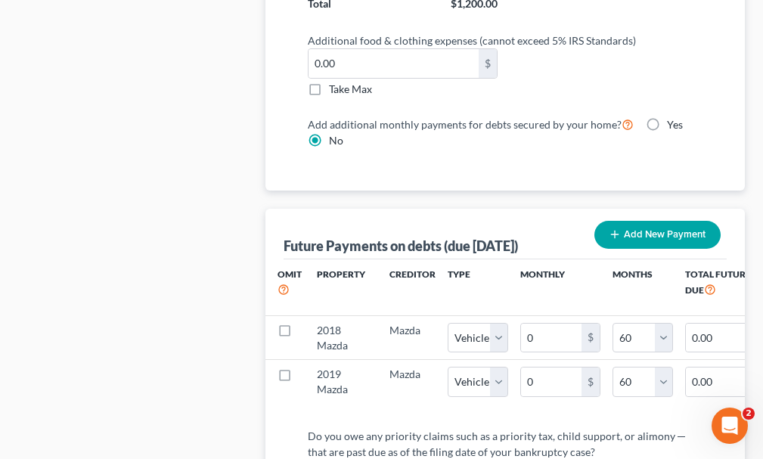
scroll to position [1740, 0]
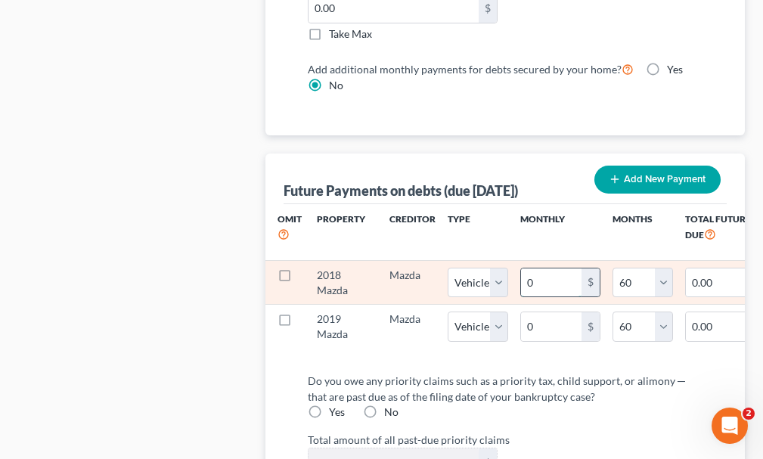
click at [544, 269] on input "0" at bounding box center [551, 283] width 61 height 29
type input "3"
type input "180.00"
type input "39"
type input "2,340.00"
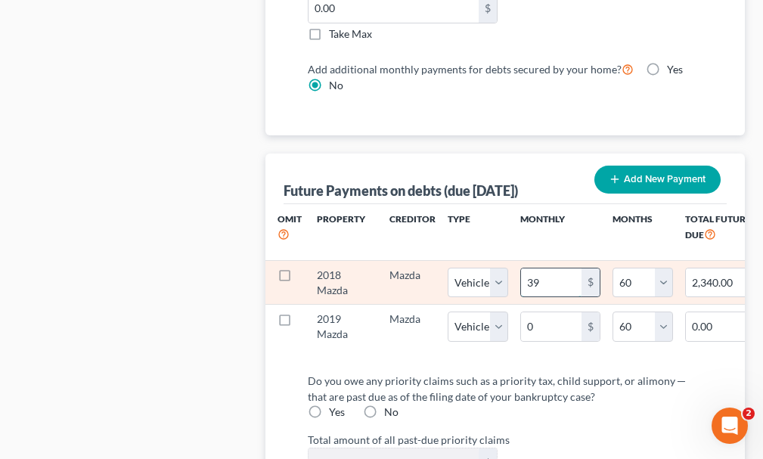
type input "397"
type input "23,820.00"
select select "1"
select select "60"
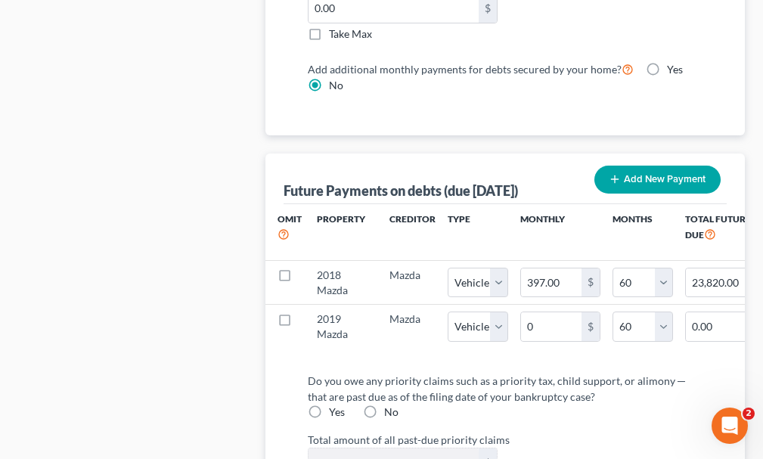
select select "1"
select select "60"
select select "1"
select select "60"
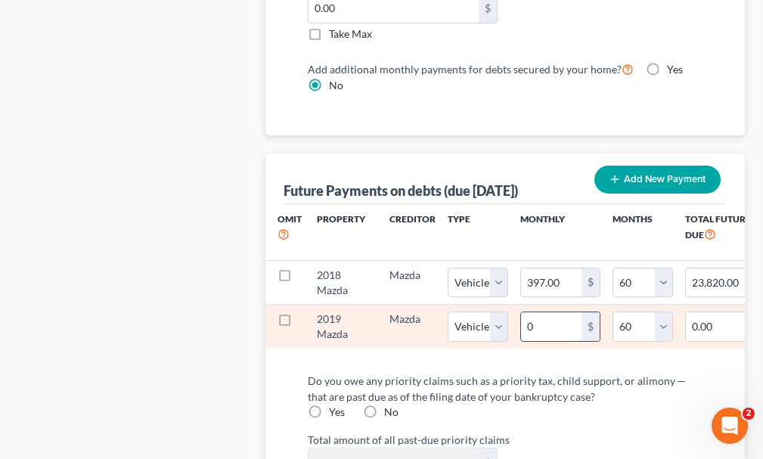
click at [546, 312] on input "0" at bounding box center [551, 326] width 61 height 29
type input "6"
type input "360.00"
type input "63"
type input "3,780.00"
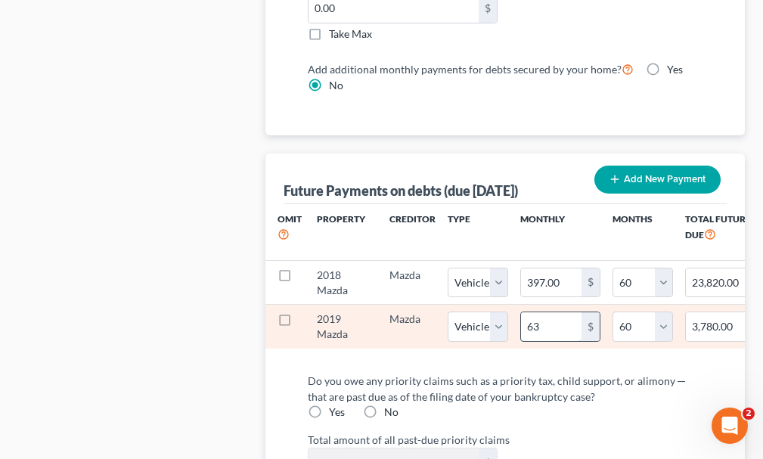
type input "636"
type input "38,160.00"
select select "1"
select select "60"
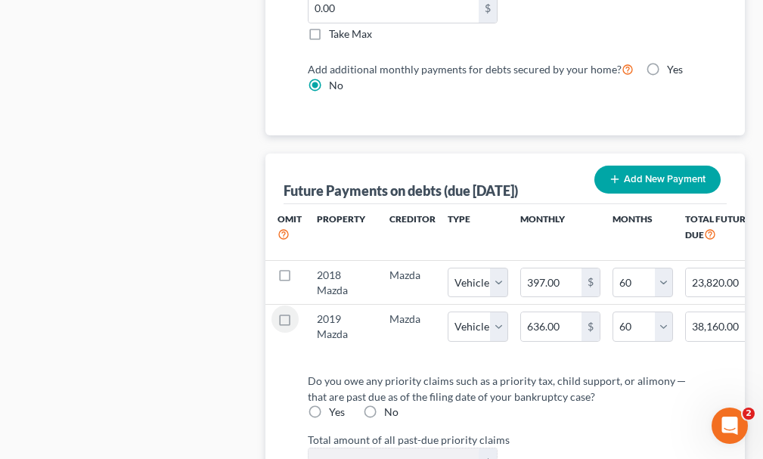
select select "1"
select select "60"
select select "1"
select select "60"
click at [329, 405] on label "Yes" at bounding box center [337, 412] width 16 height 15
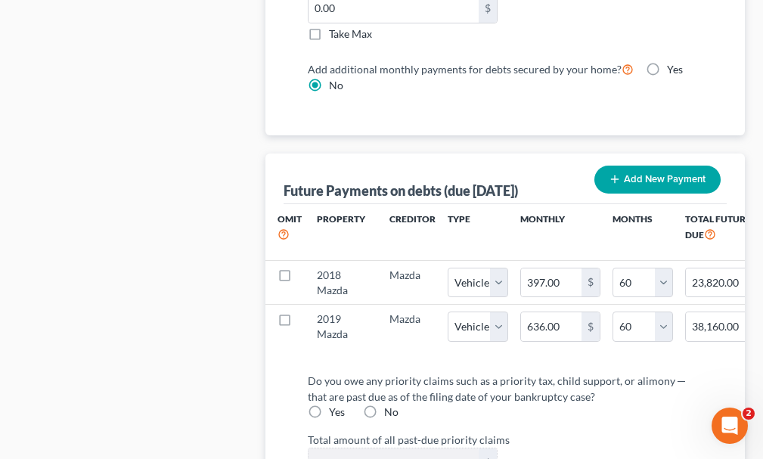
click at [335, 405] on input "Yes" at bounding box center [340, 410] width 10 height 10
radio input "true"
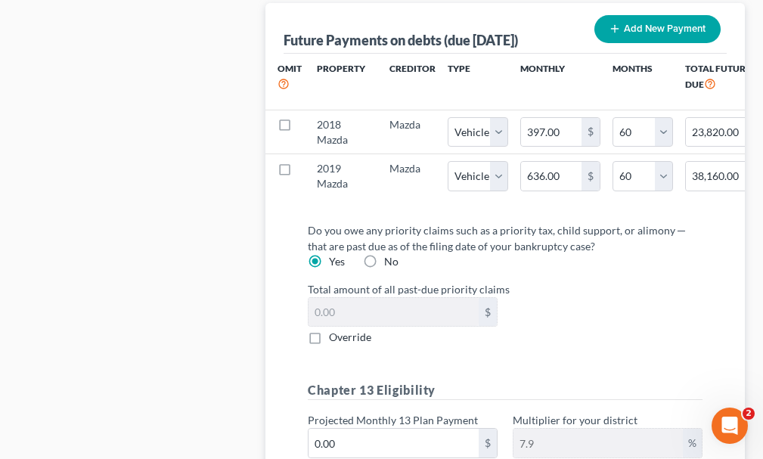
scroll to position [1891, 0]
click at [329, 329] on label "Override" at bounding box center [350, 336] width 42 height 15
click at [335, 329] on input "Override" at bounding box center [340, 334] width 10 height 10
checkbox input "true"
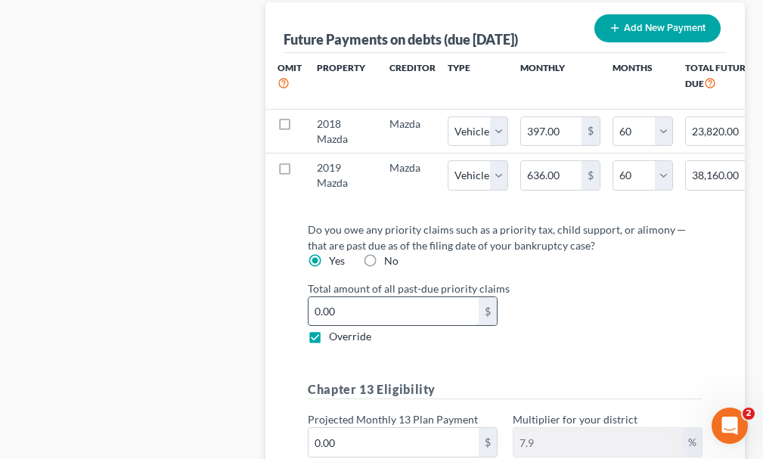
click at [367, 297] on input "0.00" at bounding box center [394, 311] width 170 height 29
type input "26,000"
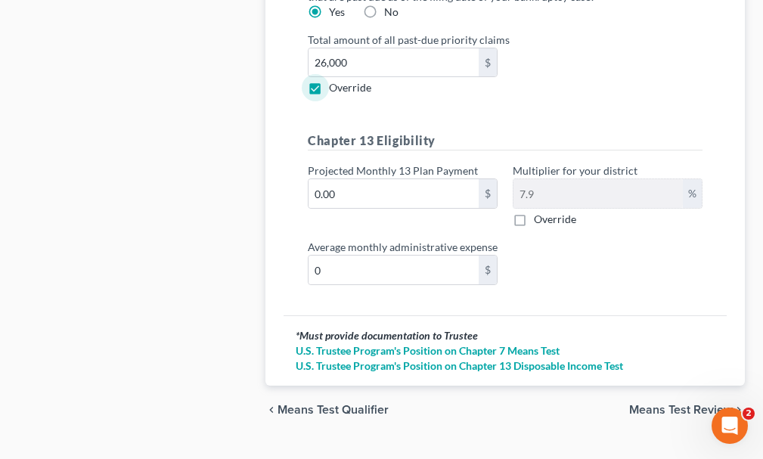
scroll to position [2140, 0]
click at [664, 403] on span "Means Test Review" at bounding box center [681, 409] width 104 height 12
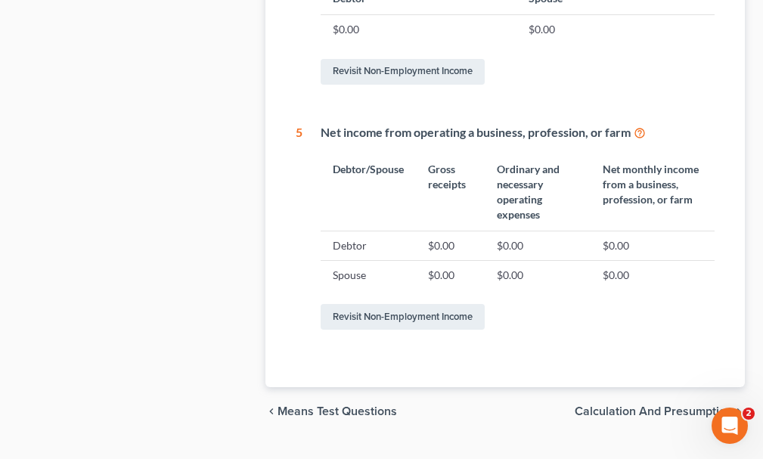
scroll to position [925, 0]
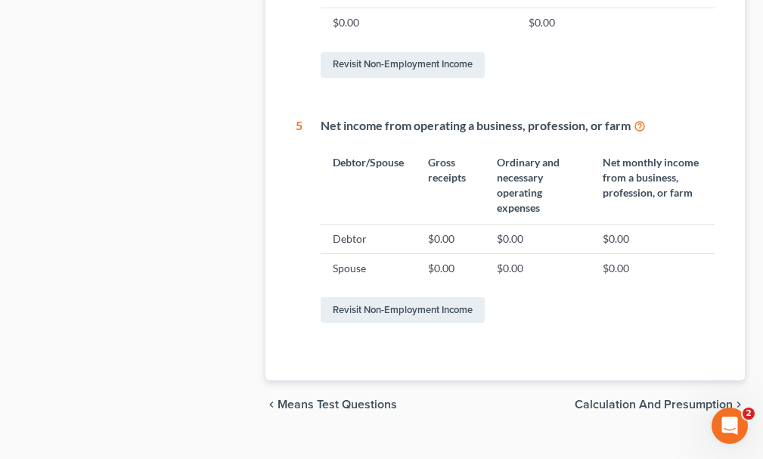
click at [616, 399] on span "Calculation and Presumption" at bounding box center [654, 405] width 158 height 12
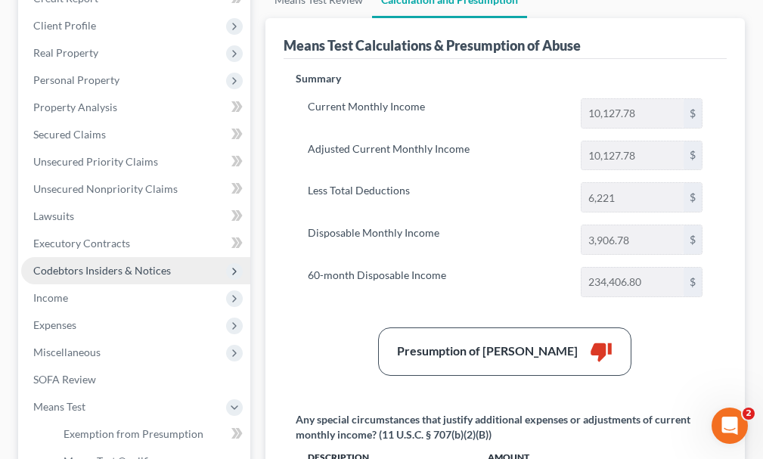
scroll to position [481, 0]
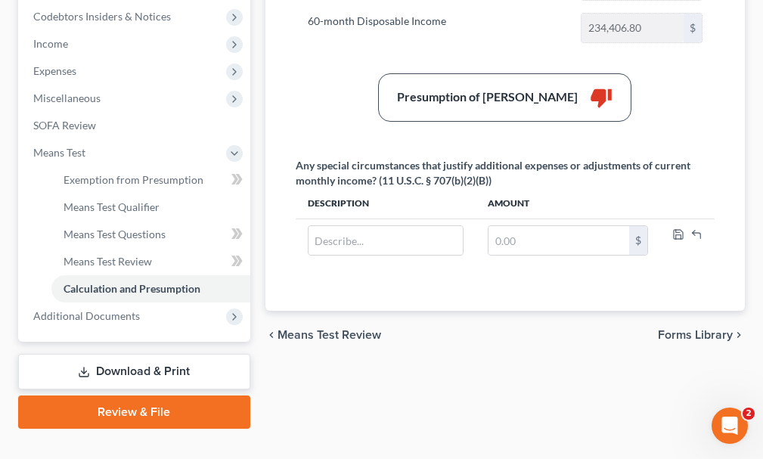
click at [153, 354] on link "Download & Print" at bounding box center [134, 372] width 232 height 36
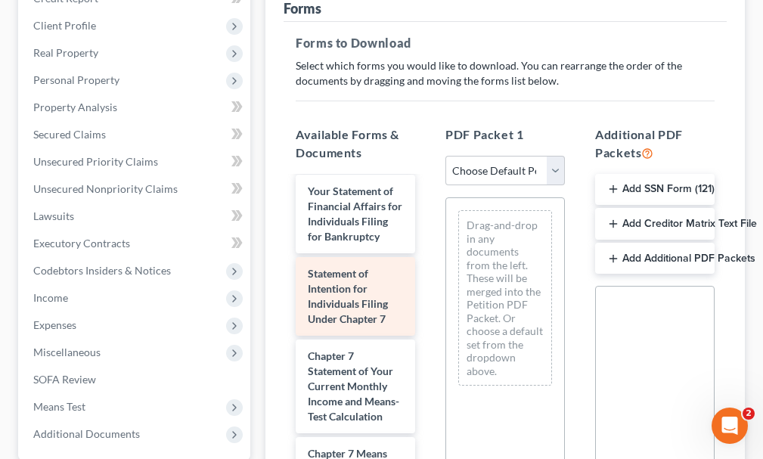
scroll to position [832, 0]
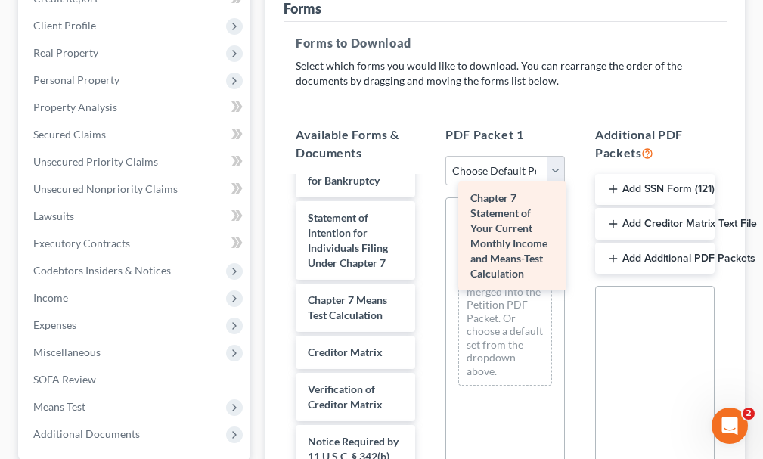
drag, startPoint x: 339, startPoint y: 336, endPoint x: 501, endPoint y: 232, distance: 192.8
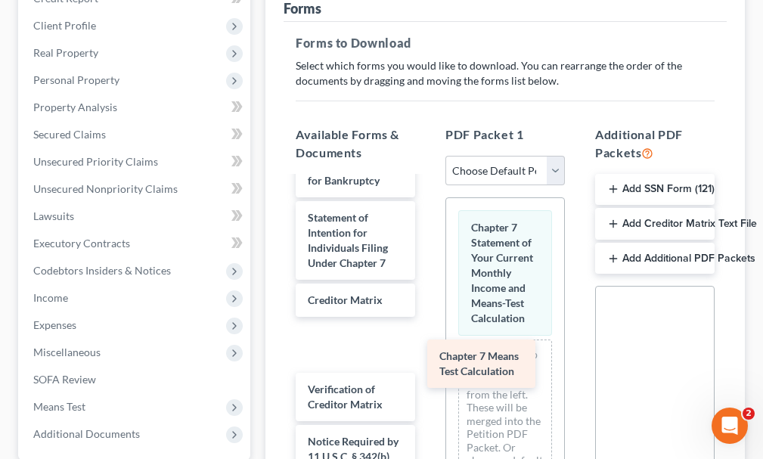
scroll to position [808, 0]
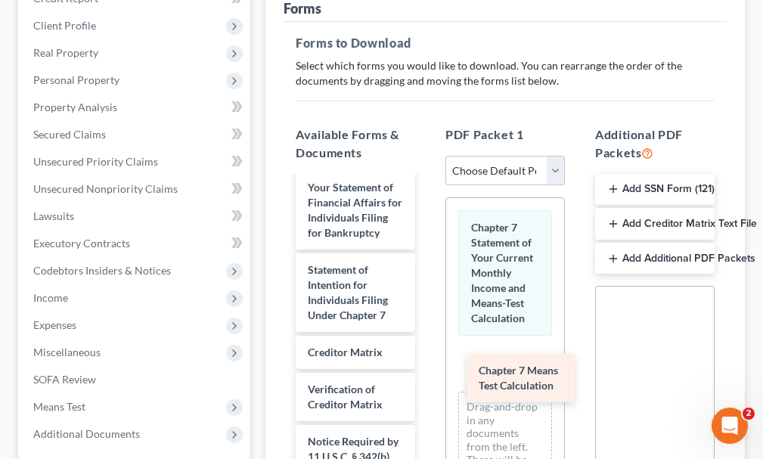
drag, startPoint x: 327, startPoint y: 306, endPoint x: 498, endPoint y: 375, distance: 184.6
click at [427, 375] on div "Chapter 7 Means Test Calculation Voluntary Petition for Individuals Filing for …" at bounding box center [356, 0] width 144 height 1171
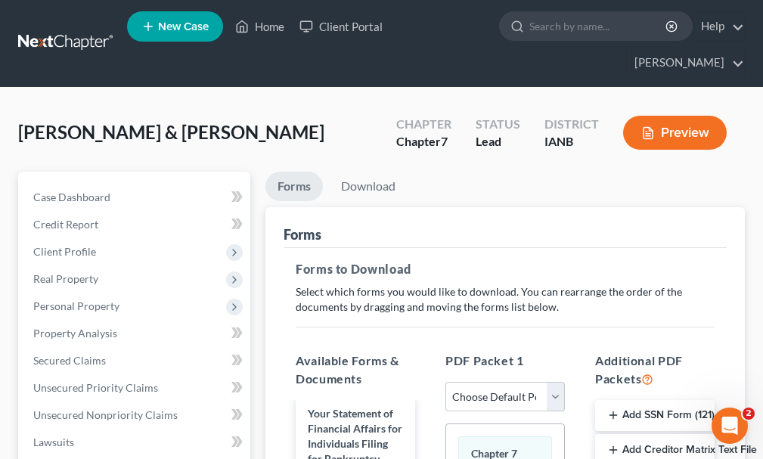
scroll to position [0, 0]
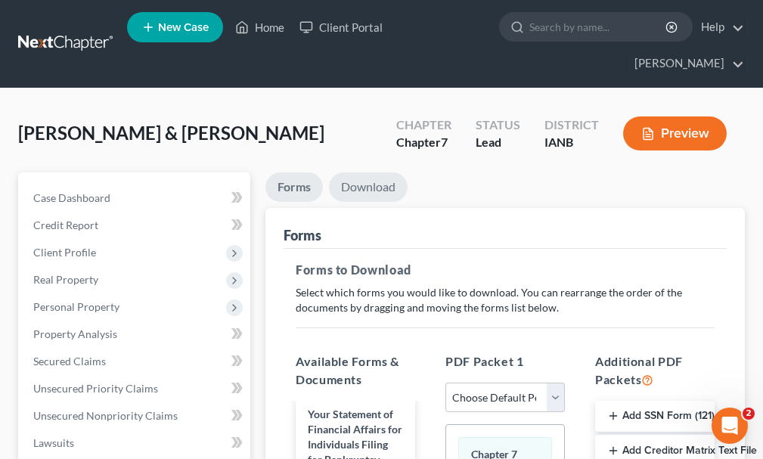
click at [371, 172] on link "Download" at bounding box center [368, 186] width 79 height 29
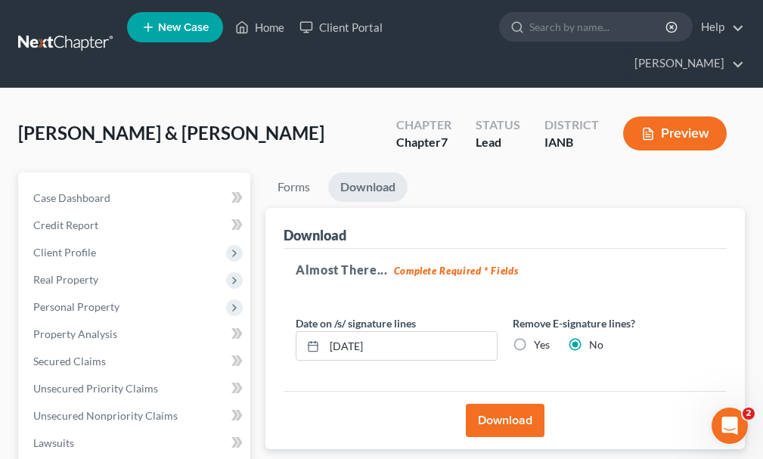
drag, startPoint x: 524, startPoint y: 390, endPoint x: 519, endPoint y: 399, distance: 9.9
click at [519, 404] on button "Download" at bounding box center [505, 420] width 79 height 33
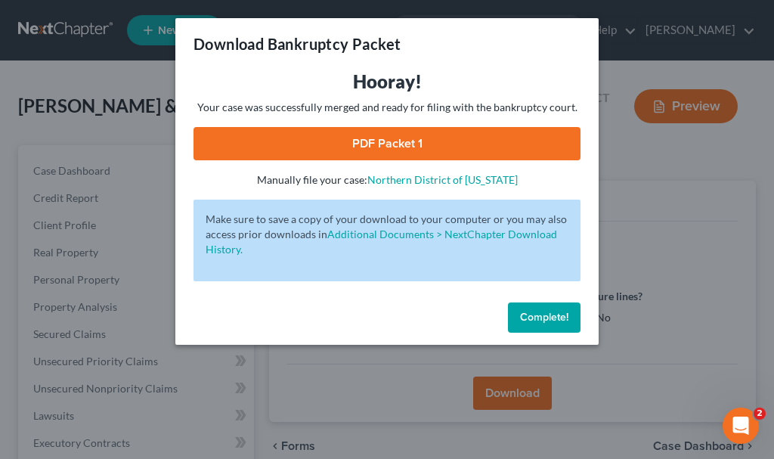
click at [335, 142] on link "PDF Packet 1" at bounding box center [387, 143] width 387 height 33
click at [541, 315] on span "Complete!" at bounding box center [544, 317] width 48 height 13
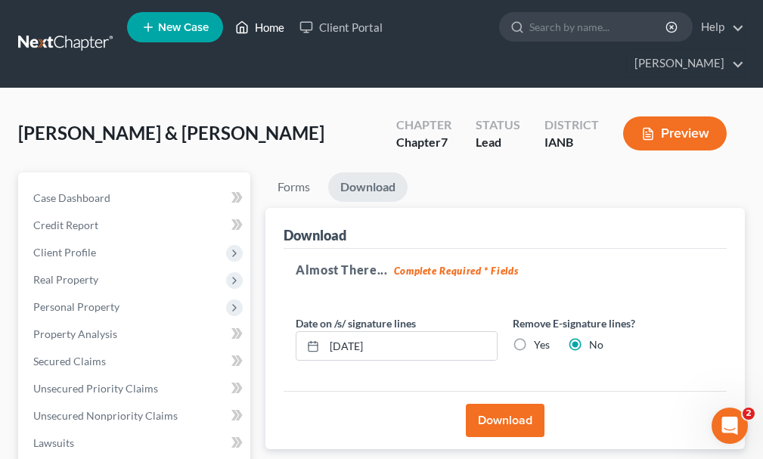
click at [277, 29] on link "Home" at bounding box center [260, 27] width 64 height 27
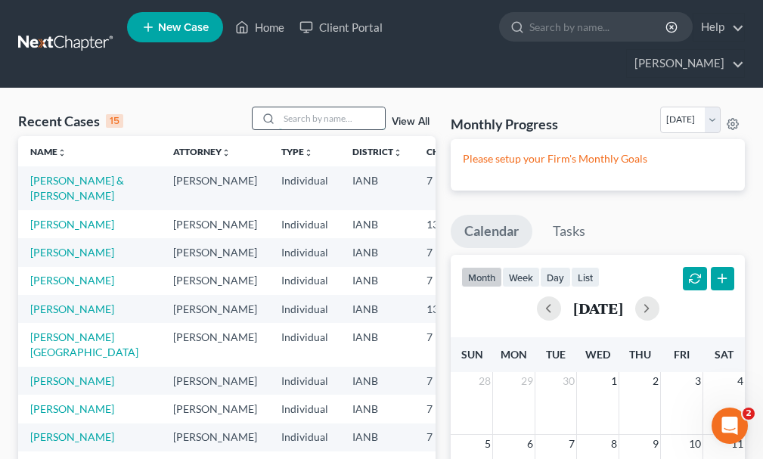
click at [314, 107] on input "search" at bounding box center [332, 118] width 106 height 22
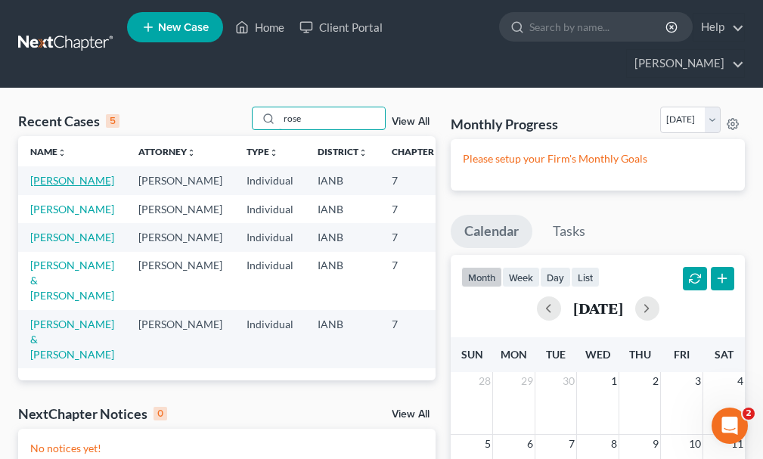
type input "rose"
click at [43, 174] on link "[PERSON_NAME]" at bounding box center [72, 180] width 84 height 13
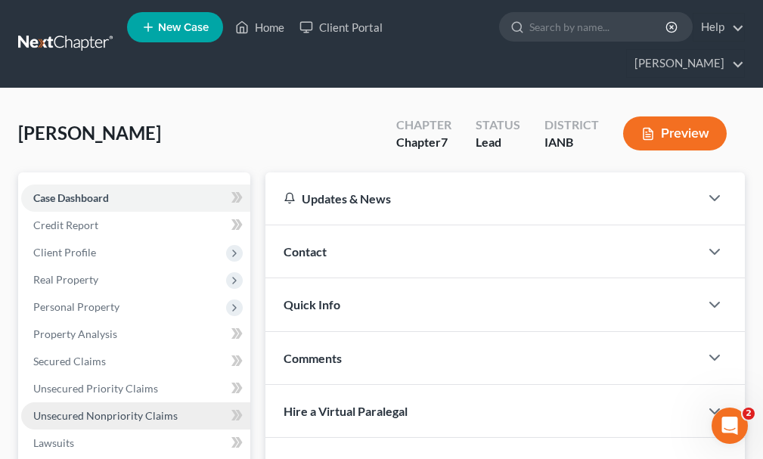
click at [96, 409] on span "Unsecured Nonpriority Claims" at bounding box center [105, 415] width 144 height 13
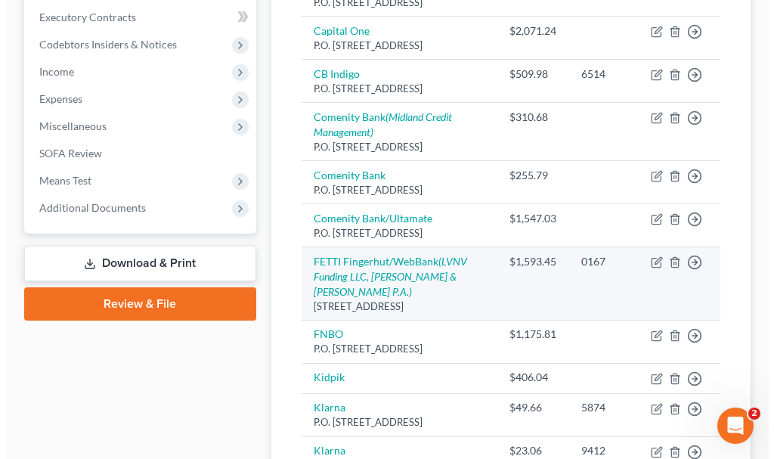
scroll to position [454, 0]
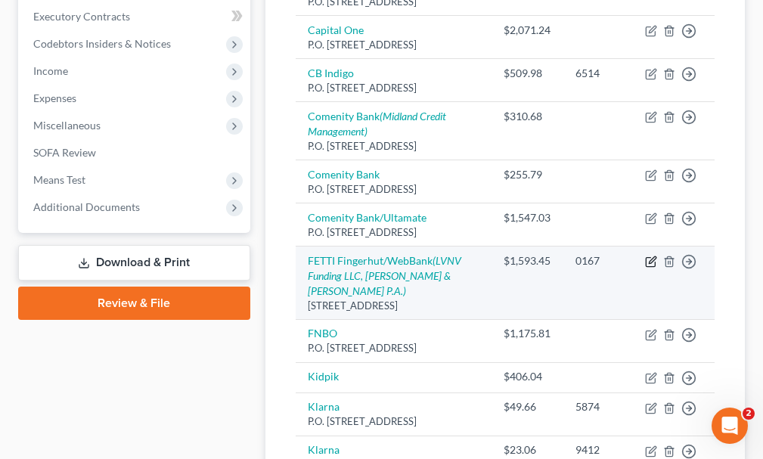
click at [650, 263] on icon "button" at bounding box center [652, 259] width 7 height 7
select select "24"
select select "2"
select select "0"
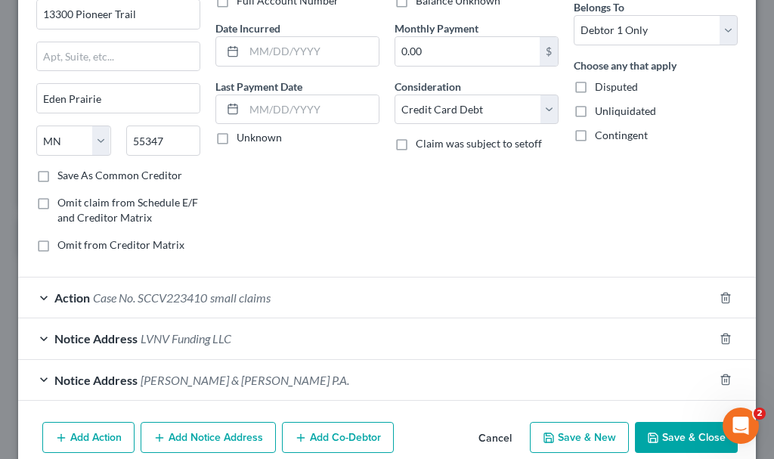
scroll to position [151, 0]
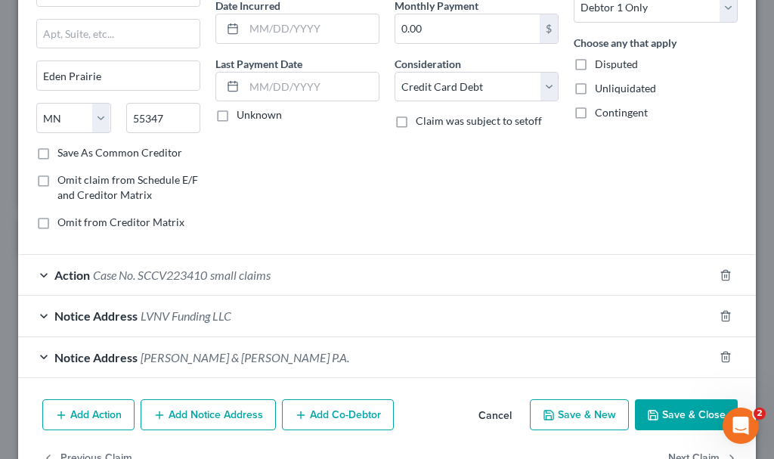
click at [245, 274] on span "small claims" at bounding box center [240, 275] width 61 height 14
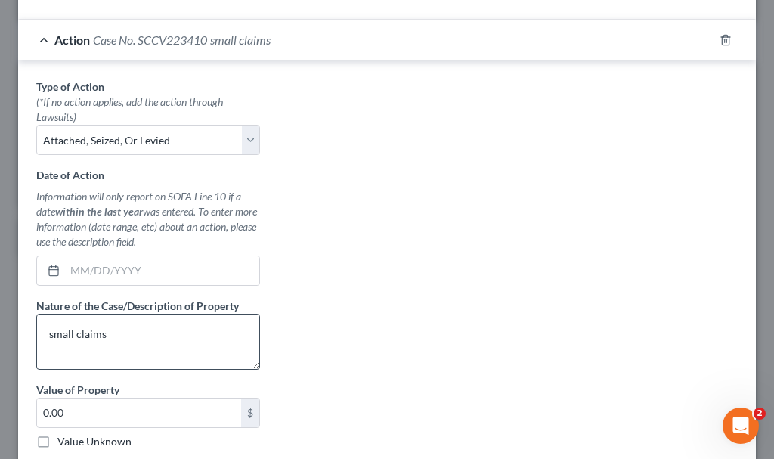
scroll to position [454, 0]
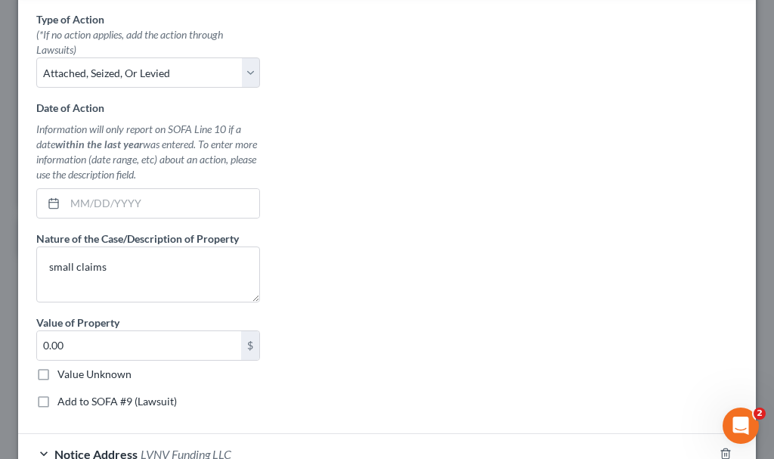
click at [57, 401] on label "Add to SOFA #9 (Lawsuit)" at bounding box center [117, 401] width 120 height 15
click at [64, 401] on input "Add to SOFA #9 (Lawsuit)" at bounding box center [69, 399] width 10 height 10
checkbox input "true"
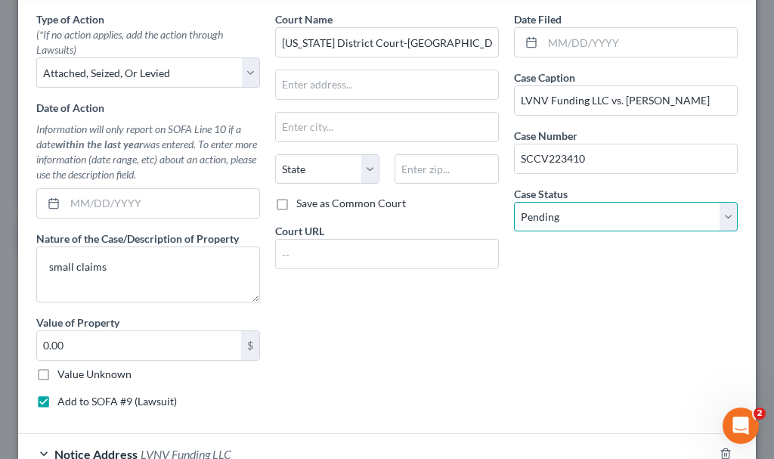
click at [601, 215] on select "Select Pending On Appeal Concluded" at bounding box center [626, 217] width 224 height 30
select select "2"
click at [514, 202] on select "Select Pending On Appeal Concluded" at bounding box center [626, 217] width 224 height 30
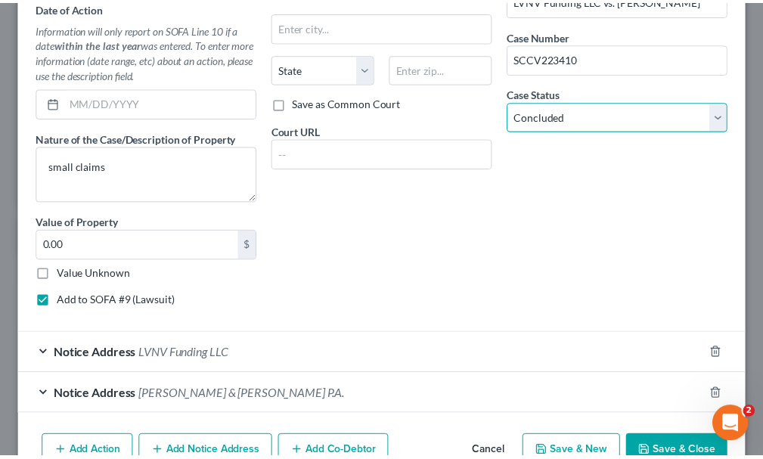
scroll to position [637, 0]
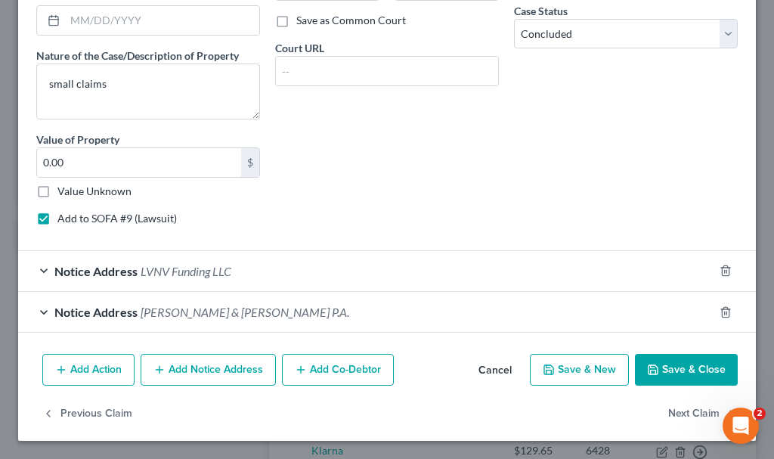
click at [694, 368] on button "Save & Close" at bounding box center [686, 370] width 103 height 32
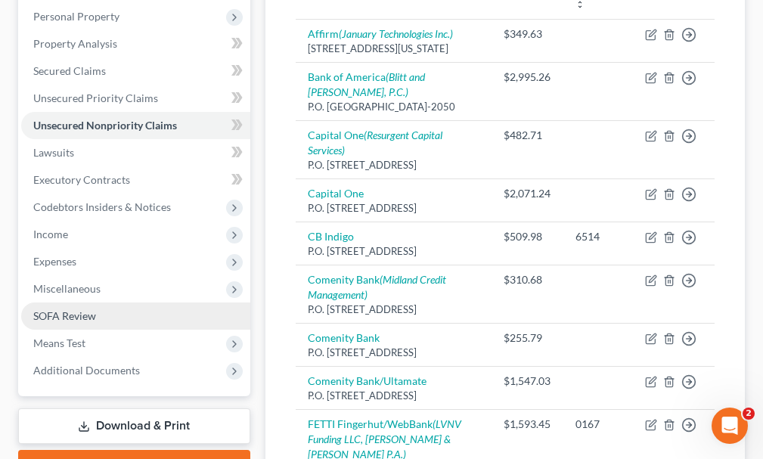
scroll to position [76, 0]
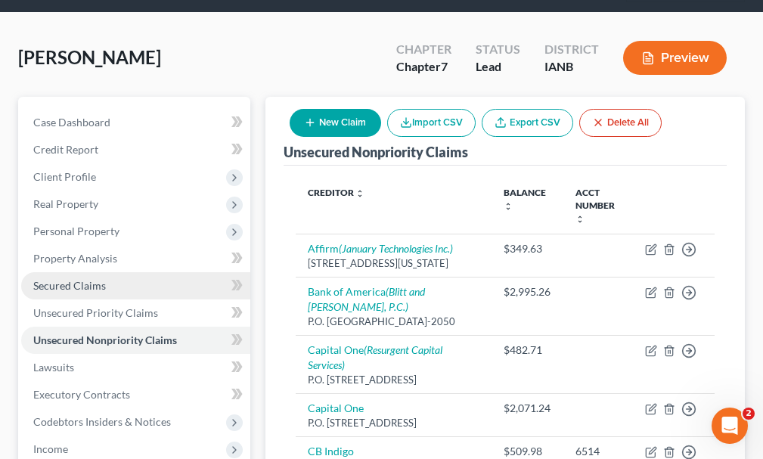
click at [81, 279] on span "Secured Claims" at bounding box center [69, 285] width 73 height 13
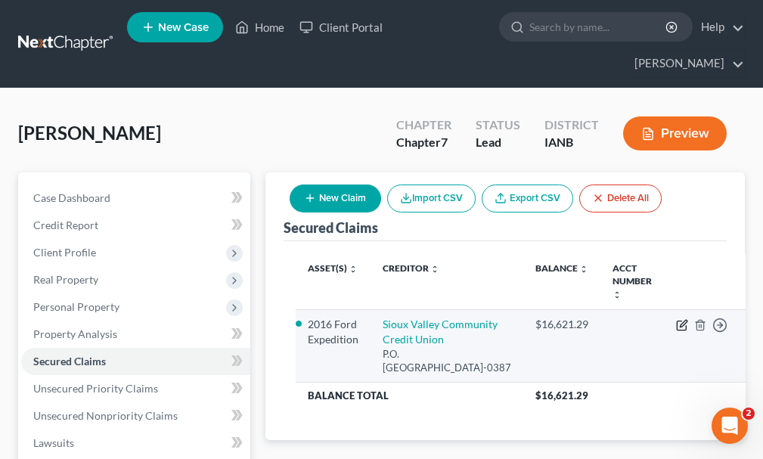
click at [680, 320] on icon "button" at bounding box center [683, 323] width 7 height 7
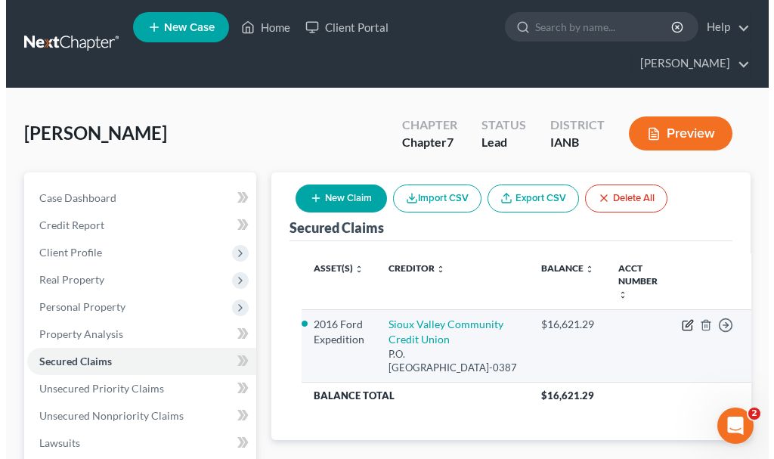
select select "16"
select select "8"
select select "0"
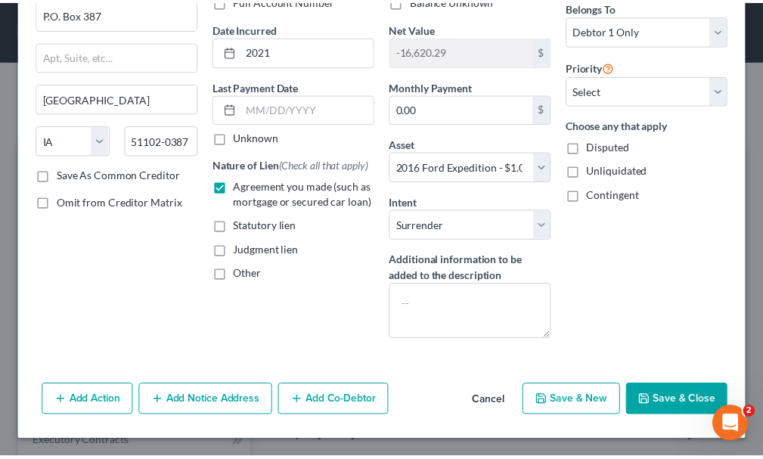
scroll to position [129, 0]
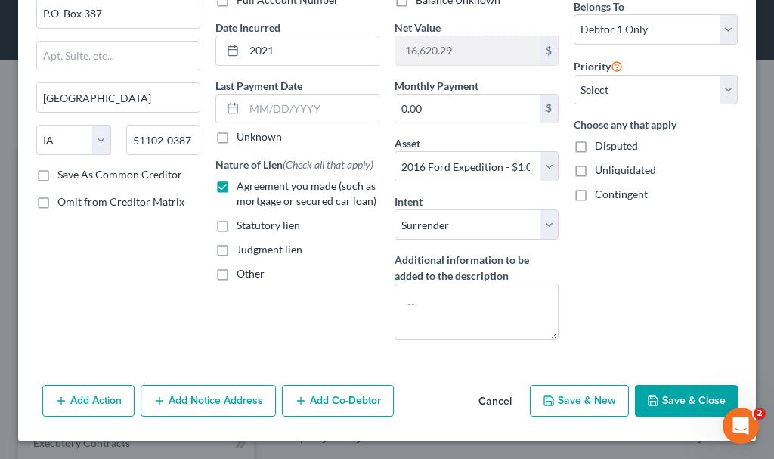
click at [661, 401] on button "Save & Close" at bounding box center [686, 401] width 103 height 32
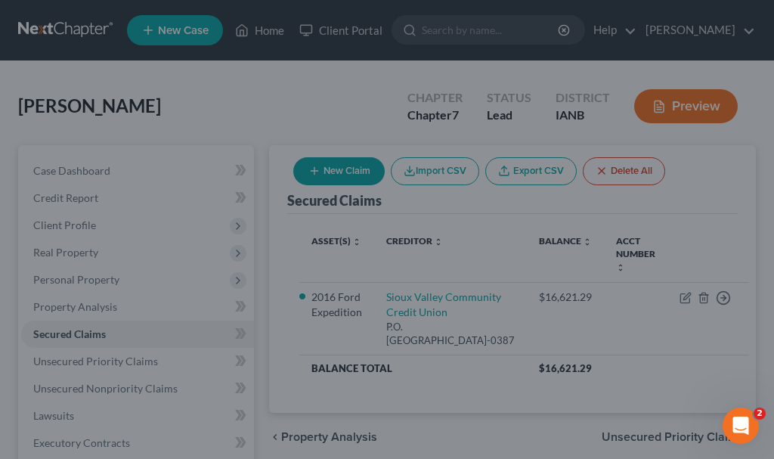
select select "8"
